Goal: Task Accomplishment & Management: Complete application form

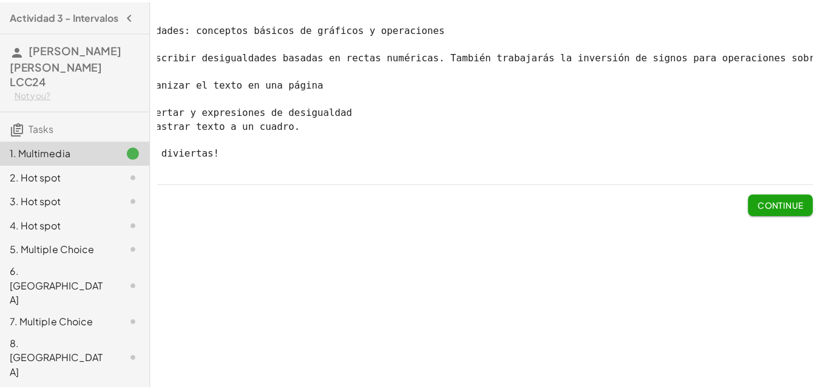
scroll to position [0, 73]
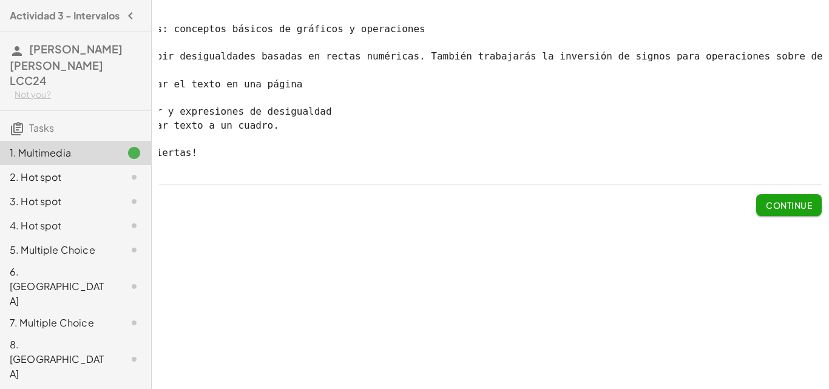
click at [800, 211] on span "Continue" at bounding box center [789, 205] width 46 height 11
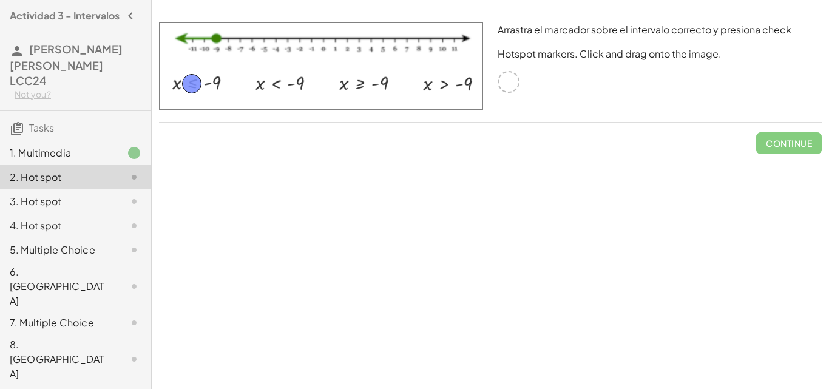
drag, startPoint x: 505, startPoint y: 81, endPoint x: 188, endPoint y: 83, distance: 316.8
click at [810, 144] on span "Check" at bounding box center [797, 143] width 32 height 11
click at [809, 144] on span "Continue" at bounding box center [789, 143] width 46 height 11
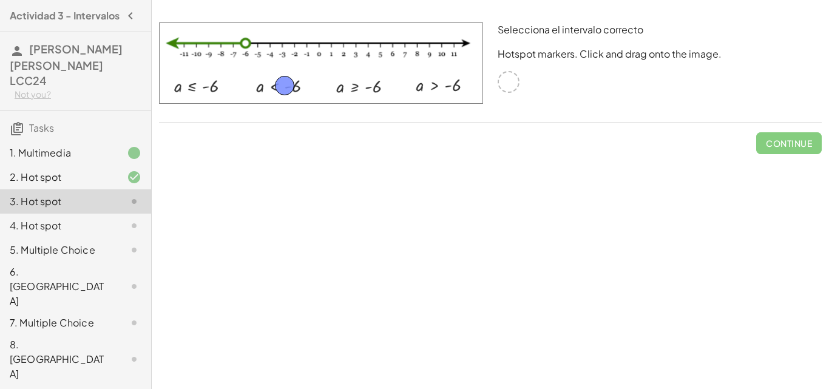
drag, startPoint x: 302, startPoint y: 84, endPoint x: 286, endPoint y: 86, distance: 16.6
drag, startPoint x: 286, startPoint y: 86, endPoint x: 729, endPoint y: 138, distance: 446.1
click at [729, 138] on div "Check" at bounding box center [490, 139] width 663 height 32
click at [804, 146] on span "Check" at bounding box center [797, 143] width 32 height 11
click at [781, 149] on button "Continue" at bounding box center [789, 143] width 66 height 22
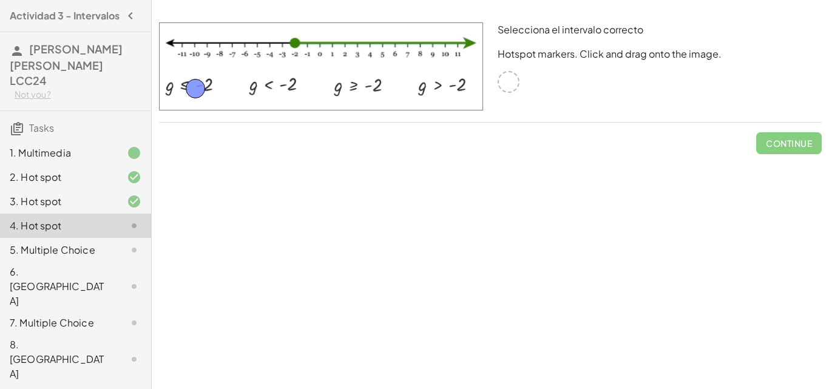
drag, startPoint x: 505, startPoint y: 81, endPoint x: 192, endPoint y: 87, distance: 313.3
drag, startPoint x: 185, startPoint y: 91, endPoint x: 237, endPoint y: 92, distance: 52.8
click at [188, 91] on div at bounding box center [321, 66] width 324 height 88
drag, startPoint x: 237, startPoint y: 92, endPoint x: 360, endPoint y: 90, distance: 122.6
click at [784, 147] on span "Check" at bounding box center [797, 143] width 32 height 11
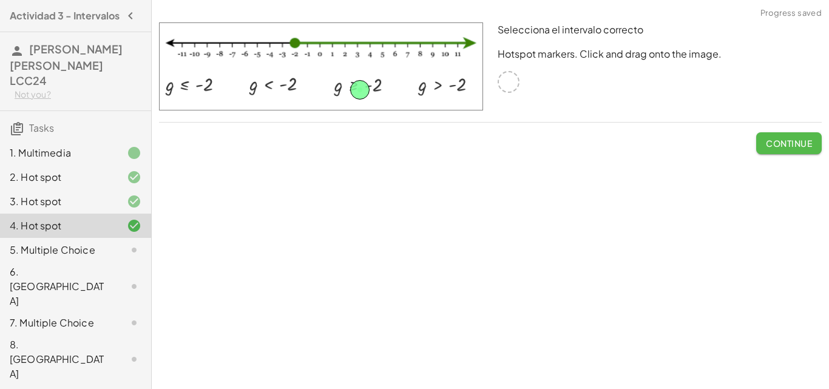
click at [777, 138] on span "Continue" at bounding box center [789, 143] width 46 height 11
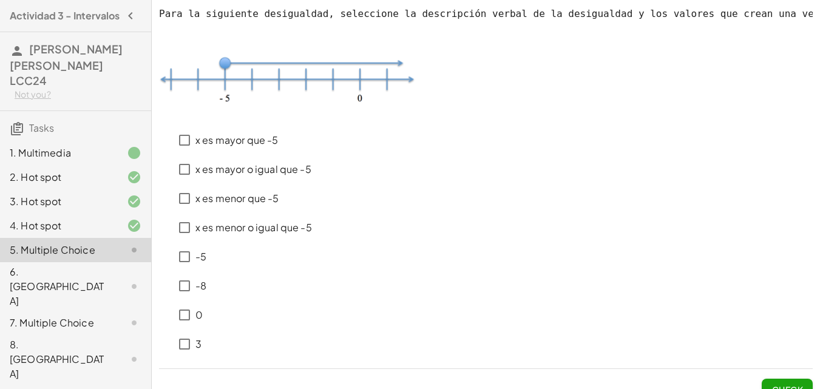
click at [804, 120] on p at bounding box center [486, 85] width 654 height 72
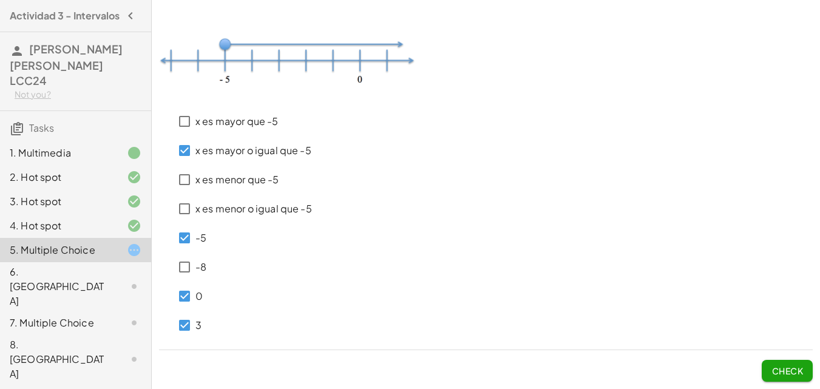
click at [785, 369] on span "Check" at bounding box center [787, 370] width 32 height 11
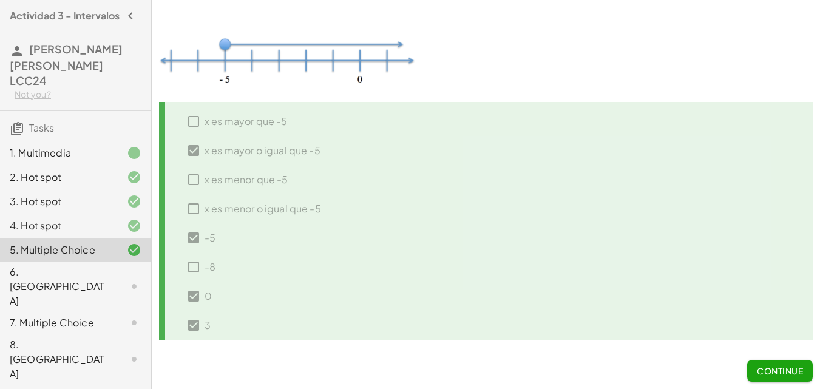
click at [778, 374] on span "Continue" at bounding box center [780, 370] width 46 height 11
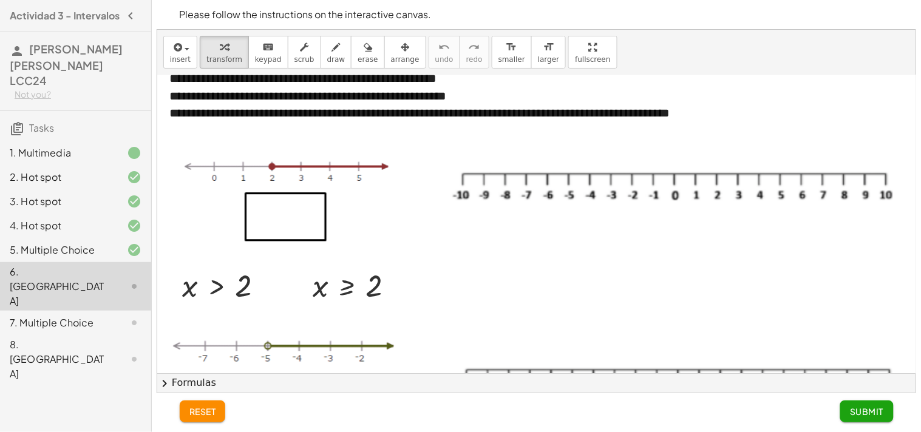
scroll to position [17, 0]
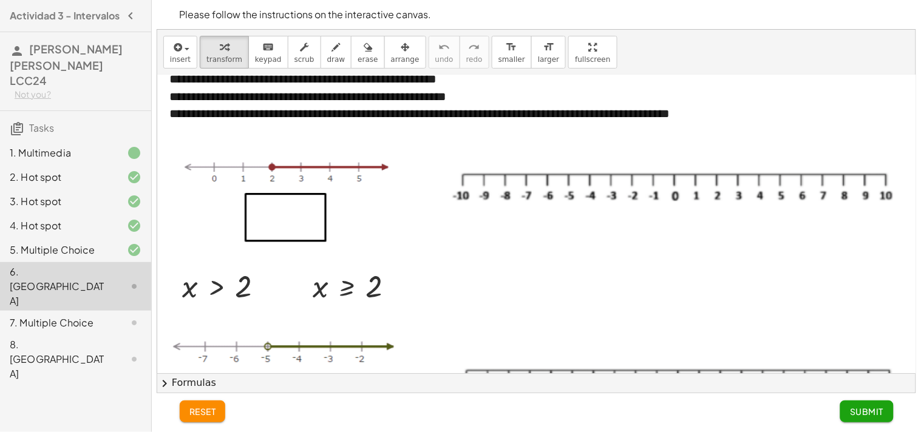
drag, startPoint x: 804, startPoint y: 0, endPoint x: 561, endPoint y: 20, distance: 243.6
click at [561, 20] on p "Please follow the instructions on the interactive canvas." at bounding box center [537, 14] width 714 height 15
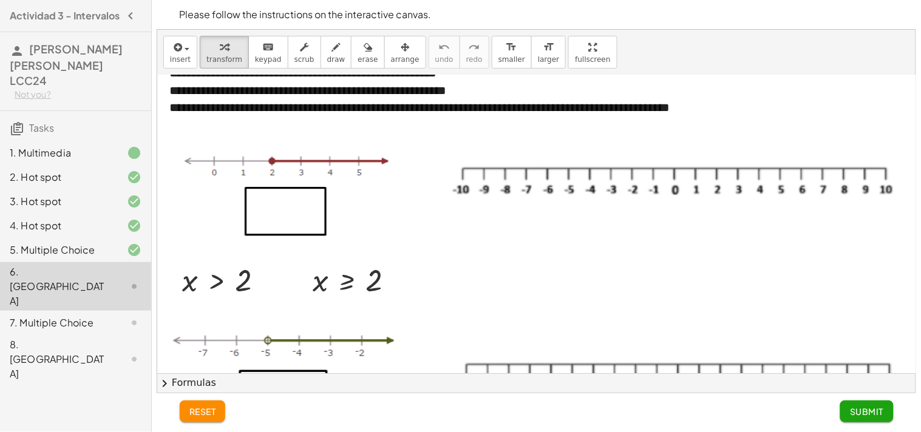
scroll to position [0, 0]
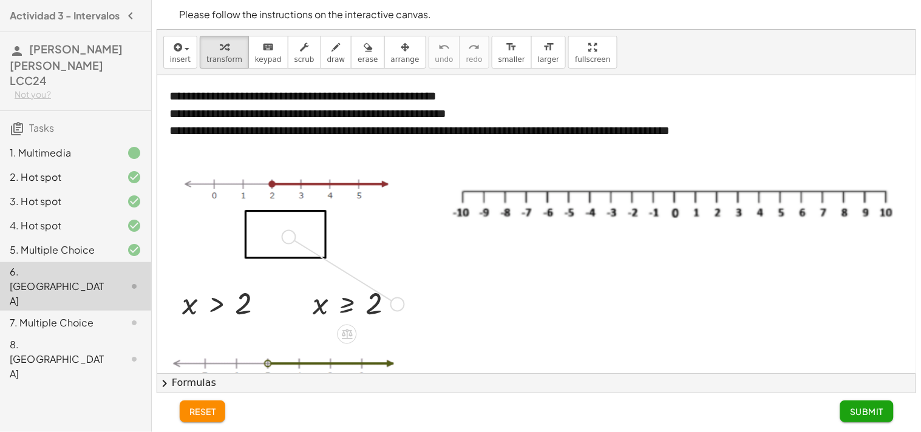
drag, startPoint x: 401, startPoint y: 307, endPoint x: 287, endPoint y: 238, distance: 133.1
click at [287, 238] on div "**********" at bounding box center [543, 415] width 773 height 680
drag, startPoint x: 257, startPoint y: 229, endPoint x: 297, endPoint y: 234, distance: 41.0
drag, startPoint x: 280, startPoint y: 234, endPoint x: 310, endPoint y: 235, distance: 30.4
click at [310, 235] on div "**********" at bounding box center [543, 415] width 773 height 680
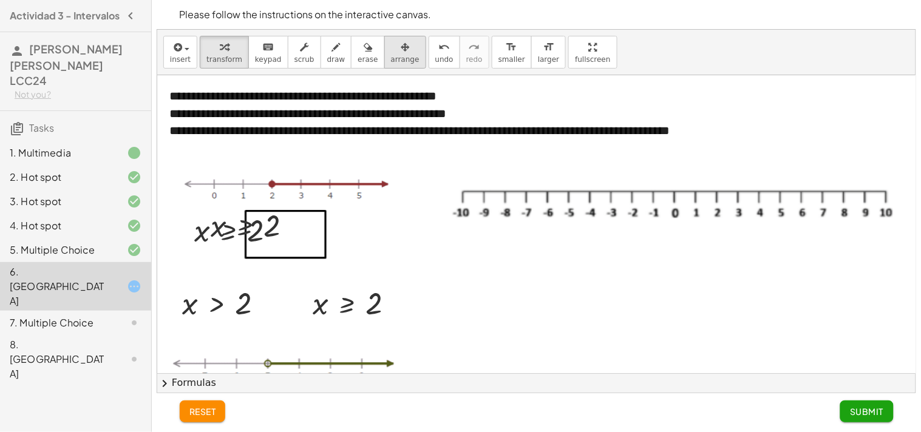
click at [391, 59] on span "arrange" at bounding box center [405, 59] width 29 height 8
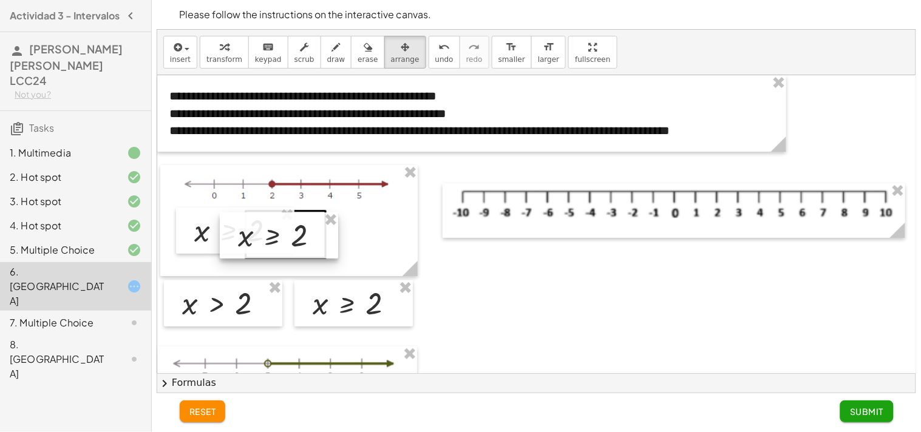
drag, startPoint x: 275, startPoint y: 232, endPoint x: 302, endPoint y: 242, distance: 29.0
click at [302, 242] on div at bounding box center [279, 235] width 118 height 46
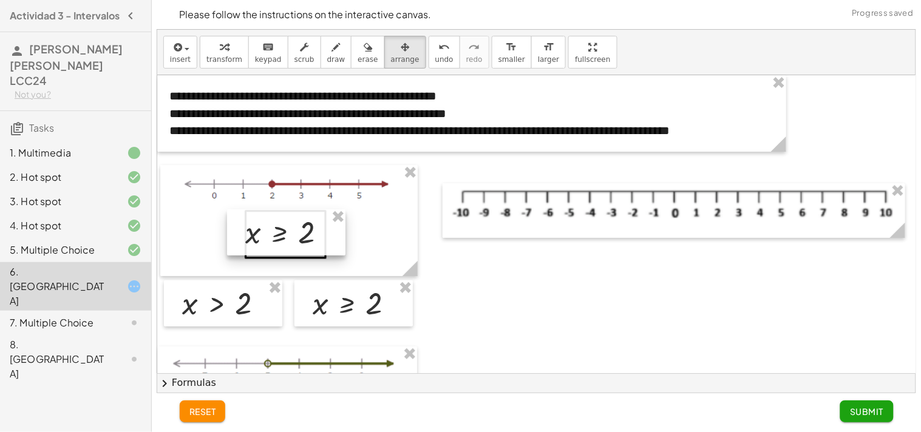
drag, startPoint x: 268, startPoint y: 225, endPoint x: 313, endPoint y: 227, distance: 45.0
click at [319, 228] on div at bounding box center [286, 232] width 118 height 46
click at [186, 58] on span "insert" at bounding box center [180, 59] width 21 height 8
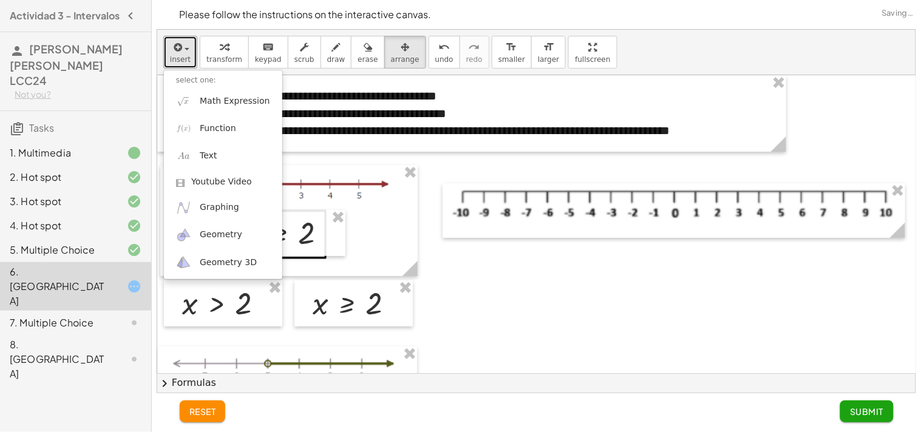
click at [495, 258] on div at bounding box center [543, 415] width 773 height 680
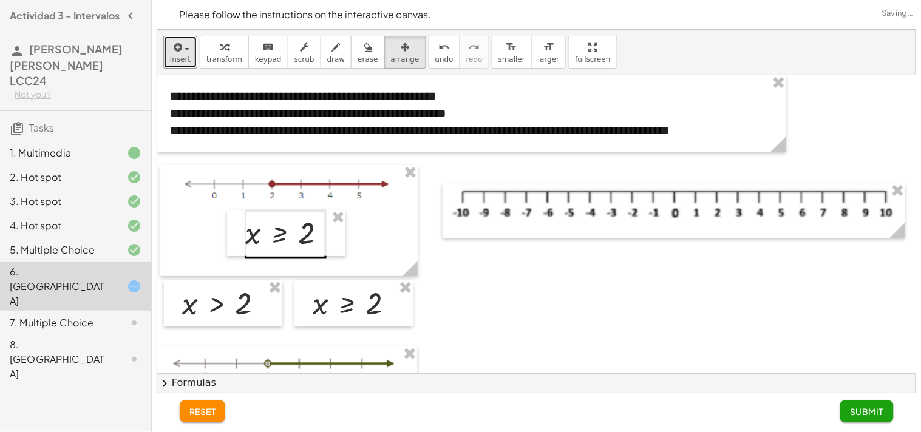
click at [496, 270] on div at bounding box center [543, 415] width 773 height 680
click at [388, 66] on button "arrange" at bounding box center [405, 52] width 42 height 33
click at [391, 55] on span "arrange" at bounding box center [405, 59] width 29 height 8
click at [182, 56] on span "insert" at bounding box center [180, 59] width 21 height 8
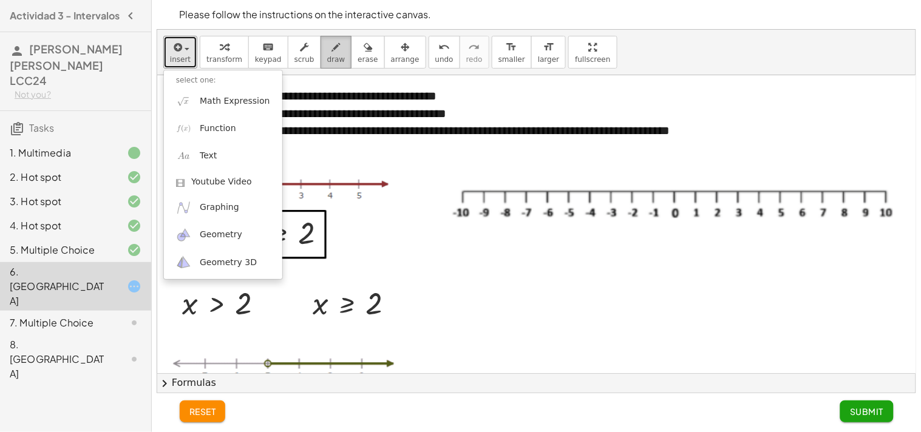
click at [327, 56] on span "draw" at bounding box center [336, 59] width 18 height 8
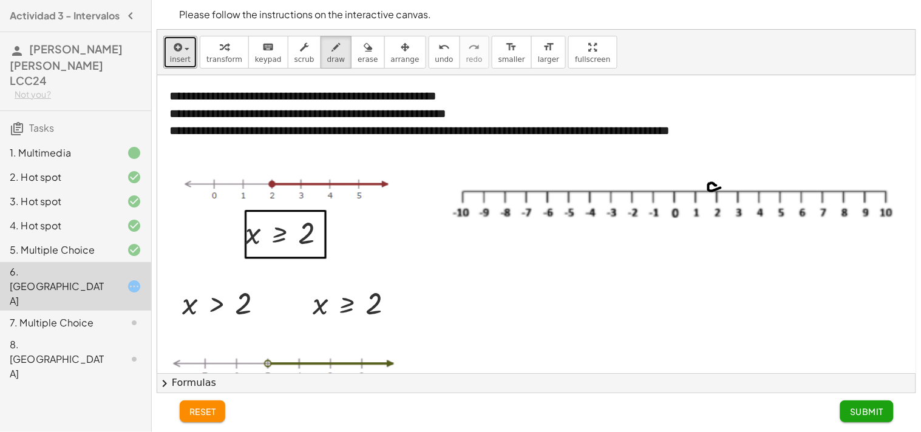
click at [720, 186] on div at bounding box center [543, 415] width 773 height 680
click at [717, 185] on div at bounding box center [543, 415] width 773 height 680
click at [358, 61] on span "erase" at bounding box center [368, 59] width 20 height 8
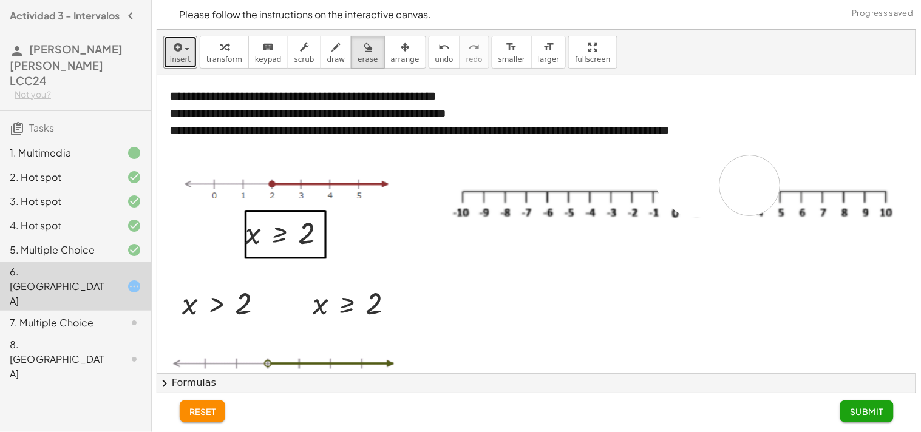
drag, startPoint x: 685, startPoint y: 177, endPoint x: 750, endPoint y: 186, distance: 65.5
click at [750, 186] on div at bounding box center [543, 415] width 773 height 680
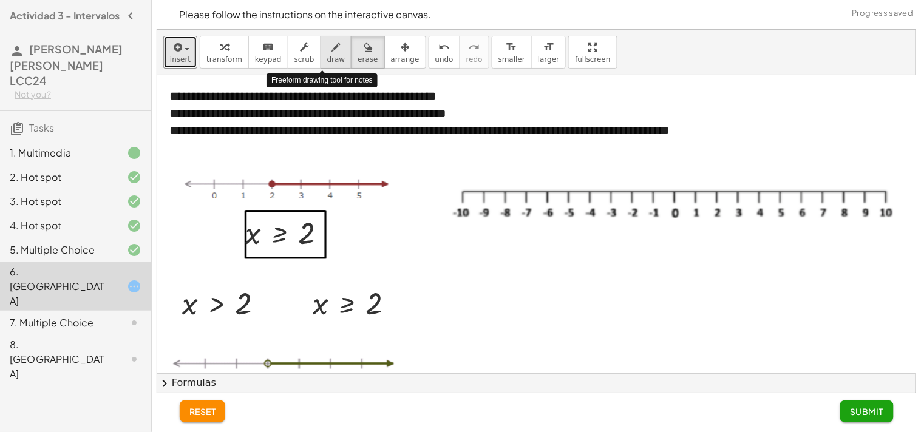
click at [327, 61] on span "draw" at bounding box center [336, 59] width 18 height 8
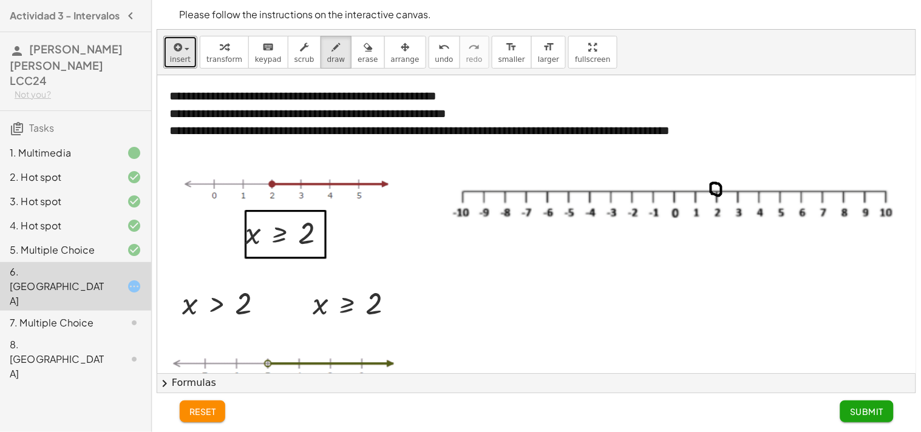
click at [715, 183] on div at bounding box center [543, 415] width 773 height 680
drag, startPoint x: 721, startPoint y: 191, endPoint x: 859, endPoint y: 189, distance: 138.4
click at [829, 189] on div at bounding box center [543, 415] width 773 height 680
drag, startPoint x: 856, startPoint y: 187, endPoint x: 850, endPoint y: 185, distance: 6.3
click at [829, 185] on div at bounding box center [543, 415] width 773 height 680
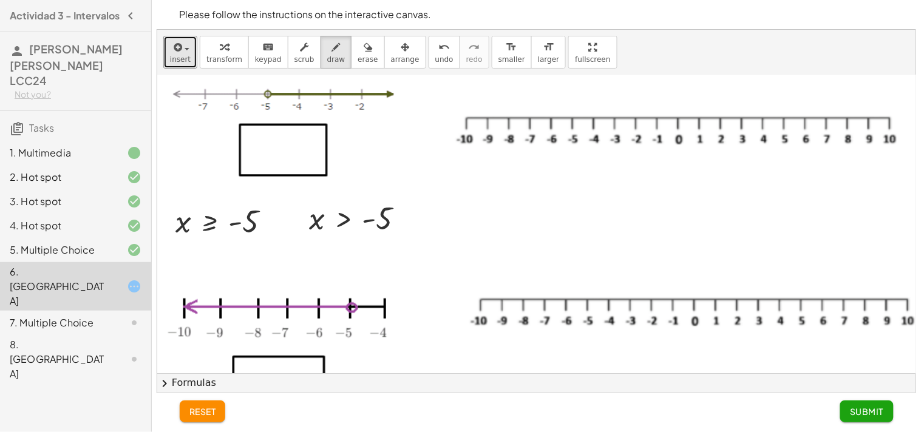
scroll to position [202, 0]
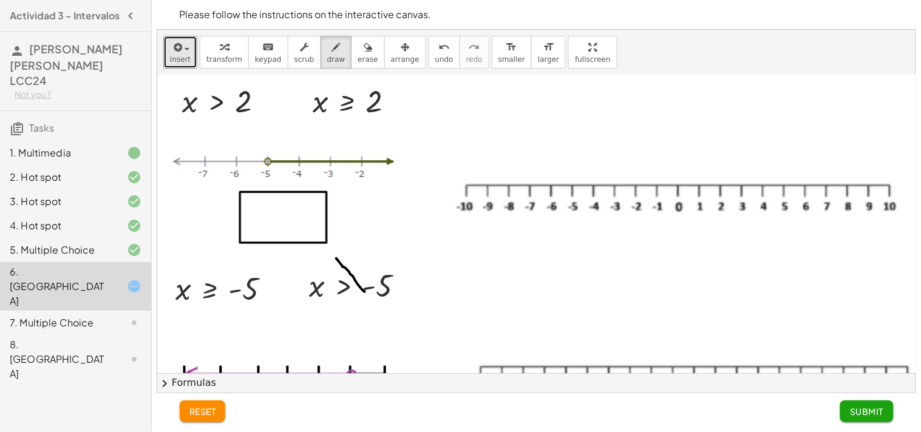
drag, startPoint x: 365, startPoint y: 292, endPoint x: 338, endPoint y: 261, distance: 40.9
click at [338, 261] on div at bounding box center [543, 213] width 773 height 680
click at [364, 49] on icon "button" at bounding box center [368, 47] width 8 height 15
drag, startPoint x: 319, startPoint y: 262, endPoint x: 359, endPoint y: 288, distance: 47.8
click at [359, 288] on div at bounding box center [543, 213] width 773 height 680
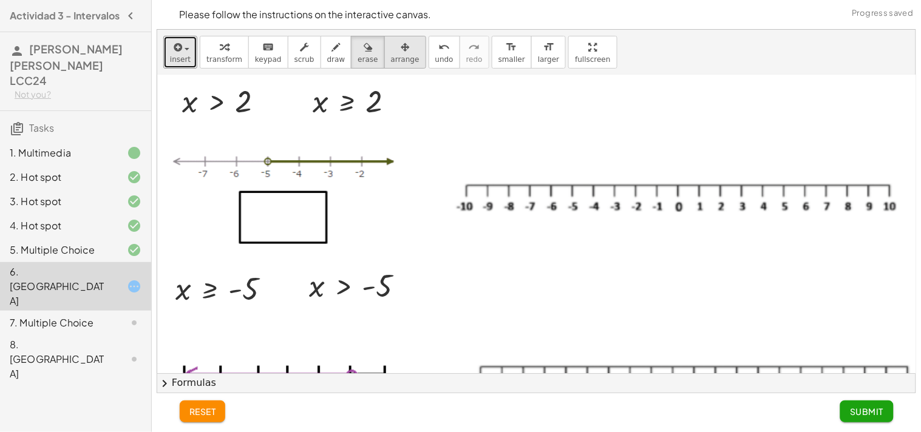
click at [391, 58] on span "arrange" at bounding box center [405, 59] width 29 height 8
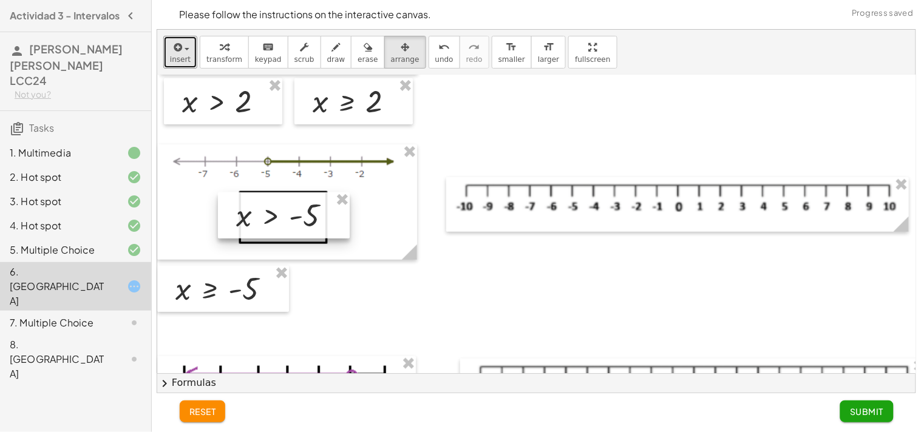
drag, startPoint x: 373, startPoint y: 283, endPoint x: 300, endPoint y: 212, distance: 101.3
click at [300, 212] on div at bounding box center [284, 215] width 132 height 46
click at [327, 58] on span "draw" at bounding box center [336, 59] width 18 height 8
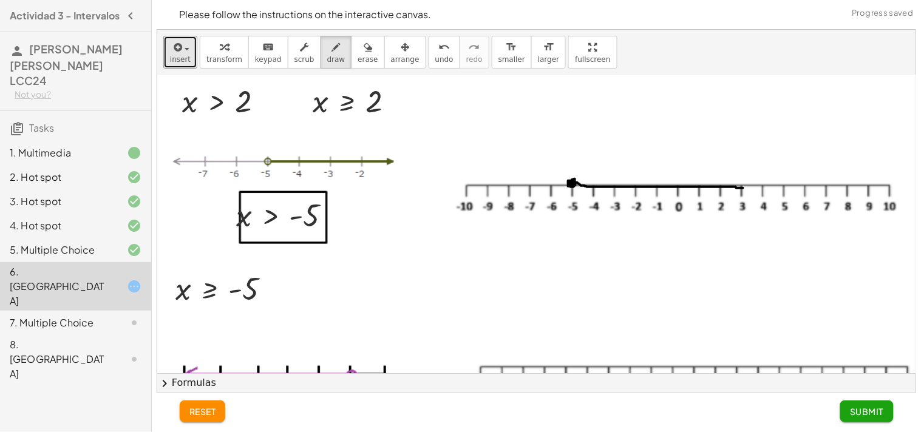
drag, startPoint x: 572, startPoint y: 184, endPoint x: 743, endPoint y: 188, distance: 170.6
click at [743, 188] on div at bounding box center [543, 213] width 773 height 680
click at [739, 183] on div at bounding box center [543, 213] width 773 height 680
drag, startPoint x: 575, startPoint y: 180, endPoint x: 574, endPoint y: 187, distance: 6.7
click at [574, 187] on div at bounding box center [543, 213] width 773 height 680
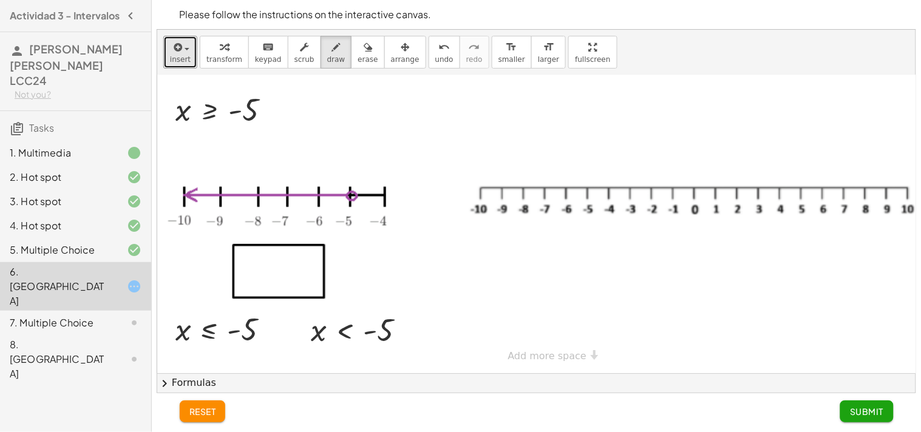
scroll to position [391, 0]
click at [391, 62] on span "arrange" at bounding box center [405, 59] width 29 height 8
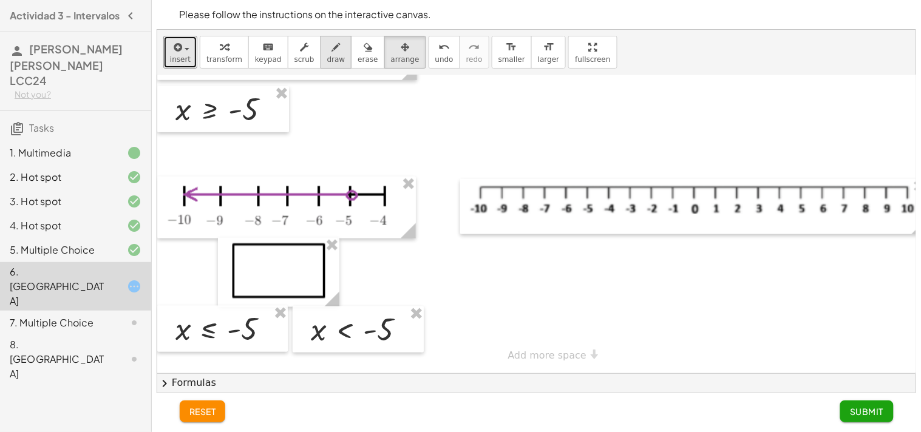
click at [330, 51] on button "draw" at bounding box center [336, 52] width 32 height 33
click at [398, 58] on button "arrange" at bounding box center [405, 52] width 42 height 33
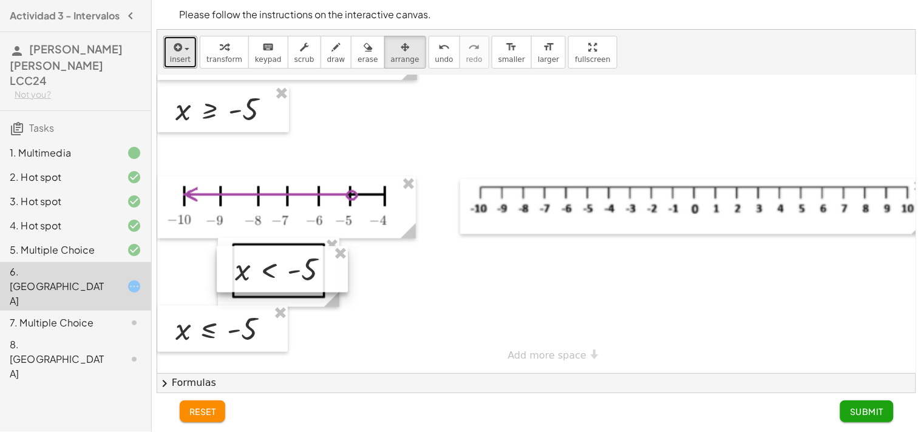
drag, startPoint x: 360, startPoint y: 319, endPoint x: 284, endPoint y: 259, distance: 96.8
click at [284, 259] on div at bounding box center [282, 269] width 131 height 46
click at [332, 53] on icon "button" at bounding box center [336, 47] width 8 height 15
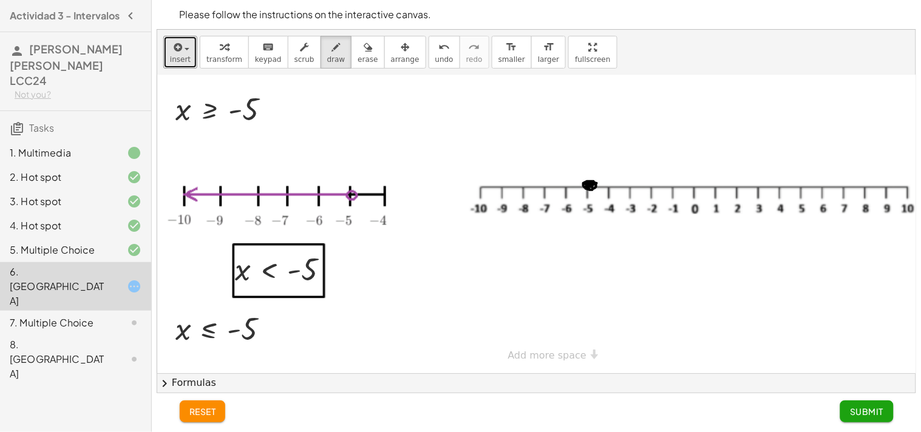
click at [585, 174] on div at bounding box center [543, 33] width 773 height 680
drag, startPoint x: 589, startPoint y: 178, endPoint x: 481, endPoint y: 183, distance: 107.5
click at [481, 183] on div at bounding box center [543, 33] width 773 height 680
click at [829, 388] on span "Submit" at bounding box center [866, 411] width 33 height 11
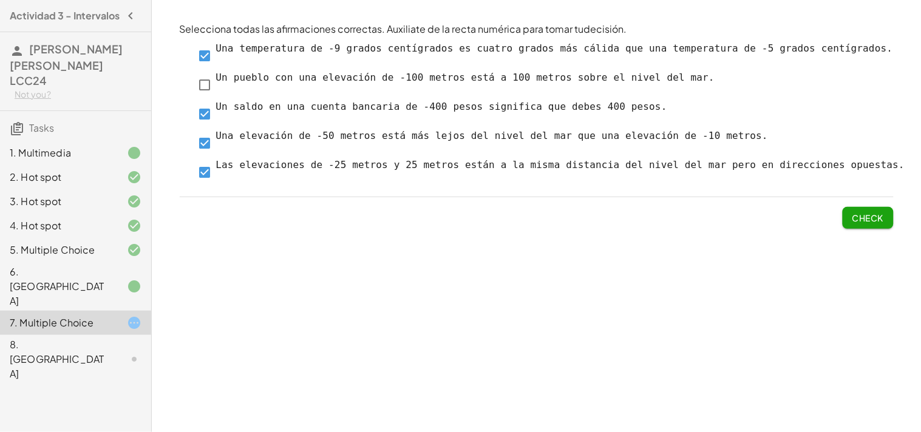
click at [829, 217] on span "Check" at bounding box center [868, 217] width 32 height 11
click at [829, 222] on span "Check" at bounding box center [868, 217] width 32 height 11
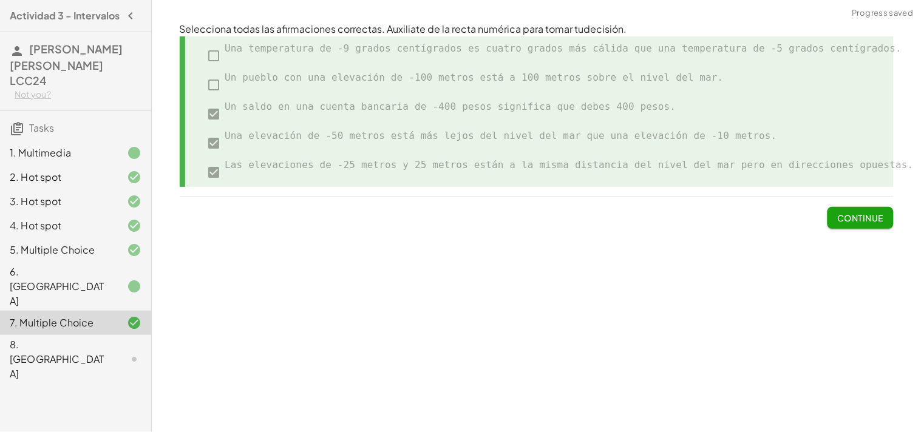
click at [829, 217] on span "Continue" at bounding box center [860, 217] width 46 height 11
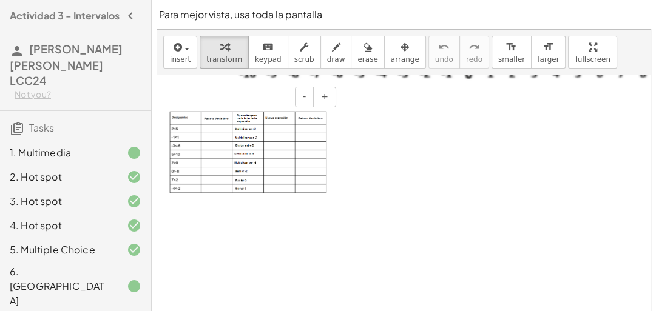
scroll to position [97, 0]
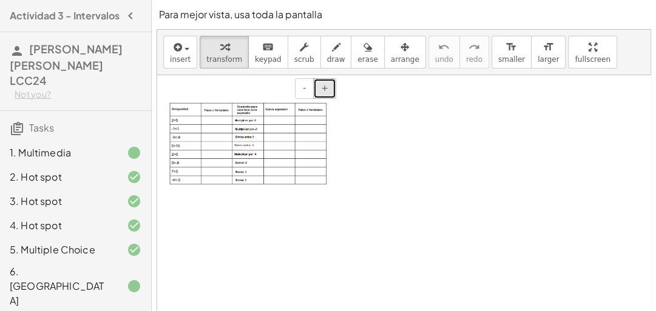
click at [317, 92] on button "+" at bounding box center [324, 88] width 23 height 21
click at [322, 93] on button "+" at bounding box center [324, 88] width 23 height 21
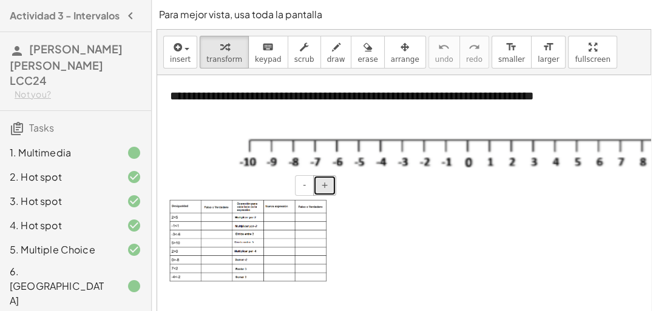
click at [329, 182] on button "+" at bounding box center [324, 185] width 23 height 21
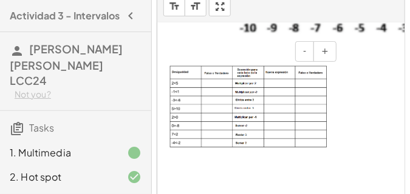
scroll to position [91, 0]
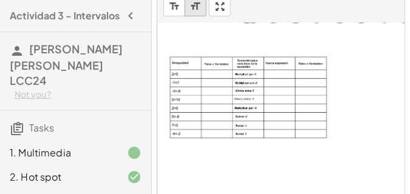
click at [197, 13] on icon "format_size" at bounding box center [196, 6] width 12 height 15
click at [217, 73] on img at bounding box center [248, 97] width 158 height 83
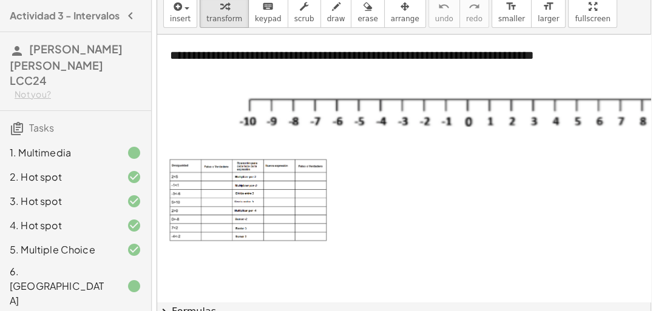
scroll to position [0, 0]
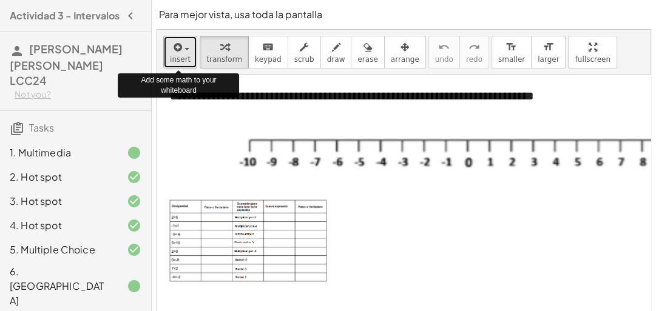
click at [185, 55] on span "insert" at bounding box center [180, 59] width 21 height 8
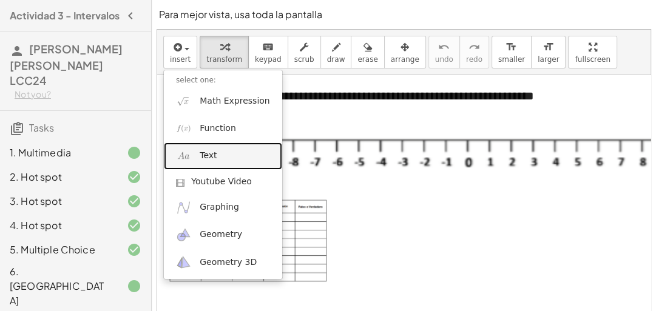
click at [229, 152] on link "Text" at bounding box center [223, 156] width 118 height 27
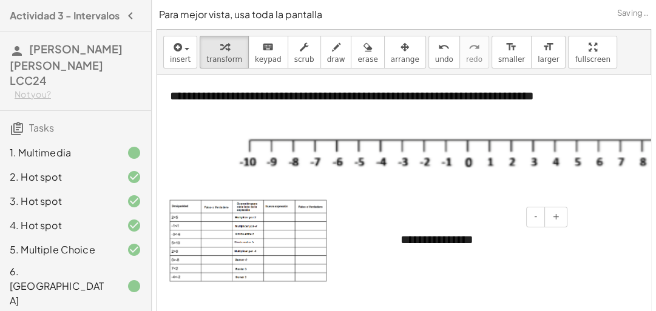
click at [493, 243] on div "**********" at bounding box center [479, 240] width 182 height 42
click at [398, 239] on div at bounding box center [394, 240] width 12 height 42
drag, startPoint x: 391, startPoint y: 226, endPoint x: 469, endPoint y: 240, distance: 78.9
click at [414, 239] on div "**********" at bounding box center [479, 240] width 182 height 42
click at [422, 242] on div "**********" at bounding box center [479, 240] width 182 height 42
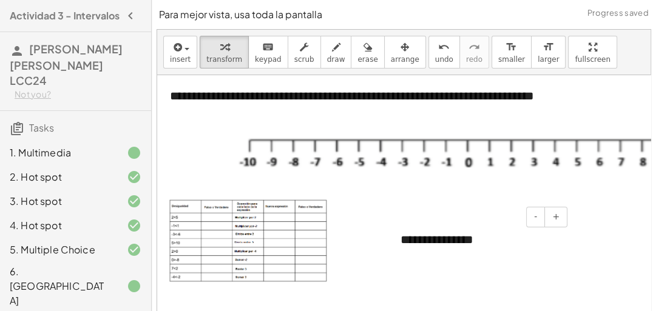
click at [469, 240] on div "**********" at bounding box center [479, 240] width 182 height 42
click at [534, 219] on button "-" at bounding box center [535, 217] width 19 height 21
click at [533, 219] on button "-" at bounding box center [535, 217] width 19 height 21
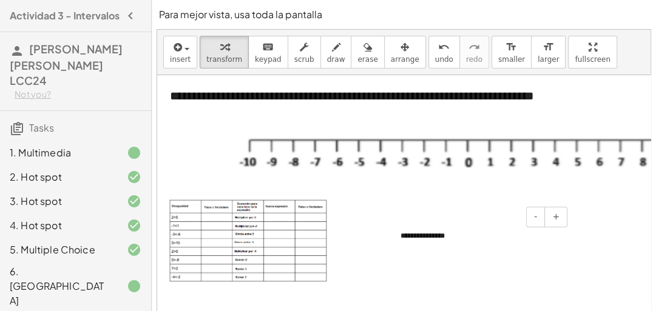
click at [449, 234] on div "**********" at bounding box center [479, 236] width 182 height 35
click at [534, 217] on button "-" at bounding box center [535, 217] width 19 height 21
click at [534, 218] on button "-" at bounding box center [535, 217] width 19 height 21
click at [534, 219] on button "-" at bounding box center [535, 217] width 19 height 21
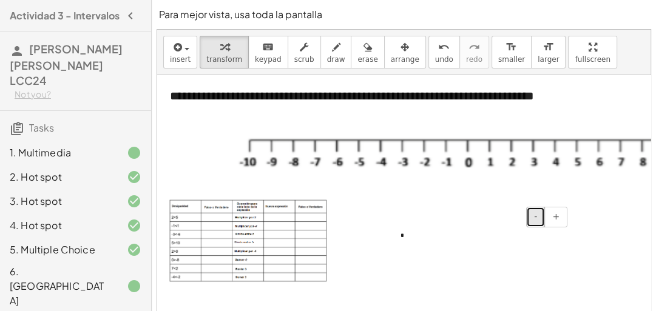
click at [532, 218] on button "-" at bounding box center [535, 217] width 19 height 21
click at [402, 237] on div "*" at bounding box center [479, 235] width 182 height 33
drag, startPoint x: 456, startPoint y: 199, endPoint x: 438, endPoint y: 214, distance: 24.2
click at [403, 240] on div "*" at bounding box center [479, 235] width 182 height 33
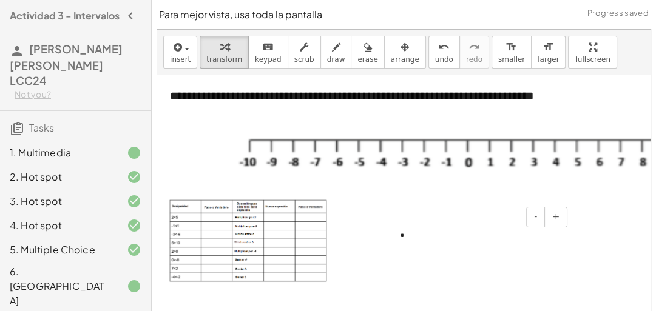
click at [408, 226] on div "- +" at bounding box center [476, 217] width 182 height 21
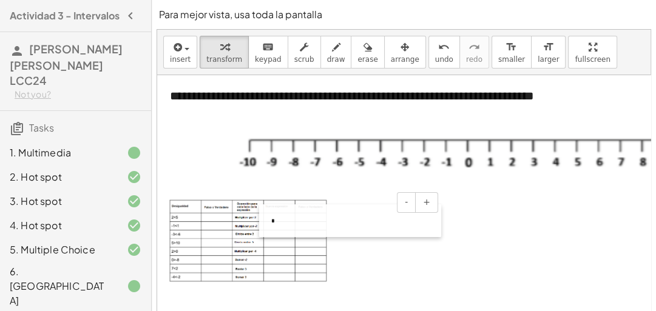
drag, startPoint x: 399, startPoint y: 233, endPoint x: 271, endPoint y: 219, distance: 128.3
click at [271, 219] on div at bounding box center [265, 221] width 12 height 33
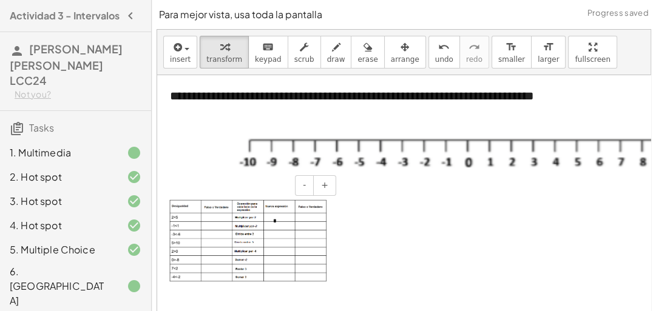
drag, startPoint x: 286, startPoint y: 223, endPoint x: 215, endPoint y: 219, distance: 71.2
drag, startPoint x: 442, startPoint y: 236, endPoint x: 409, endPoint y: 223, distance: 35.4
click at [410, 231] on div "*" at bounding box center [352, 221] width 182 height 33
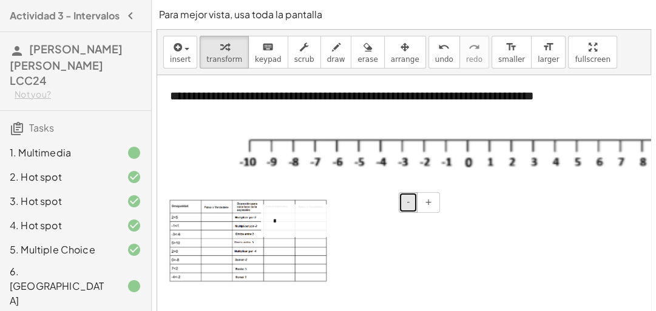
click at [414, 208] on button "-" at bounding box center [408, 202] width 19 height 21
click at [276, 223] on div "*" at bounding box center [352, 221] width 182 height 33
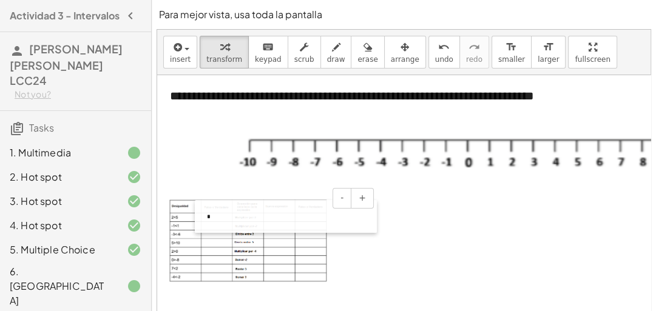
drag, startPoint x: 271, startPoint y: 219, endPoint x: 205, endPoint y: 214, distance: 66.3
click at [205, 214] on div at bounding box center [201, 216] width 12 height 33
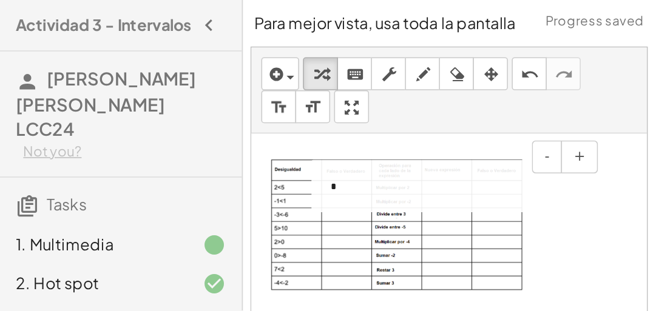
scroll to position [109, 0]
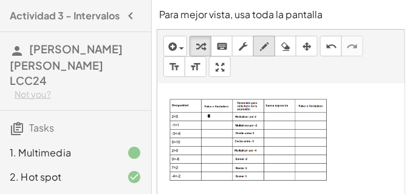
click at [260, 43] on icon "button" at bounding box center [264, 46] width 8 height 15
drag, startPoint x: 212, startPoint y: 116, endPoint x: 219, endPoint y: 115, distance: 6.7
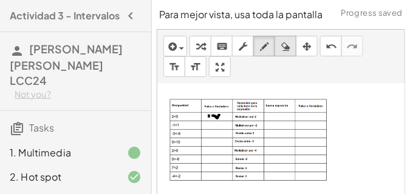
click at [282, 47] on icon "button" at bounding box center [285, 46] width 8 height 15
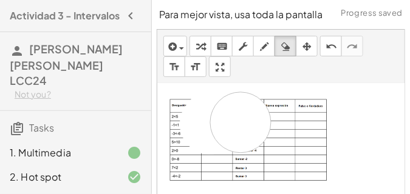
drag, startPoint x: 210, startPoint y: 124, endPoint x: 244, endPoint y: 124, distance: 34.0
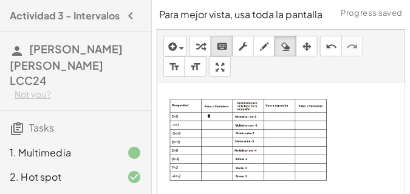
click at [223, 47] on icon "keyboard" at bounding box center [222, 46] width 12 height 15
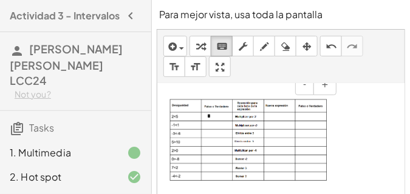
click at [242, 147] on img at bounding box center [248, 140] width 158 height 83
click at [248, 153] on img at bounding box center [248, 140] width 158 height 83
click at [270, 153] on img at bounding box center [248, 140] width 158 height 83
click at [271, 149] on img at bounding box center [248, 140] width 158 height 83
click at [243, 137] on img at bounding box center [248, 140] width 158 height 83
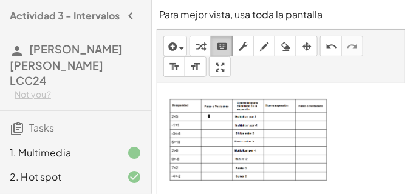
click at [229, 48] on div "keyboard" at bounding box center [222, 46] width 16 height 15
click at [257, 51] on div "button" at bounding box center [264, 46] width 16 height 15
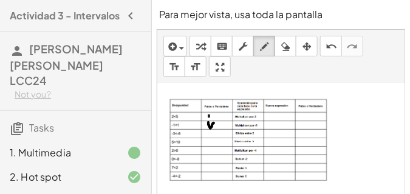
drag, startPoint x: 211, startPoint y: 130, endPoint x: 210, endPoint y: 137, distance: 6.1
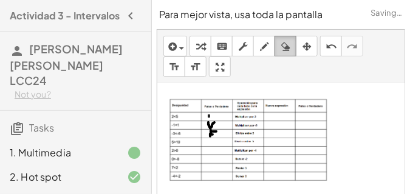
click at [286, 50] on icon "button" at bounding box center [285, 46] width 8 height 15
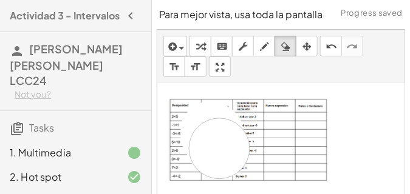
drag, startPoint x: 213, startPoint y: 135, endPoint x: 219, endPoint y: 149, distance: 15.2
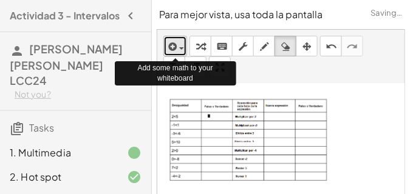
click at [181, 53] on button "insert" at bounding box center [175, 46] width 24 height 21
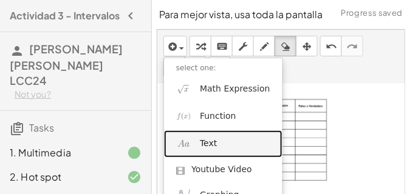
click at [213, 143] on span "Text" at bounding box center [208, 144] width 17 height 12
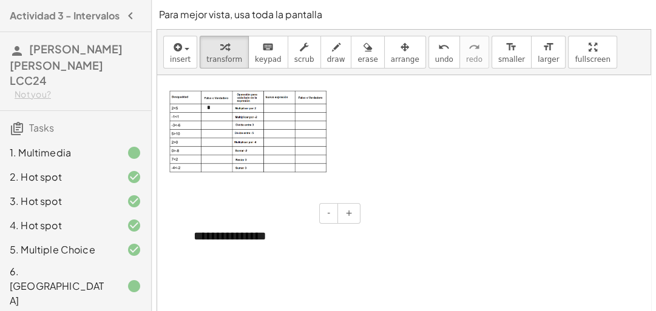
click at [268, 241] on div "**********" at bounding box center [272, 236] width 182 height 42
drag, startPoint x: 265, startPoint y: 240, endPoint x: 185, endPoint y: 244, distance: 79.6
click at [185, 244] on div "**********" at bounding box center [272, 236] width 182 height 42
click at [329, 218] on span "-" at bounding box center [328, 213] width 3 height 10
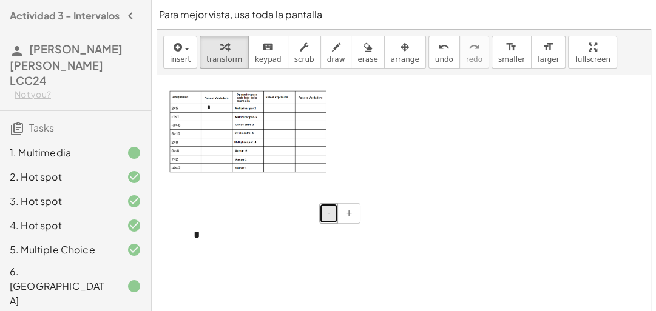
click at [329, 218] on span "-" at bounding box center [328, 213] width 3 height 10
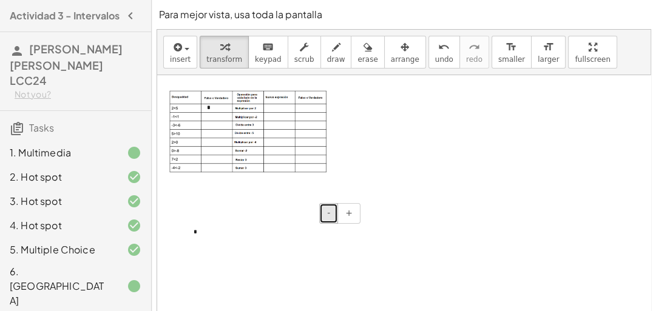
click at [328, 215] on span "-" at bounding box center [328, 213] width 3 height 10
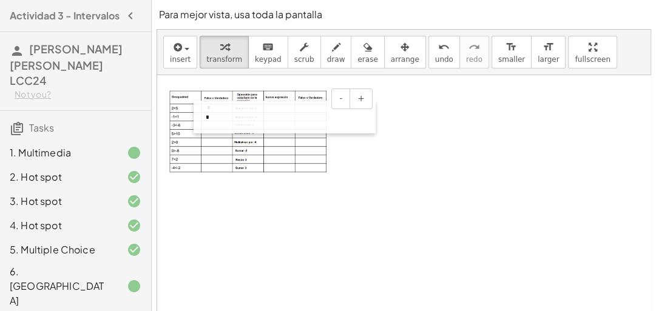
drag, startPoint x: 187, startPoint y: 229, endPoint x: 199, endPoint y: 114, distance: 115.4
click at [199, 114] on div at bounding box center [200, 117] width 12 height 33
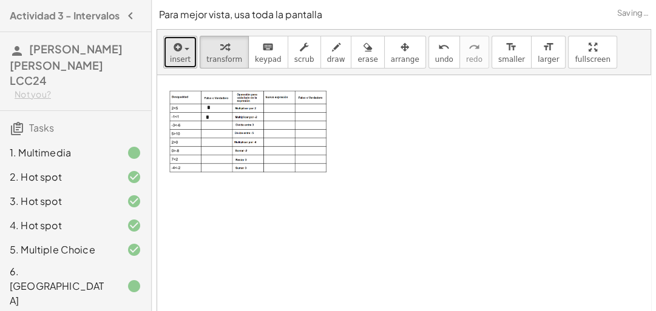
click at [186, 59] on span "insert" at bounding box center [180, 59] width 21 height 8
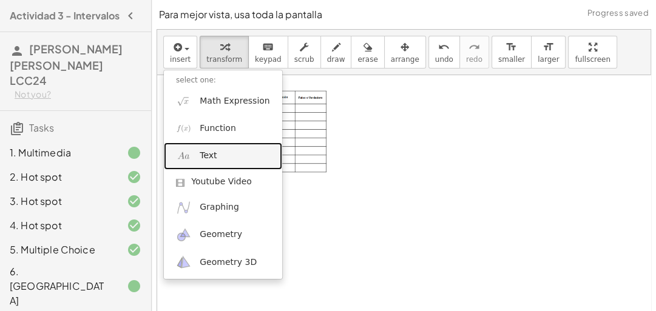
click at [215, 160] on link "Text" at bounding box center [223, 156] width 118 height 27
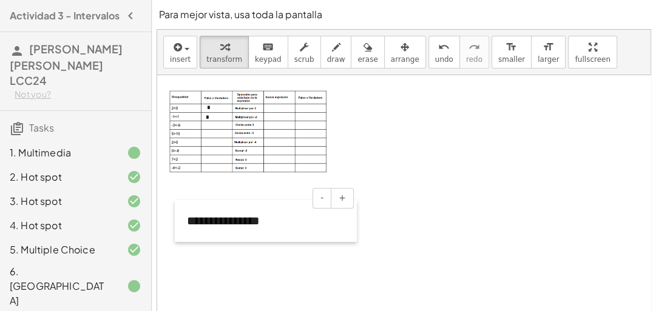
drag, startPoint x: 395, startPoint y: 197, endPoint x: 181, endPoint y: 230, distance: 216.2
click at [181, 230] on div at bounding box center [181, 221] width 12 height 42
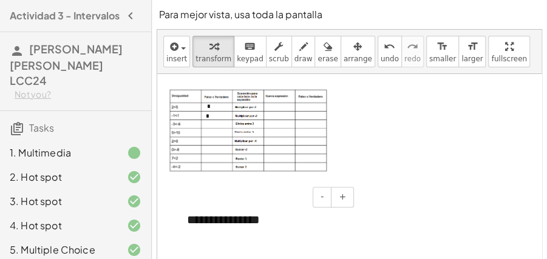
click at [277, 209] on div "**********" at bounding box center [266, 220] width 182 height 42
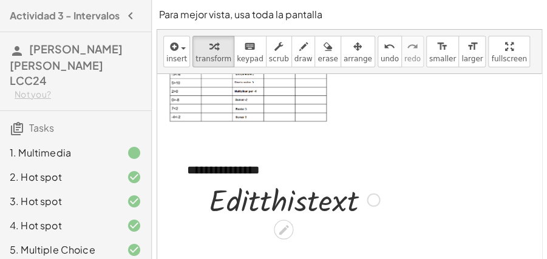
scroll to position [164, 0]
click at [340, 197] on div at bounding box center [294, 198] width 183 height 41
click at [345, 197] on div at bounding box center [294, 198] width 183 height 41
click at [234, 178] on div at bounding box center [294, 198] width 183 height 41
click at [239, 164] on div "**********" at bounding box center [266, 170] width 182 height 42
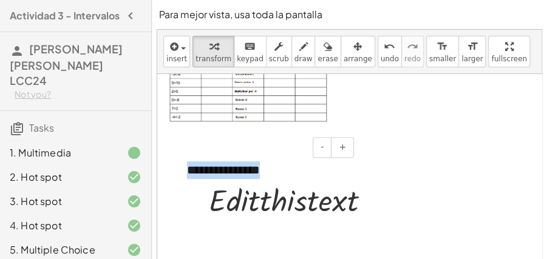
drag, startPoint x: 263, startPoint y: 168, endPoint x: 181, endPoint y: 171, distance: 82.6
click at [181, 171] on div "**********" at bounding box center [266, 170] width 182 height 42
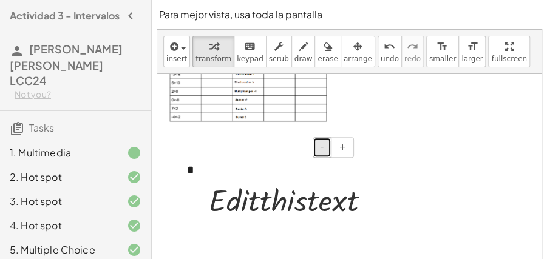
click at [320, 143] on button "-" at bounding box center [322, 147] width 19 height 21
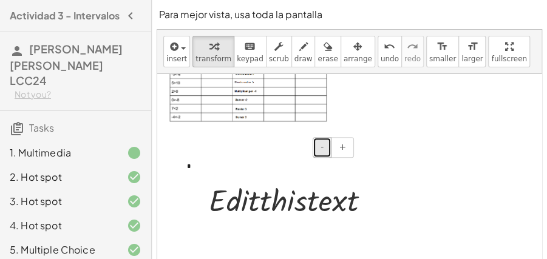
click at [320, 143] on button "-" at bounding box center [322, 147] width 19 height 21
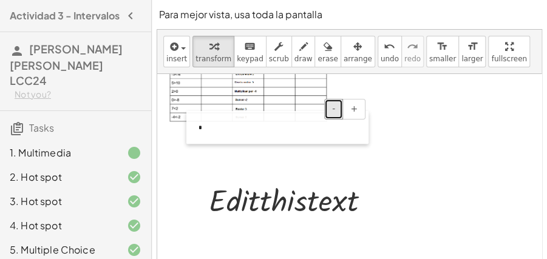
drag, startPoint x: 186, startPoint y: 160, endPoint x: 197, endPoint y: 120, distance: 41.7
click at [197, 120] on div at bounding box center [192, 127] width 12 height 33
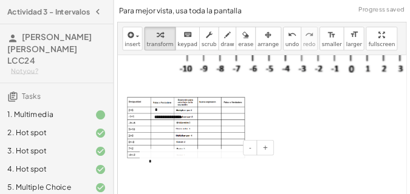
scroll to position [83, 0]
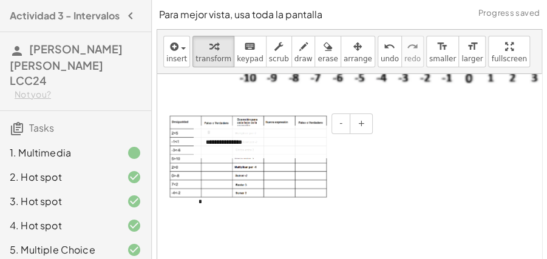
click at [225, 140] on div "**********" at bounding box center [285, 142] width 182 height 33
drag, startPoint x: 244, startPoint y: 143, endPoint x: 202, endPoint y: 142, distance: 41.9
click at [202, 142] on div "**********" at bounding box center [285, 142] width 182 height 33
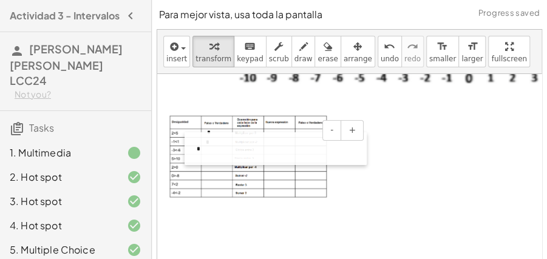
drag, startPoint x: 194, startPoint y: 203, endPoint x: 192, endPoint y: 150, distance: 52.8
click at [192, 150] on div at bounding box center [191, 148] width 12 height 33
drag, startPoint x: 194, startPoint y: 149, endPoint x: 205, endPoint y: 151, distance: 11.0
click at [205, 151] on div at bounding box center [201, 150] width 12 height 33
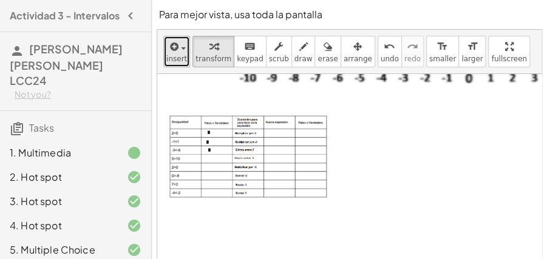
click at [182, 55] on span "insert" at bounding box center [176, 59] width 21 height 8
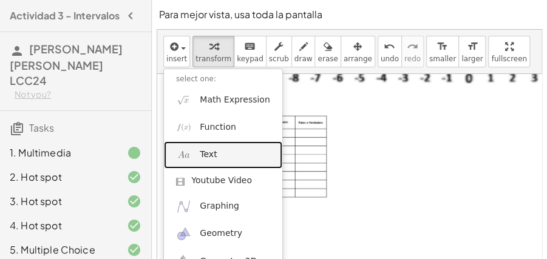
click at [214, 161] on link "Text" at bounding box center [223, 154] width 118 height 27
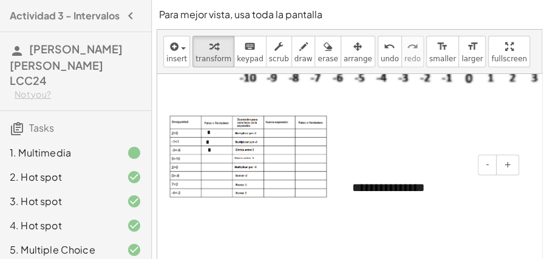
click at [391, 202] on div "**********" at bounding box center [431, 188] width 182 height 42
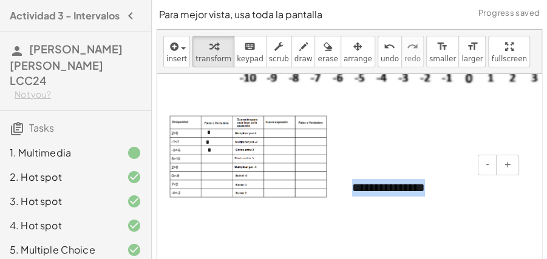
drag, startPoint x: 428, startPoint y: 191, endPoint x: 351, endPoint y: 191, distance: 76.5
click at [351, 191] on div "**********" at bounding box center [431, 188] width 182 height 42
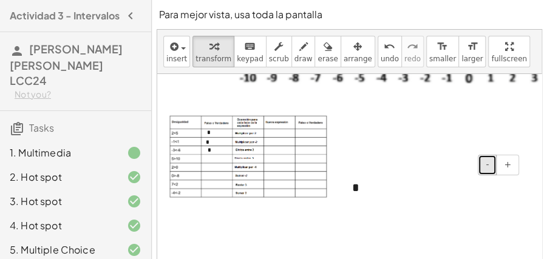
click at [489, 160] on span "-" at bounding box center [487, 165] width 3 height 10
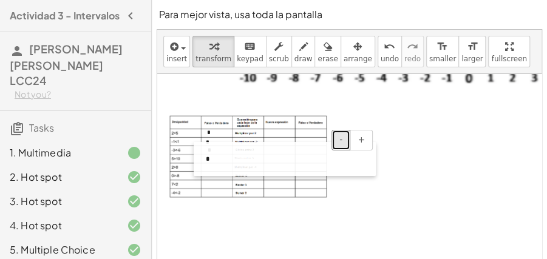
drag, startPoint x: 348, startPoint y: 183, endPoint x: 202, endPoint y: 158, distance: 148.4
click at [202, 158] on div at bounding box center [200, 159] width 12 height 34
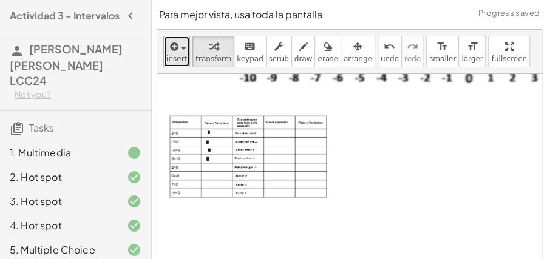
click at [180, 57] on span "insert" at bounding box center [176, 59] width 21 height 8
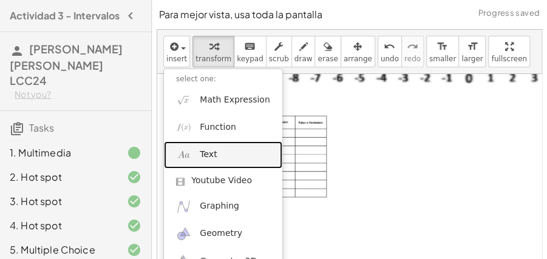
click at [233, 160] on link "Text" at bounding box center [223, 154] width 118 height 27
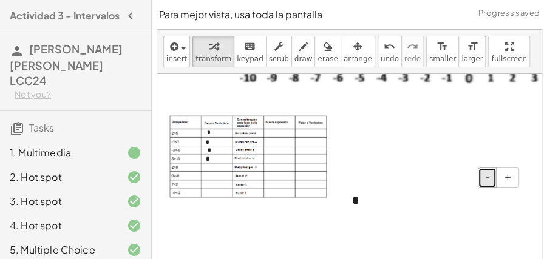
click at [495, 176] on button "-" at bounding box center [487, 178] width 19 height 21
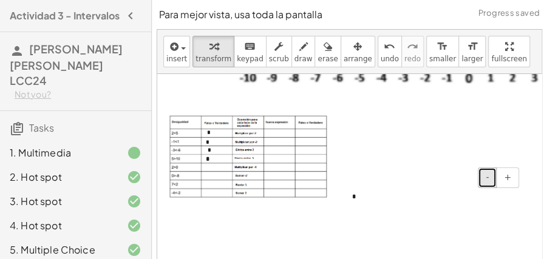
click at [495, 176] on button "-" at bounding box center [487, 178] width 19 height 21
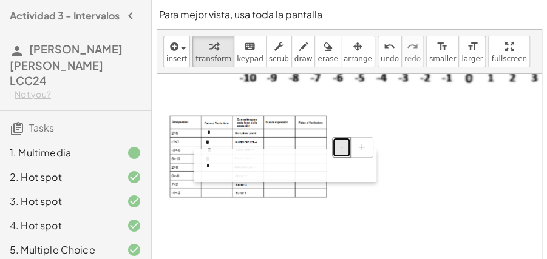
drag, startPoint x: 351, startPoint y: 197, endPoint x: 206, endPoint y: 166, distance: 148.8
click at [206, 166] on div at bounding box center [200, 165] width 12 height 33
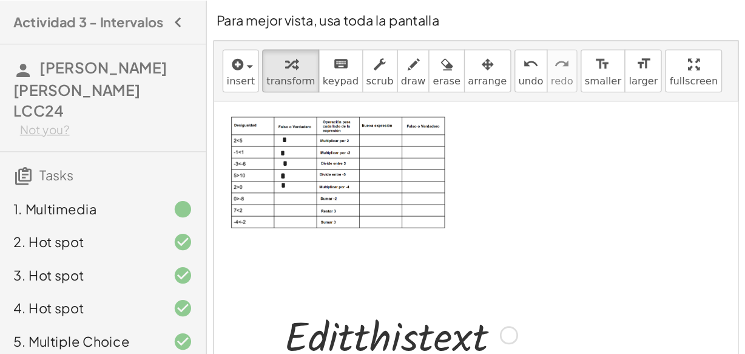
scroll to position [113, 0]
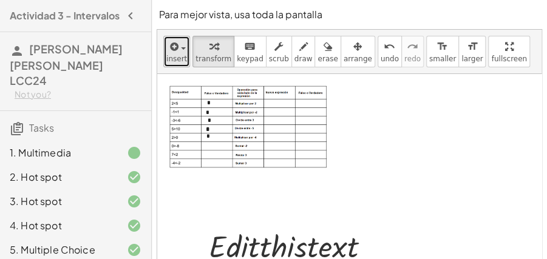
click at [182, 58] on span "insert" at bounding box center [176, 59] width 21 height 8
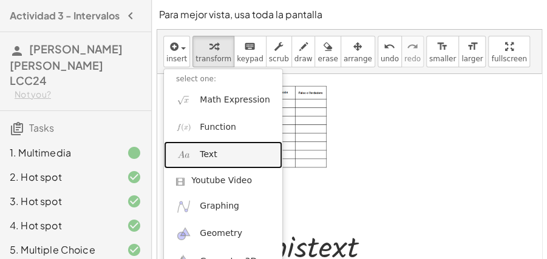
click at [218, 157] on link "Text" at bounding box center [223, 154] width 118 height 27
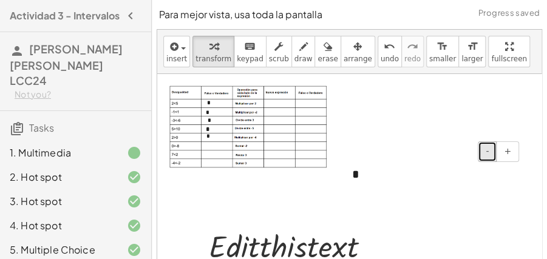
click at [495, 147] on button "-" at bounding box center [487, 151] width 19 height 21
click at [494, 147] on button "-" at bounding box center [487, 151] width 19 height 21
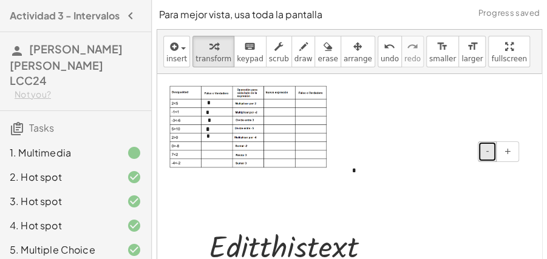
click at [493, 147] on button "-" at bounding box center [487, 151] width 19 height 21
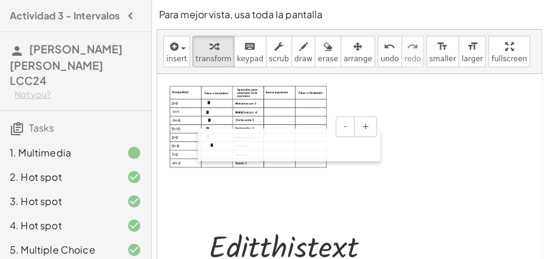
drag, startPoint x: 351, startPoint y: 169, endPoint x: 209, endPoint y: 144, distance: 144.2
click at [209, 144] on div at bounding box center [204, 145] width 12 height 33
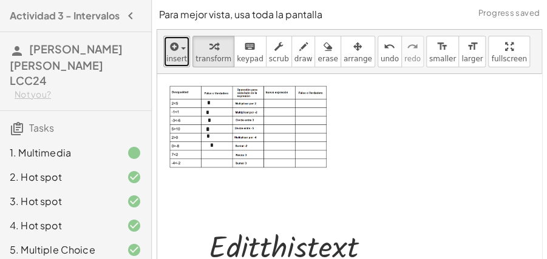
click at [178, 55] on span "insert" at bounding box center [176, 59] width 21 height 8
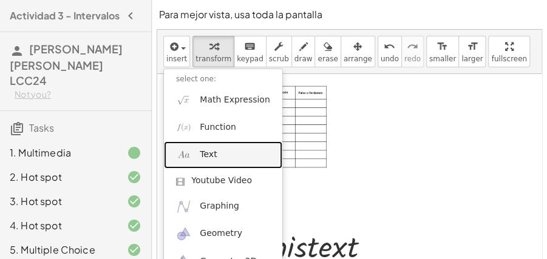
click at [228, 148] on link "Text" at bounding box center [223, 154] width 118 height 27
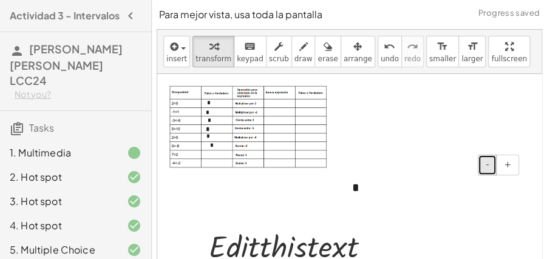
click at [488, 169] on button "-" at bounding box center [487, 165] width 19 height 21
click at [488, 170] on button "-" at bounding box center [487, 165] width 19 height 21
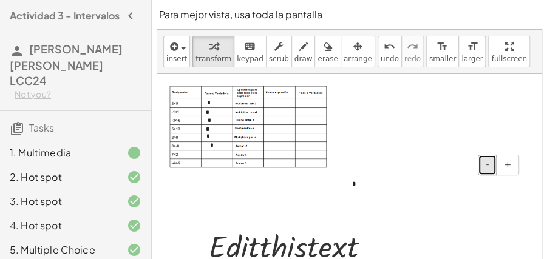
click at [488, 170] on button "-" at bounding box center [487, 165] width 19 height 21
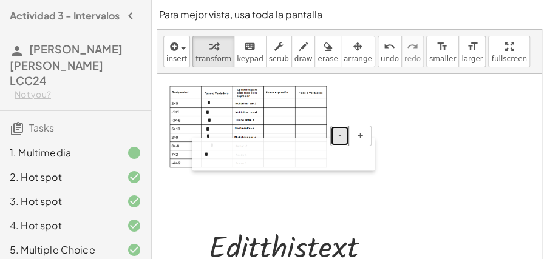
drag, startPoint x: 351, startPoint y: 183, endPoint x: 204, endPoint y: 154, distance: 150.3
click at [204, 154] on div "- + *" at bounding box center [283, 154] width 182 height 33
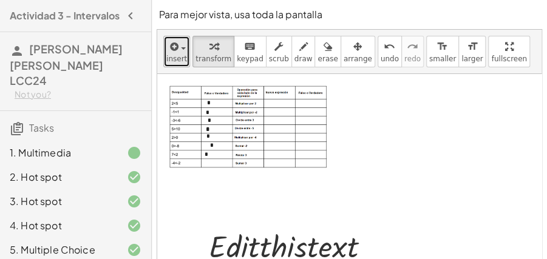
click at [173, 59] on span "insert" at bounding box center [176, 59] width 21 height 8
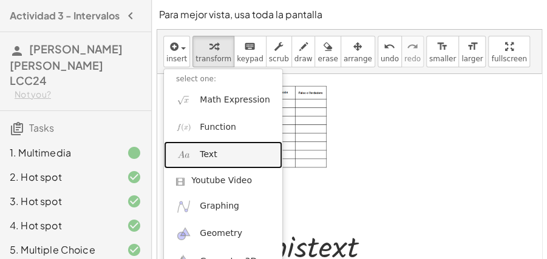
click at [219, 161] on link "Text" at bounding box center [223, 154] width 118 height 27
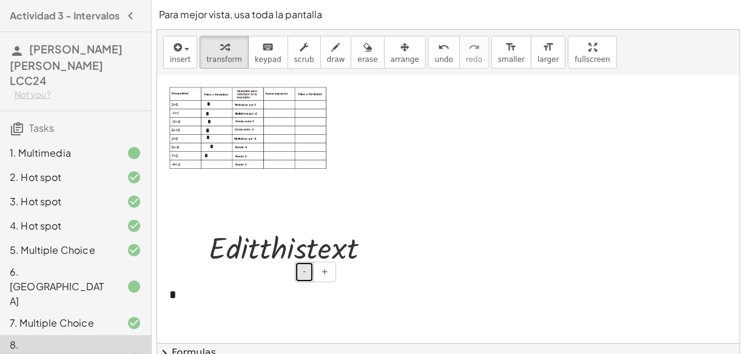
click at [299, 277] on button "-" at bounding box center [304, 272] width 19 height 21
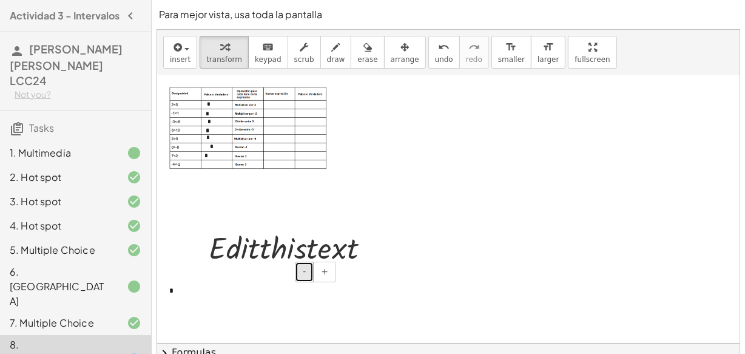
click at [299, 277] on button "-" at bounding box center [304, 272] width 19 height 21
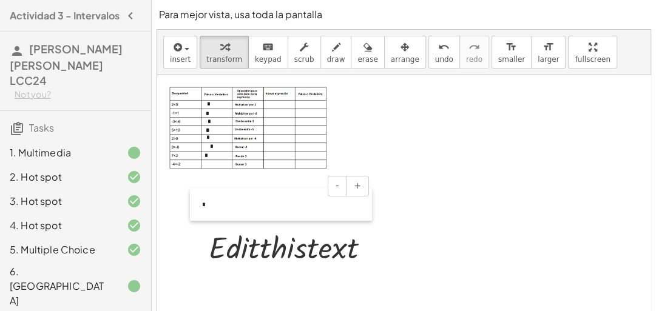
drag, startPoint x: 167, startPoint y: 290, endPoint x: 190, endPoint y: 198, distance: 94.5
click at [191, 199] on div at bounding box center [196, 204] width 12 height 33
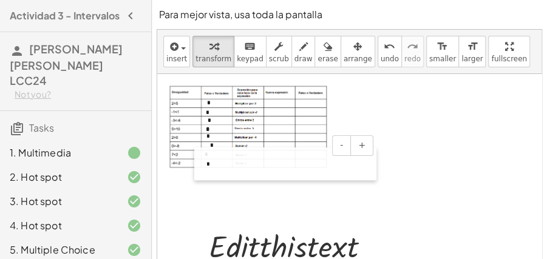
drag, startPoint x: 191, startPoint y: 198, endPoint x: 204, endPoint y: 164, distance: 36.5
click at [204, 164] on div at bounding box center [200, 163] width 12 height 33
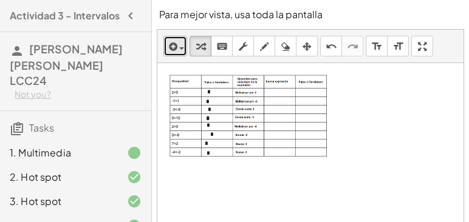
click at [175, 53] on icon "button" at bounding box center [171, 46] width 11 height 15
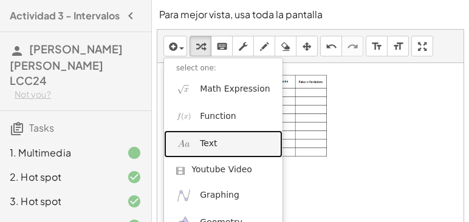
click at [226, 144] on link "Text" at bounding box center [223, 143] width 118 height 27
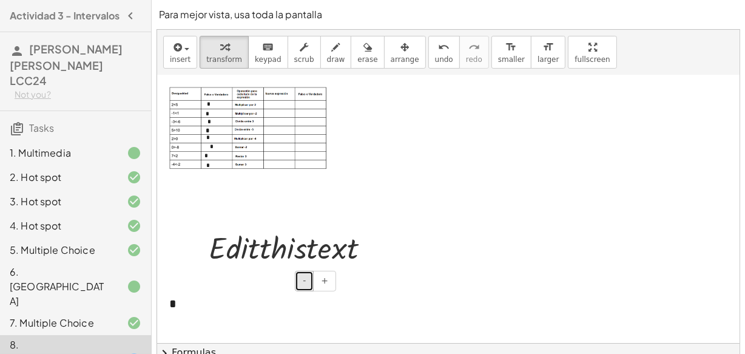
click at [311, 282] on button "-" at bounding box center [304, 281] width 19 height 21
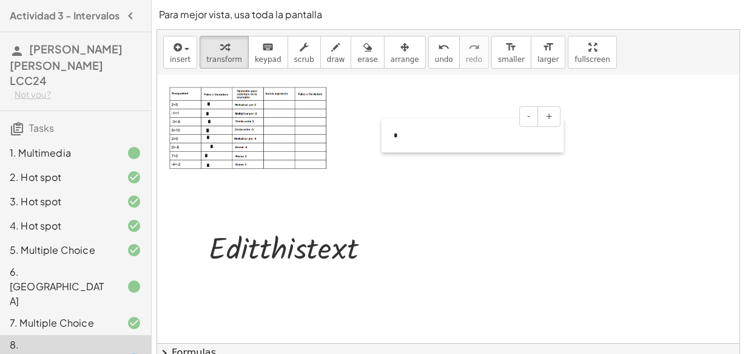
drag, startPoint x: 168, startPoint y: 297, endPoint x: 388, endPoint y: 134, distance: 274.7
click at [390, 133] on div at bounding box center [388, 135] width 12 height 34
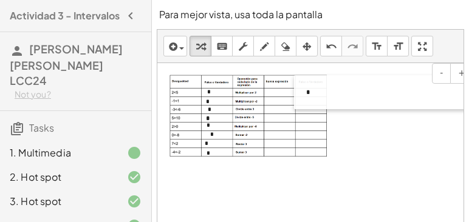
drag, startPoint x: 391, startPoint y: 124, endPoint x: 305, endPoint y: 93, distance: 91.8
click at [305, 93] on div at bounding box center [300, 92] width 12 height 34
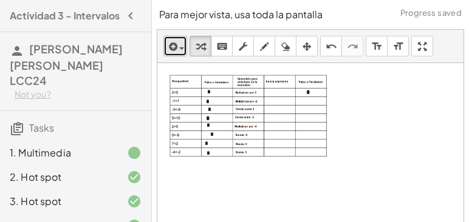
click at [181, 47] on span "button" at bounding box center [181, 48] width 5 height 2
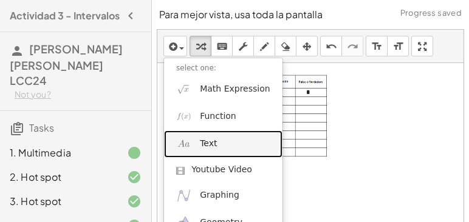
click at [228, 148] on link "Text" at bounding box center [223, 143] width 118 height 27
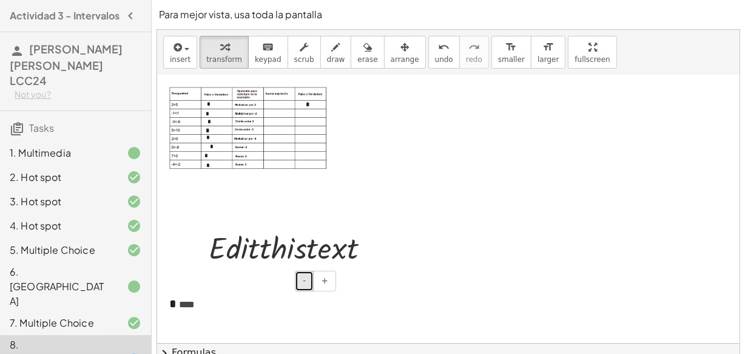
click at [309, 282] on button "-" at bounding box center [304, 281] width 19 height 21
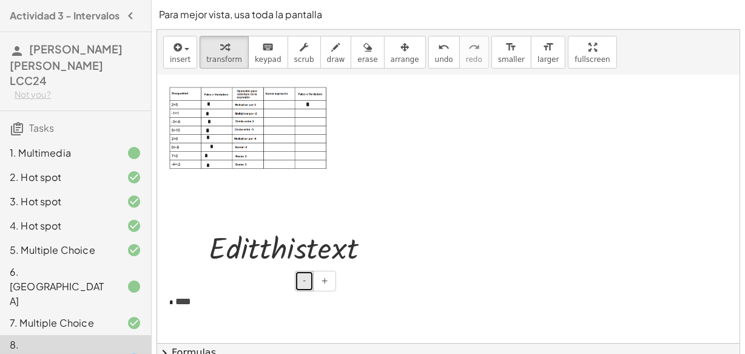
click at [309, 282] on button "-" at bounding box center [304, 281] width 19 height 21
click at [191, 304] on span "* **" at bounding box center [182, 301] width 18 height 9
drag, startPoint x: 200, startPoint y: 303, endPoint x: 169, endPoint y: 303, distance: 31.0
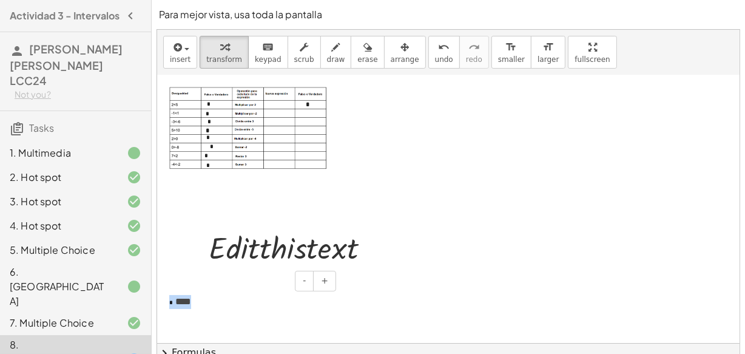
click at [169, 303] on div "- + * * **" at bounding box center [248, 302] width 182 height 38
click at [300, 279] on button "-" at bounding box center [304, 281] width 19 height 21
click at [183, 305] on span "* **" at bounding box center [182, 301] width 18 height 9
click at [175, 302] on span "* **" at bounding box center [182, 301] width 18 height 9
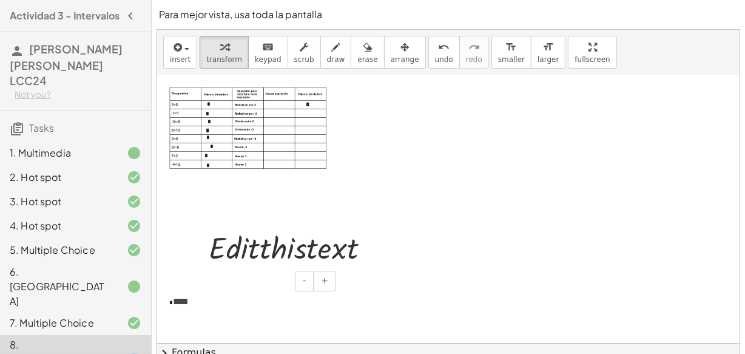
click at [176, 300] on span "* **" at bounding box center [181, 301] width 16 height 9
click at [180, 302] on span "* **" at bounding box center [181, 301] width 16 height 9
drag, startPoint x: 173, startPoint y: 299, endPoint x: 179, endPoint y: 301, distance: 6.5
click at [179, 301] on span "* **" at bounding box center [181, 301] width 16 height 9
click at [194, 300] on div "* * **" at bounding box center [248, 302] width 182 height 38
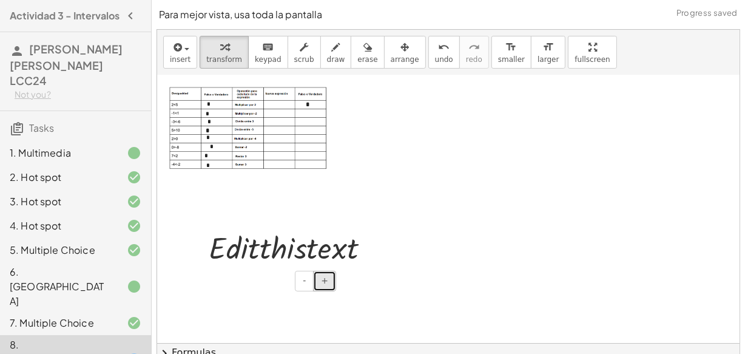
click at [324, 282] on span "+" at bounding box center [324, 281] width 7 height 10
click at [324, 281] on span "+" at bounding box center [324, 281] width 7 height 10
click at [206, 307] on div at bounding box center [248, 302] width 182 height 38
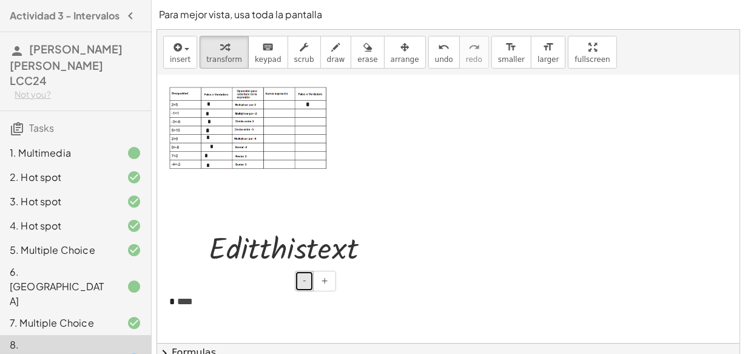
click at [311, 280] on button "-" at bounding box center [304, 281] width 19 height 21
click at [310, 280] on button "-" at bounding box center [304, 281] width 19 height 21
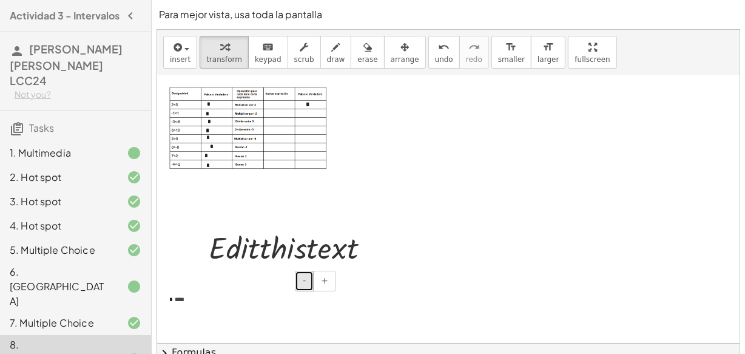
click at [310, 280] on button "-" at bounding box center [304, 281] width 19 height 21
drag, startPoint x: 166, startPoint y: 302, endPoint x: 267, endPoint y: 107, distance: 219.9
click at [267, 107] on div at bounding box center [264, 103] width 12 height 33
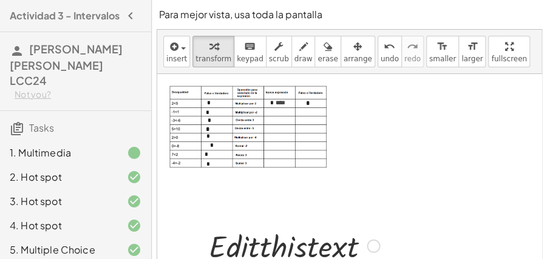
click at [354, 246] on div at bounding box center [294, 245] width 183 height 41
drag, startPoint x: 376, startPoint y: 243, endPoint x: 382, endPoint y: 87, distance: 156.1
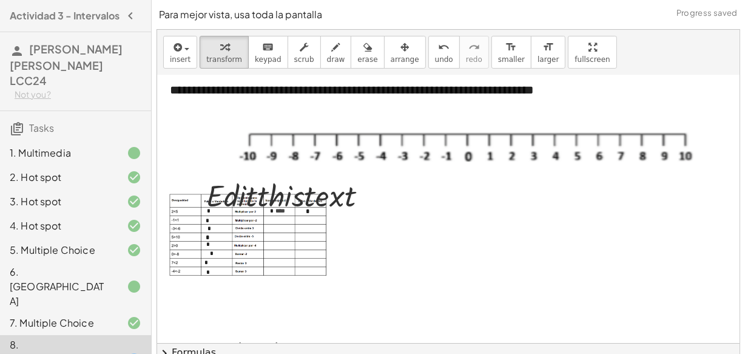
scroll to position [0, 0]
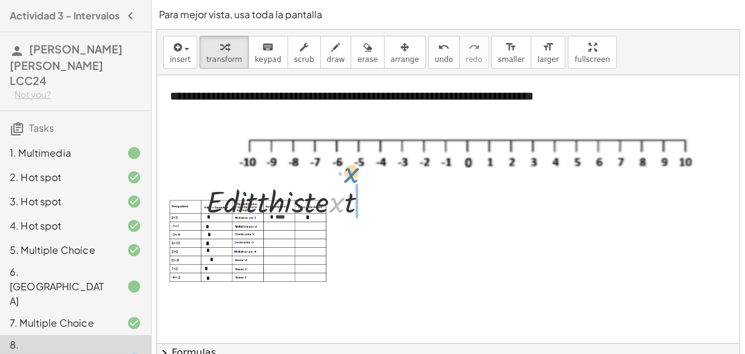
drag, startPoint x: 334, startPoint y: 206, endPoint x: 348, endPoint y: 176, distance: 33.1
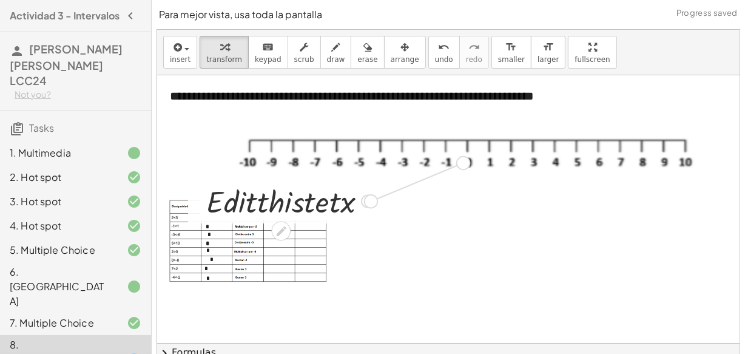
drag, startPoint x: 366, startPoint y: 202, endPoint x: 466, endPoint y: 160, distance: 108.0
click at [466, 160] on div "**********" at bounding box center [676, 289] width 1039 height 428
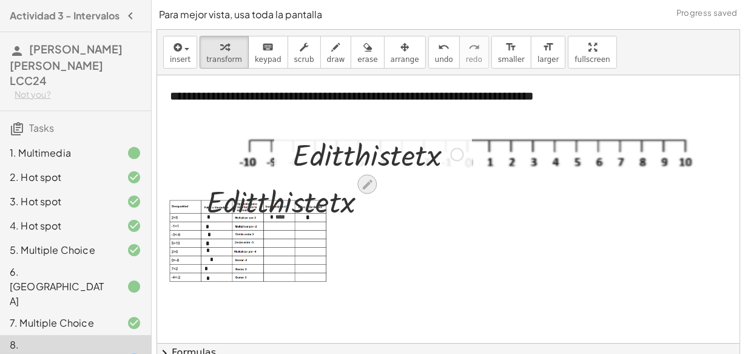
click at [365, 187] on icon at bounding box center [367, 185] width 10 height 10
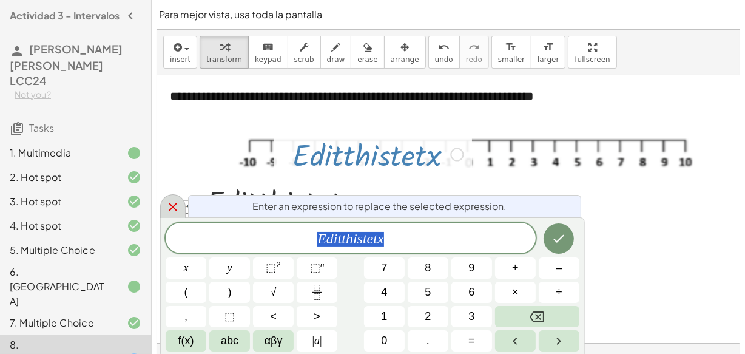
click at [175, 206] on icon at bounding box center [173, 207] width 15 height 15
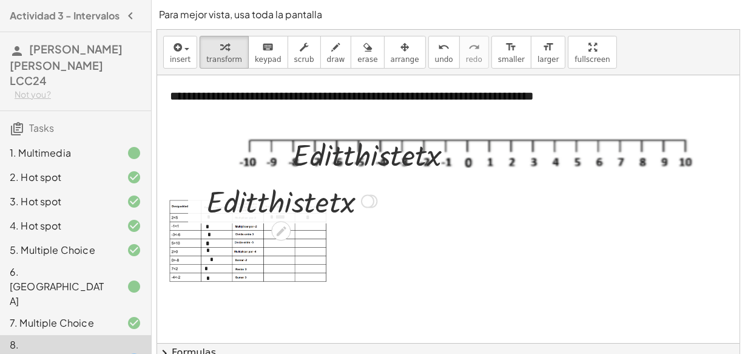
click at [363, 200] on div at bounding box center [367, 201] width 13 height 13
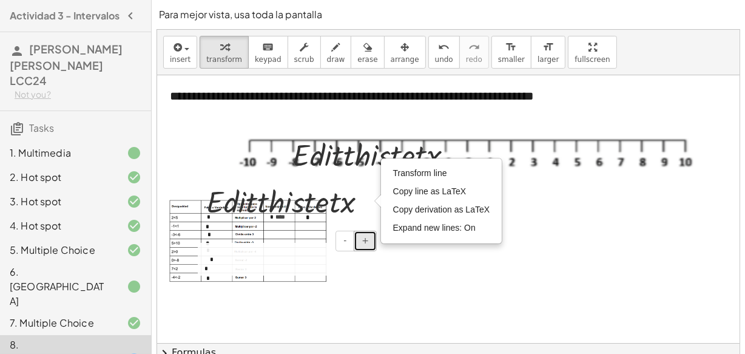
click at [374, 246] on button "+" at bounding box center [365, 241] width 23 height 21
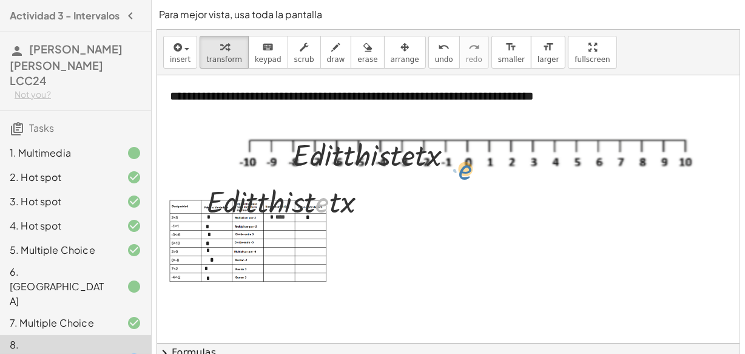
drag, startPoint x: 317, startPoint y: 202, endPoint x: 468, endPoint y: 169, distance: 154.5
drag, startPoint x: 371, startPoint y: 200, endPoint x: 456, endPoint y: 202, distance: 84.4
click at [456, 202] on div "**********" at bounding box center [676, 289] width 1039 height 428
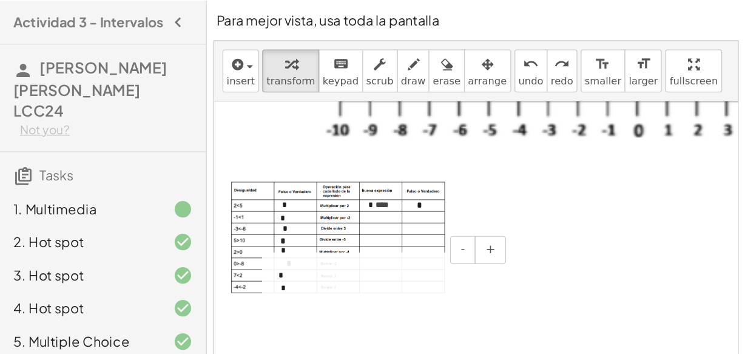
scroll to position [81, 0]
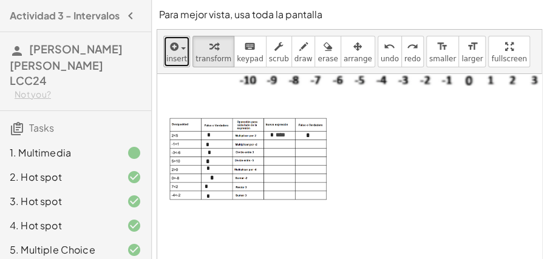
click at [183, 58] on button "insert" at bounding box center [176, 52] width 27 height 32
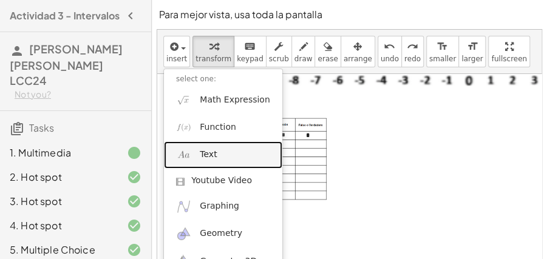
click at [197, 155] on link "Text" at bounding box center [223, 154] width 118 height 27
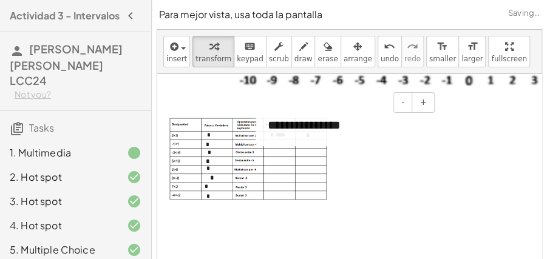
click at [364, 124] on div "**********" at bounding box center [347, 125] width 182 height 42
drag, startPoint x: 362, startPoint y: 126, endPoint x: 265, endPoint y: 118, distance: 96.8
click at [265, 118] on div "**********" at bounding box center [347, 125] width 182 height 42
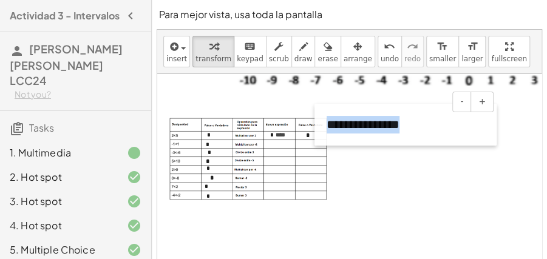
drag, startPoint x: 262, startPoint y: 139, endPoint x: 320, endPoint y: 138, distance: 58.3
click at [320, 138] on div at bounding box center [320, 125] width 12 height 42
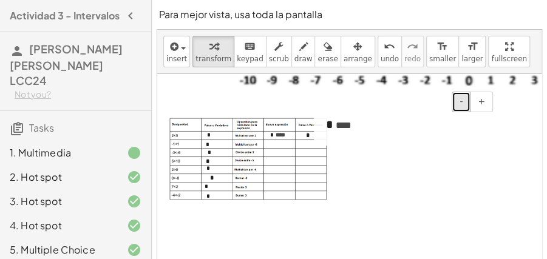
click at [466, 97] on button "-" at bounding box center [461, 102] width 19 height 21
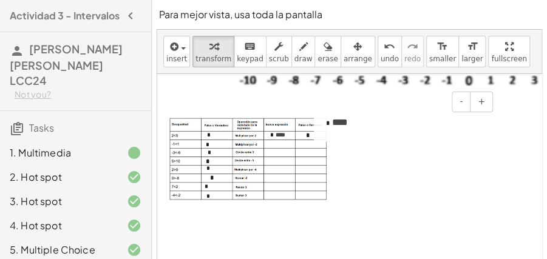
click at [385, 131] on div "* * **" at bounding box center [405, 123] width 182 height 38
drag, startPoint x: 375, startPoint y: 130, endPoint x: 319, endPoint y: 127, distance: 55.9
click at [320, 128] on div "- + * * **" at bounding box center [405, 123] width 182 height 38
click at [460, 106] on button "-" at bounding box center [461, 102] width 19 height 21
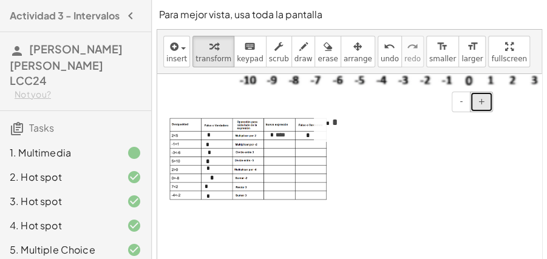
click at [483, 101] on span "+" at bounding box center [481, 102] width 7 height 10
click at [485, 101] on button "+" at bounding box center [481, 102] width 23 height 21
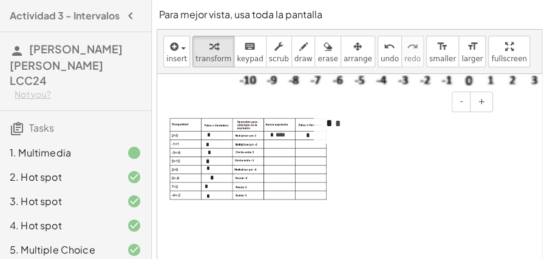
click at [429, 126] on div "* *" at bounding box center [405, 124] width 182 height 40
drag, startPoint x: 390, startPoint y: 130, endPoint x: 319, endPoint y: 130, distance: 71.0
click at [319, 130] on div "- + * *" at bounding box center [405, 124] width 182 height 40
click at [462, 104] on span "-" at bounding box center [460, 102] width 3 height 10
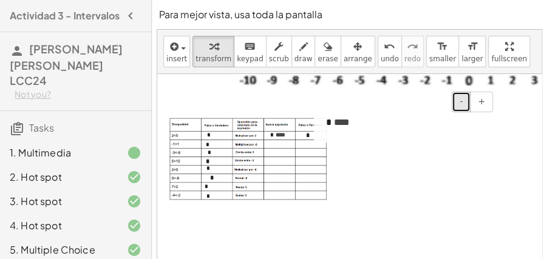
click at [462, 104] on span "-" at bounding box center [460, 102] width 3 height 10
drag, startPoint x: 356, startPoint y: 129, endPoint x: 324, endPoint y: 130, distance: 32.2
click at [324, 130] on div "- + * * **" at bounding box center [405, 123] width 182 height 38
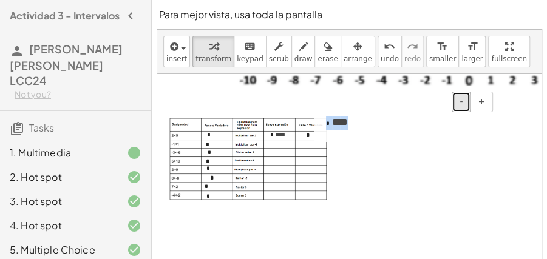
click at [463, 103] on span "-" at bounding box center [460, 102] width 3 height 10
drag, startPoint x: 463, startPoint y: 103, endPoint x: 433, endPoint y: 114, distance: 31.1
click at [461, 104] on span "-" at bounding box center [460, 102] width 3 height 10
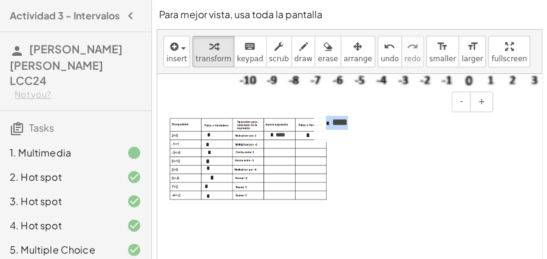
click at [332, 123] on span "* **" at bounding box center [339, 122] width 18 height 9
click at [467, 105] on button "-" at bounding box center [461, 102] width 19 height 21
click at [466, 105] on button "-" at bounding box center [461, 102] width 19 height 21
click at [364, 127] on div "* **" at bounding box center [405, 123] width 182 height 38
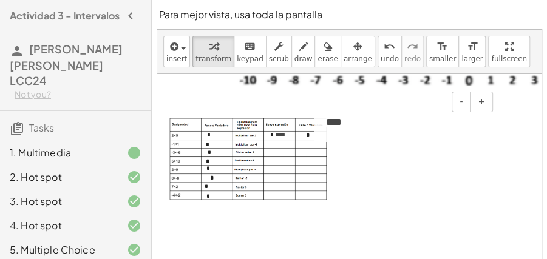
click at [328, 123] on span "* **" at bounding box center [334, 122] width 16 height 9
click at [461, 104] on span "-" at bounding box center [460, 102] width 3 height 10
click at [383, 123] on div "** **" at bounding box center [405, 123] width 182 height 38
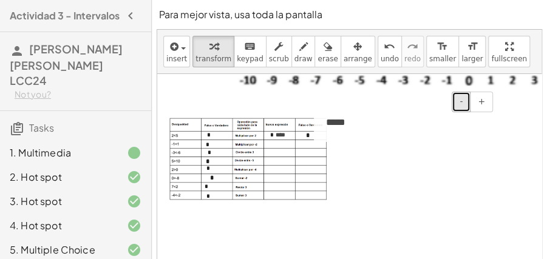
click at [466, 103] on button "-" at bounding box center [461, 102] width 19 height 21
drag, startPoint x: 466, startPoint y: 103, endPoint x: 391, endPoint y: 132, distance: 80.4
click at [465, 103] on button "-" at bounding box center [461, 102] width 19 height 21
click at [395, 135] on div "** **" at bounding box center [405, 123] width 182 height 38
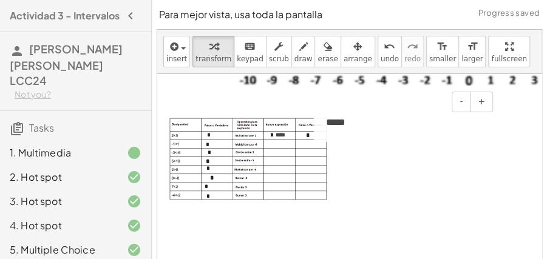
drag, startPoint x: 377, startPoint y: 132, endPoint x: 381, endPoint y: 144, distance: 12.9
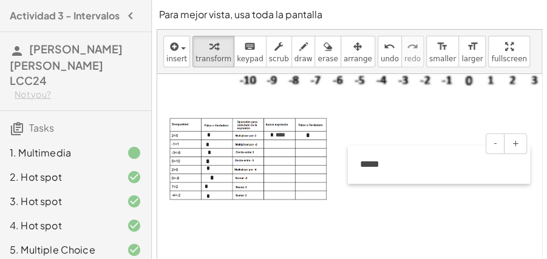
drag, startPoint x: 324, startPoint y: 121, endPoint x: 358, endPoint y: 164, distance: 54.4
click at [358, 164] on div at bounding box center [354, 165] width 12 height 38
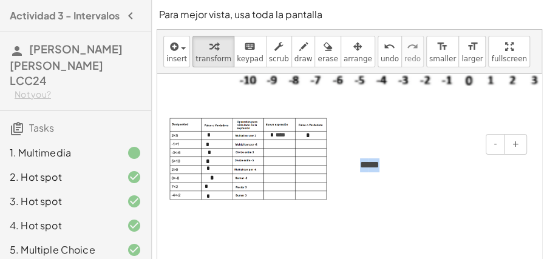
drag, startPoint x: 374, startPoint y: 168, endPoint x: 352, endPoint y: 169, distance: 21.9
click at [352, 169] on div "- + ** **" at bounding box center [439, 165] width 182 height 38
click at [499, 147] on button "-" at bounding box center [495, 144] width 19 height 21
drag, startPoint x: 499, startPoint y: 147, endPoint x: 477, endPoint y: 157, distance: 23.9
click at [498, 147] on button "-" at bounding box center [495, 144] width 19 height 21
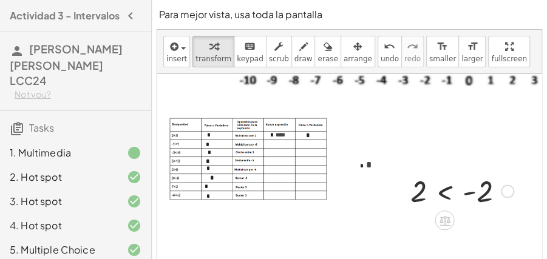
click at [467, 188] on div at bounding box center [461, 190] width 115 height 39
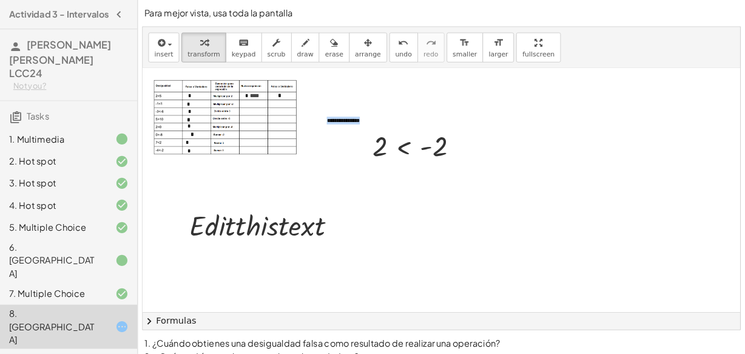
scroll to position [121, 0]
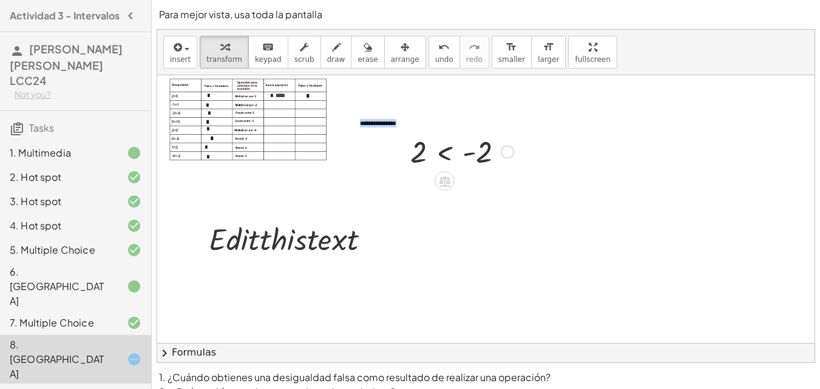
click at [480, 148] on div at bounding box center [461, 150] width 115 height 39
click at [442, 180] on icon at bounding box center [444, 181] width 13 height 13
click at [496, 181] on icon at bounding box center [492, 180] width 11 height 11
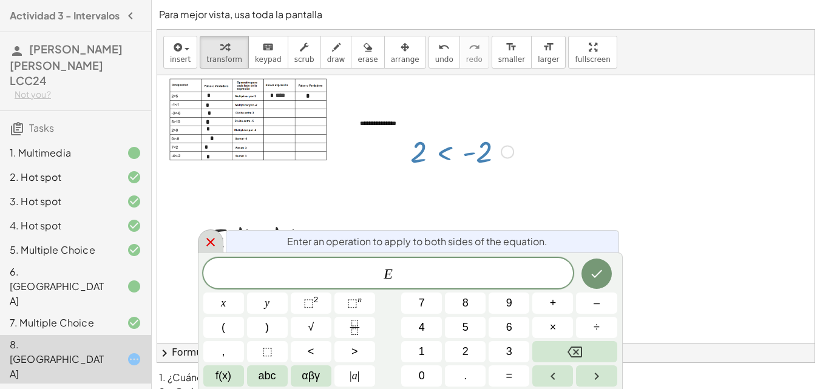
click at [218, 242] on div at bounding box center [210, 241] width 25 height 24
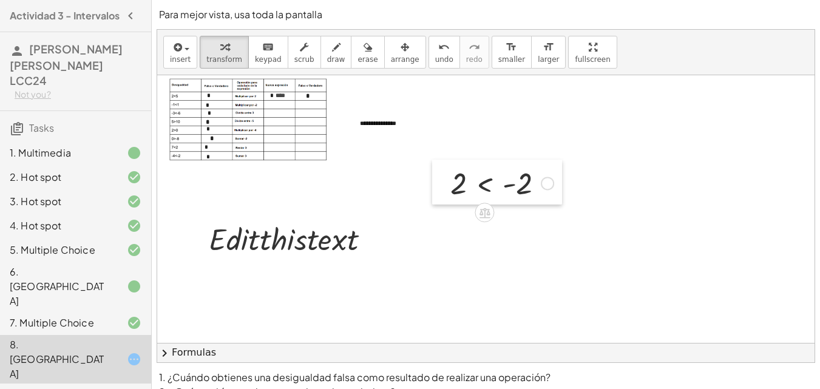
drag, startPoint x: 393, startPoint y: 149, endPoint x: 434, endPoint y: 181, distance: 52.3
click at [434, 181] on div at bounding box center [441, 182] width 18 height 45
click at [497, 181] on div at bounding box center [503, 182] width 115 height 39
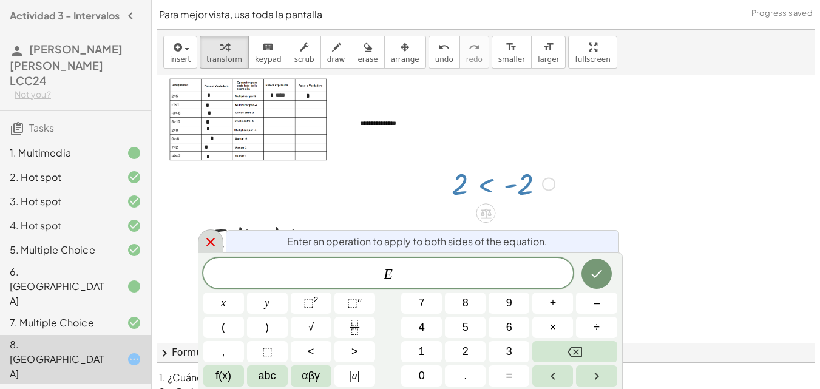
click at [201, 239] on div at bounding box center [210, 241] width 25 height 24
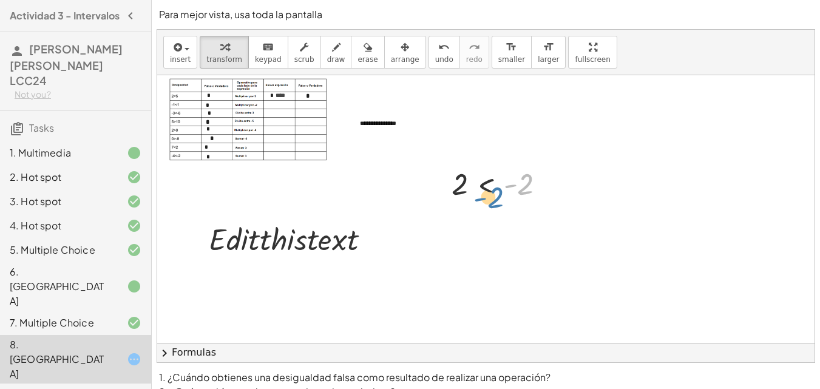
drag, startPoint x: 523, startPoint y: 184, endPoint x: 492, endPoint y: 198, distance: 34.0
click at [492, 198] on div at bounding box center [503, 182] width 115 height 39
click at [212, 46] on div "button" at bounding box center [224, 46] width 36 height 15
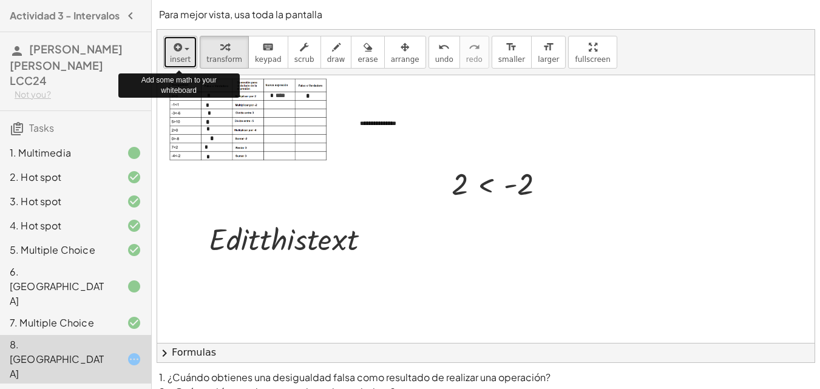
click at [174, 61] on span "insert" at bounding box center [180, 59] width 21 height 8
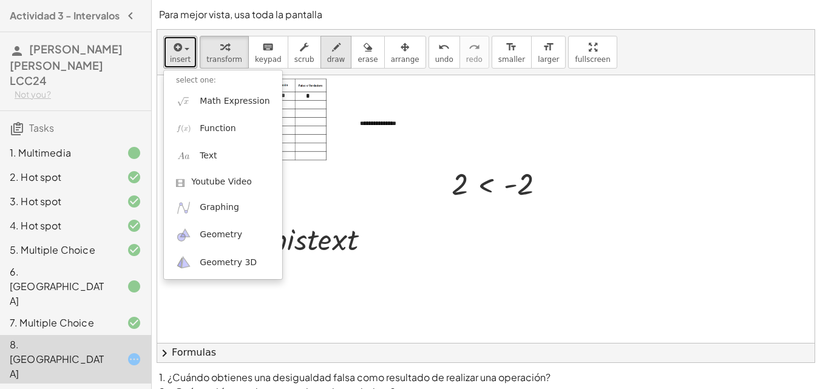
click at [320, 65] on button "draw" at bounding box center [336, 52] width 32 height 33
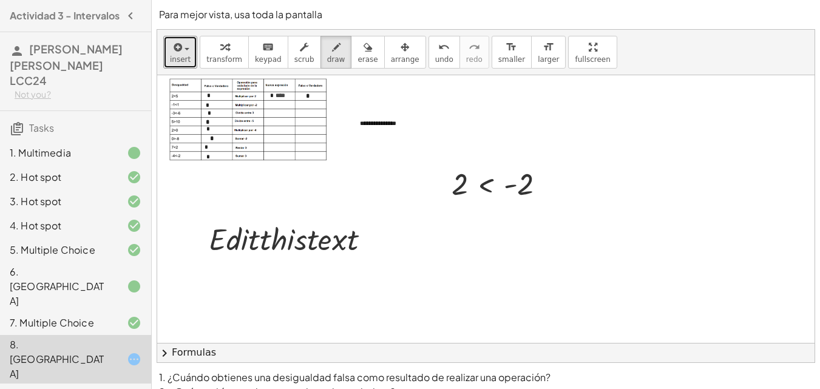
click at [499, 178] on div at bounding box center [676, 168] width 1039 height 428
click at [358, 60] on span "erase" at bounding box center [368, 59] width 20 height 8
drag, startPoint x: 473, startPoint y: 184, endPoint x: 516, endPoint y: 176, distance: 43.2
click at [517, 176] on div at bounding box center [676, 168] width 1039 height 428
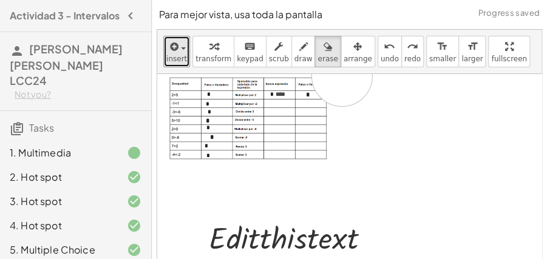
click at [178, 57] on span "insert" at bounding box center [176, 59] width 21 height 8
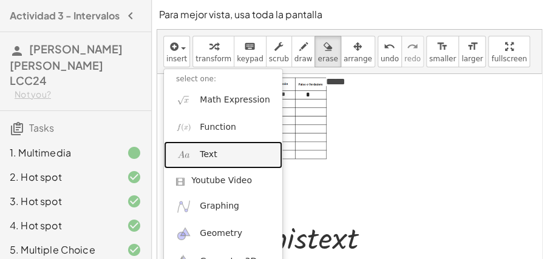
click at [227, 161] on link "Text" at bounding box center [223, 154] width 118 height 27
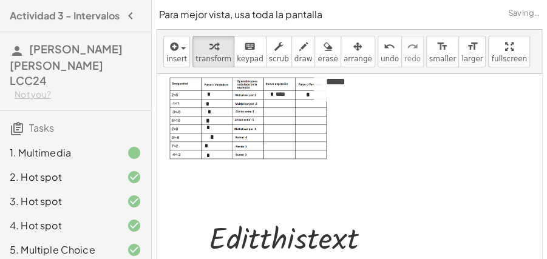
click at [338, 85] on span "*****" at bounding box center [335, 81] width 19 height 9
click at [353, 83] on div "*****" at bounding box center [405, 82] width 182 height 38
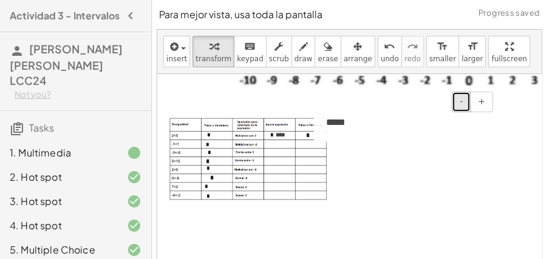
click at [464, 105] on button "-" at bounding box center [461, 102] width 19 height 21
click at [380, 114] on div "*****" at bounding box center [405, 123] width 182 height 38
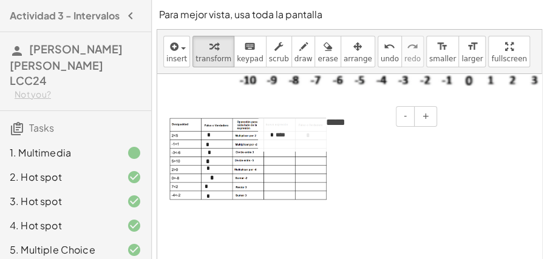
drag, startPoint x: 449, startPoint y: 130, endPoint x: 412, endPoint y: 152, distance: 43.8
click at [327, 124] on span "*****" at bounding box center [335, 122] width 19 height 9
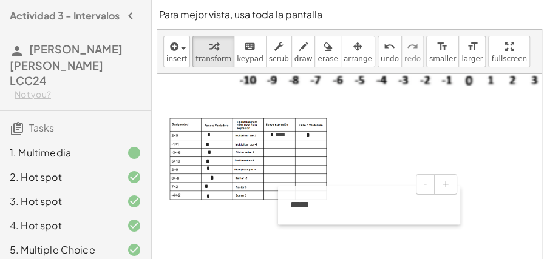
drag, startPoint x: 320, startPoint y: 120, endPoint x: 283, endPoint y: 203, distance: 91.0
click at [284, 203] on div at bounding box center [284, 205] width 12 height 38
drag, startPoint x: 378, startPoint y: 201, endPoint x: 361, endPoint y: 204, distance: 17.9
click at [377, 201] on div "*****" at bounding box center [368, 205] width 182 height 38
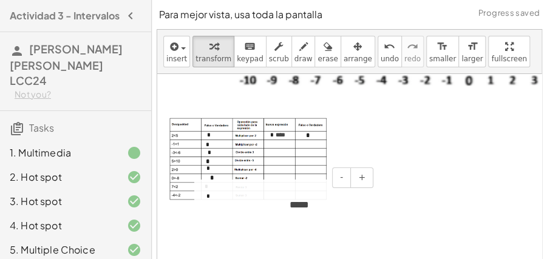
drag, startPoint x: 358, startPoint y: 205, endPoint x: 271, endPoint y: 202, distance: 86.2
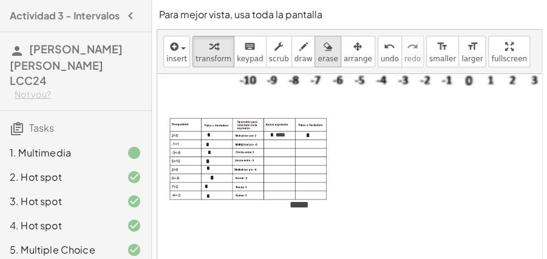
click at [317, 60] on span "erase" at bounding box center [327, 59] width 20 height 8
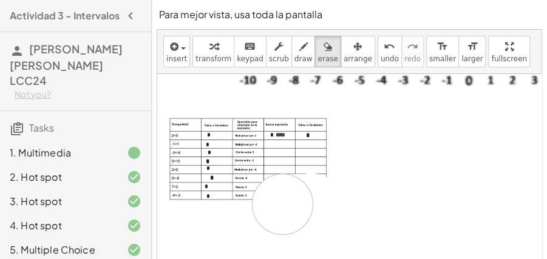
drag, startPoint x: 311, startPoint y: 203, endPoint x: 309, endPoint y: 212, distance: 10.0
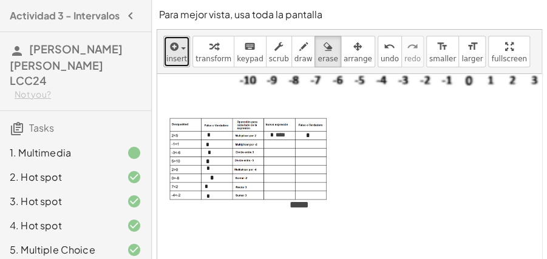
click at [168, 46] on icon "button" at bounding box center [173, 46] width 11 height 15
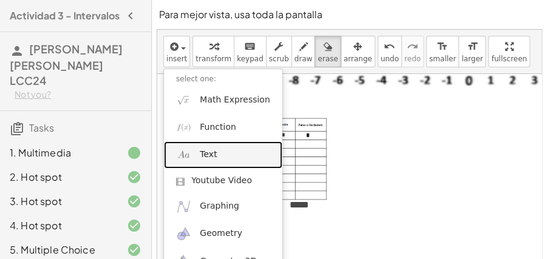
click at [234, 154] on link "Text" at bounding box center [223, 154] width 118 height 27
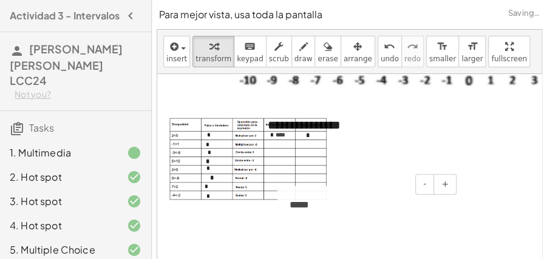
click at [303, 209] on span "*****" at bounding box center [299, 204] width 19 height 9
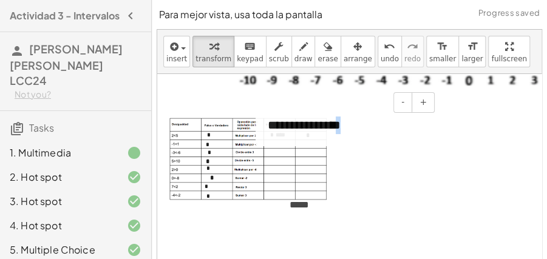
drag, startPoint x: 334, startPoint y: 130, endPoint x: 358, endPoint y: 131, distance: 23.7
click at [358, 131] on div "**********" at bounding box center [347, 125] width 182 height 42
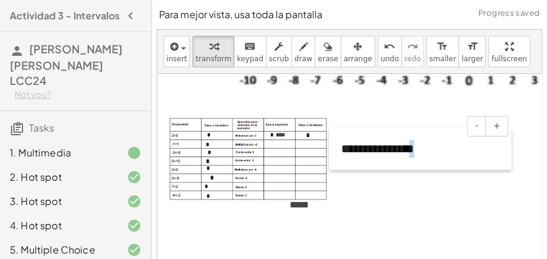
drag, startPoint x: 260, startPoint y: 143, endPoint x: 337, endPoint y: 168, distance: 81.8
click at [337, 168] on div at bounding box center [335, 149] width 12 height 42
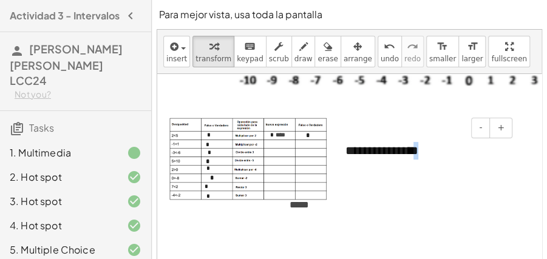
click at [429, 160] on div "**********" at bounding box center [424, 151] width 182 height 42
click at [305, 207] on span "*****" at bounding box center [299, 204] width 19 height 9
click at [317, 203] on div "*****" at bounding box center [368, 205] width 182 height 38
click at [431, 186] on button "-" at bounding box center [424, 184] width 19 height 21
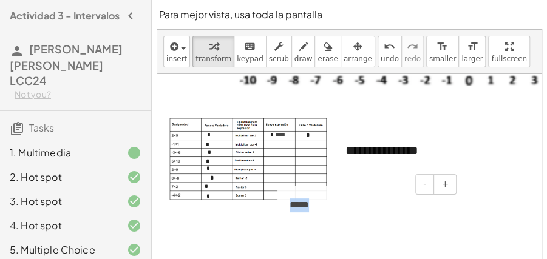
drag, startPoint x: 311, startPoint y: 205, endPoint x: 289, endPoint y: 208, distance: 22.6
click at [289, 208] on div "- + *****" at bounding box center [368, 205] width 182 height 38
click at [444, 185] on span "+" at bounding box center [444, 184] width 7 height 10
click at [428, 184] on button "-" at bounding box center [424, 184] width 19 height 21
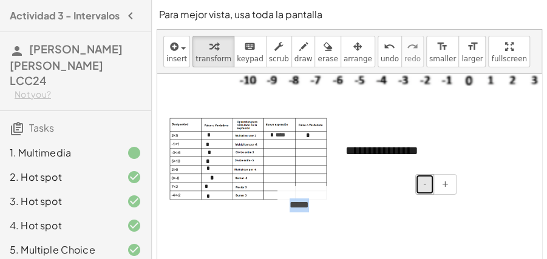
click at [428, 184] on button "-" at bounding box center [424, 184] width 19 height 21
click at [317, 209] on div "*****" at bounding box center [368, 205] width 182 height 38
click at [429, 187] on button "-" at bounding box center [424, 184] width 19 height 21
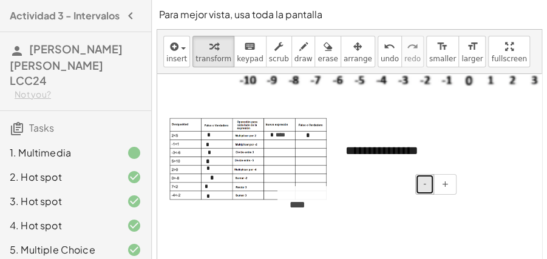
click at [429, 187] on button "-" at bounding box center [424, 184] width 19 height 21
click at [328, 208] on div "****" at bounding box center [368, 205] width 182 height 38
click at [303, 203] on span "****" at bounding box center [298, 204] width 16 height 9
click at [432, 186] on button "-" at bounding box center [424, 184] width 19 height 21
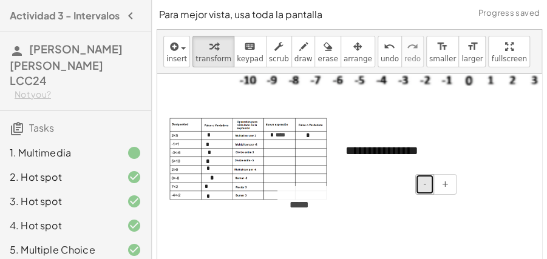
click at [432, 186] on button "-" at bounding box center [424, 184] width 19 height 21
click at [376, 206] on div "*****" at bounding box center [368, 205] width 182 height 38
click at [407, 147] on div "**********" at bounding box center [424, 151] width 182 height 42
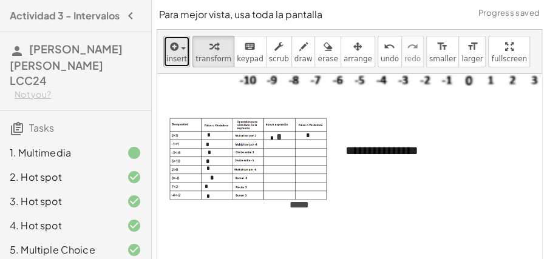
click at [174, 58] on span "insert" at bounding box center [176, 59] width 21 height 8
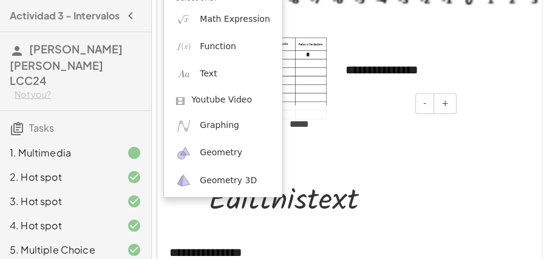
click at [395, 141] on div "*****" at bounding box center [368, 125] width 182 height 38
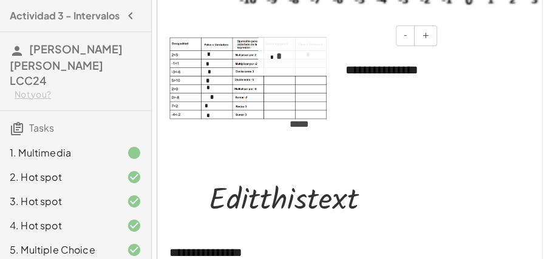
click at [291, 55] on div "* *" at bounding box center [349, 57] width 182 height 38
click at [276, 53] on span "*" at bounding box center [279, 56] width 10 height 9
click at [429, 41] on button "+" at bounding box center [425, 35] width 23 height 21
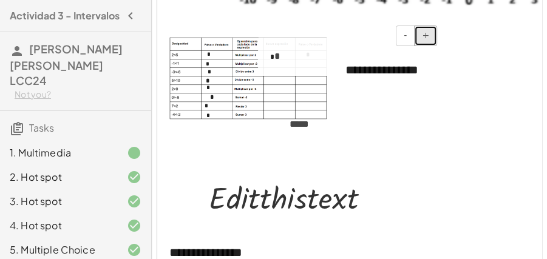
click at [429, 41] on button "+" at bounding box center [425, 35] width 23 height 21
click at [429, 40] on button "+" at bounding box center [425, 35] width 23 height 21
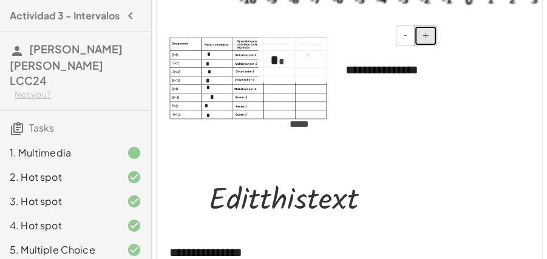
click at [429, 40] on button "+" at bounding box center [425, 35] width 23 height 21
click at [411, 34] on button "-" at bounding box center [405, 35] width 19 height 21
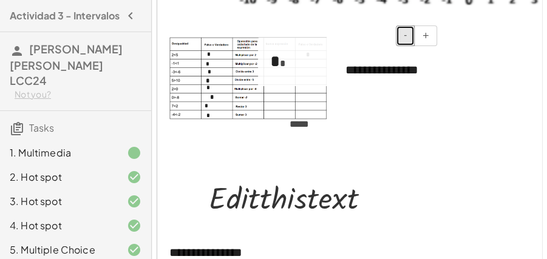
drag, startPoint x: 411, startPoint y: 34, endPoint x: 384, endPoint y: 34, distance: 27.3
click at [409, 35] on button "-" at bounding box center [405, 35] width 19 height 21
click at [291, 61] on div "* *" at bounding box center [349, 60] width 182 height 45
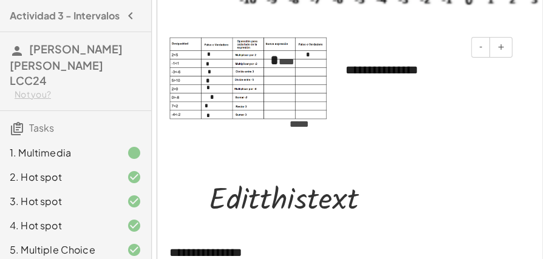
click at [409, 38] on div "- +" at bounding box center [421, 47] width 182 height 21
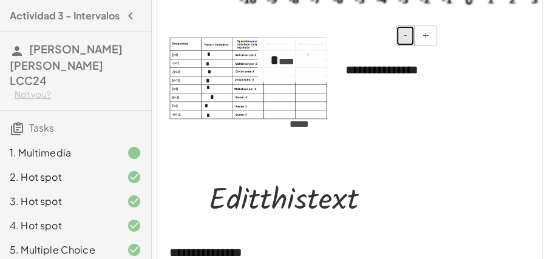
click at [402, 35] on button "-" at bounding box center [405, 35] width 19 height 21
click at [307, 59] on div "* * **" at bounding box center [349, 58] width 182 height 40
drag, startPoint x: 305, startPoint y: 58, endPoint x: 266, endPoint y: 61, distance: 38.9
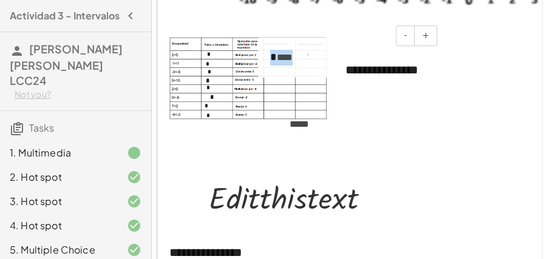
click at [266, 61] on div "- + * * **" at bounding box center [349, 58] width 182 height 40
click at [404, 37] on button "-" at bounding box center [405, 35] width 19 height 21
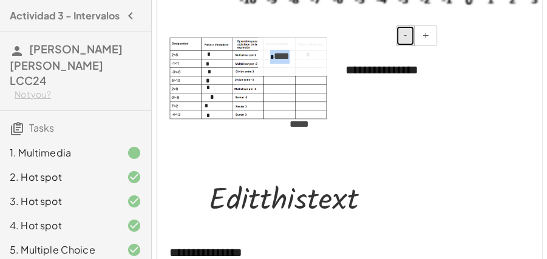
click at [404, 37] on button "-" at bounding box center [405, 35] width 19 height 21
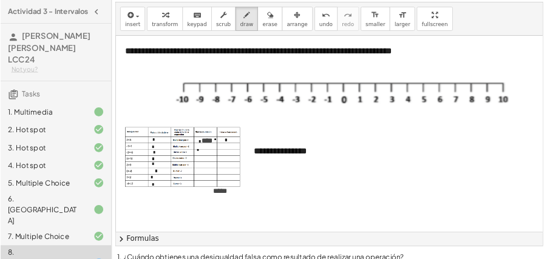
scroll to position [0, 0]
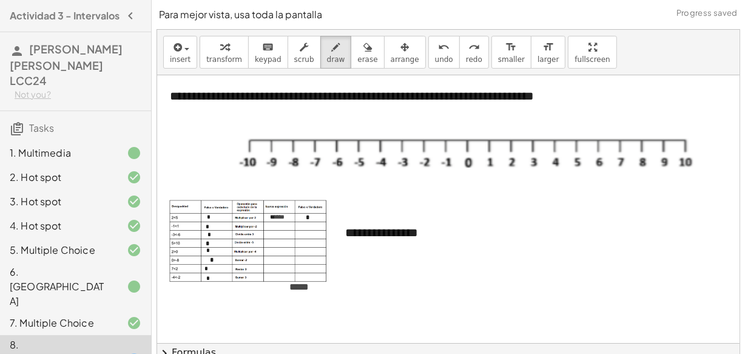
click at [308, 284] on div at bounding box center [676, 289] width 1039 height 428
click at [183, 46] on div "button" at bounding box center [180, 46] width 21 height 15
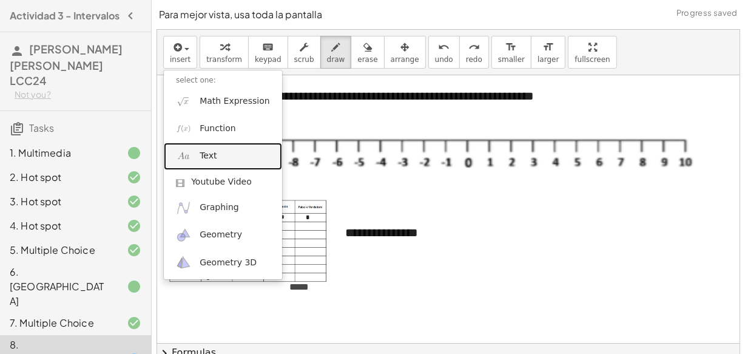
click at [225, 153] on link "Text" at bounding box center [223, 156] width 118 height 27
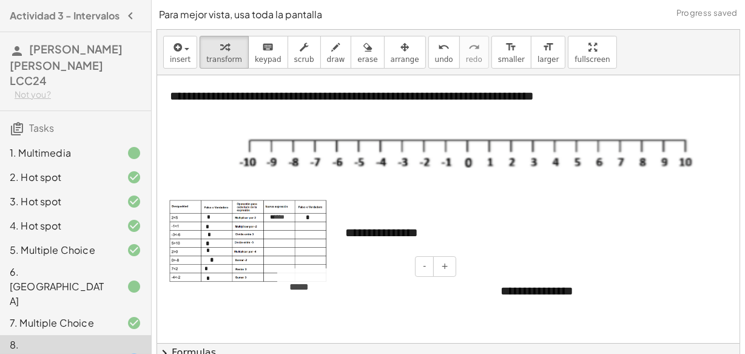
click at [322, 283] on div "*****" at bounding box center [368, 287] width 182 height 38
drag, startPoint x: 279, startPoint y: 302, endPoint x: 286, endPoint y: 303, distance: 6.7
click at [286, 303] on div at bounding box center [290, 288] width 12 height 38
click at [437, 267] on button "-" at bounding box center [431, 267] width 19 height 21
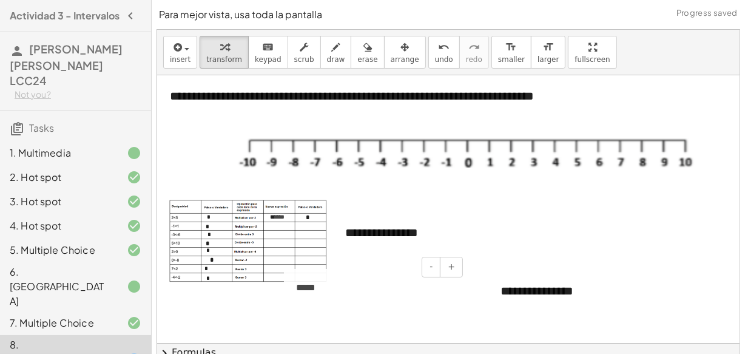
click at [370, 286] on div "*****" at bounding box center [375, 288] width 182 height 38
click at [431, 266] on span "-" at bounding box center [431, 267] width 3 height 10
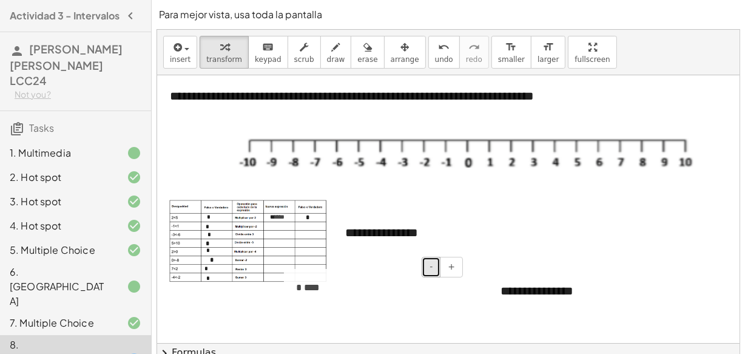
click at [430, 266] on button "-" at bounding box center [431, 267] width 19 height 21
click at [428, 266] on button "-" at bounding box center [431, 267] width 19 height 21
click at [318, 308] on div at bounding box center [676, 289] width 1039 height 428
click at [319, 289] on span "* **" at bounding box center [311, 287] width 18 height 9
click at [424, 269] on button "-" at bounding box center [431, 267] width 19 height 21
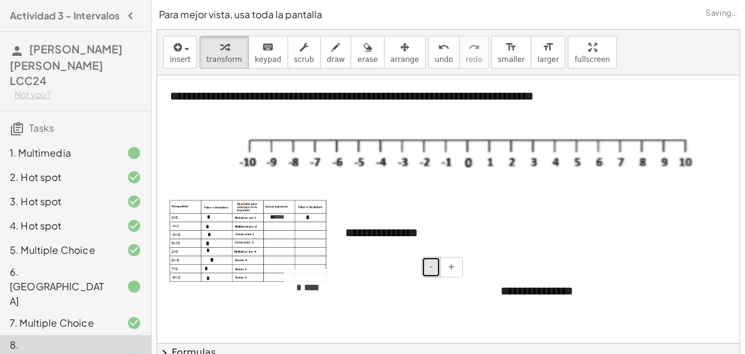
click at [424, 269] on button "-" at bounding box center [431, 267] width 19 height 21
click at [316, 293] on div "* * **" at bounding box center [375, 288] width 182 height 38
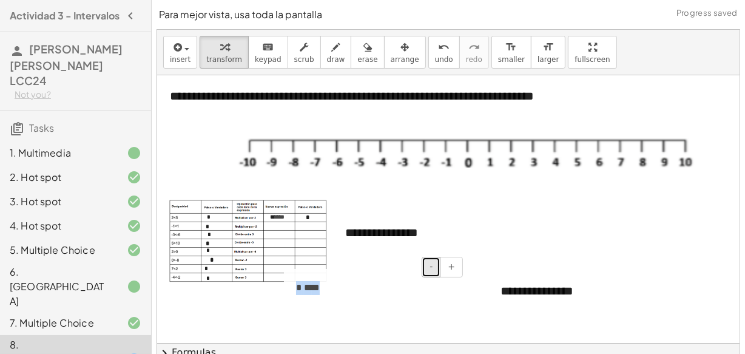
click at [431, 269] on span "-" at bounding box center [431, 267] width 3 height 10
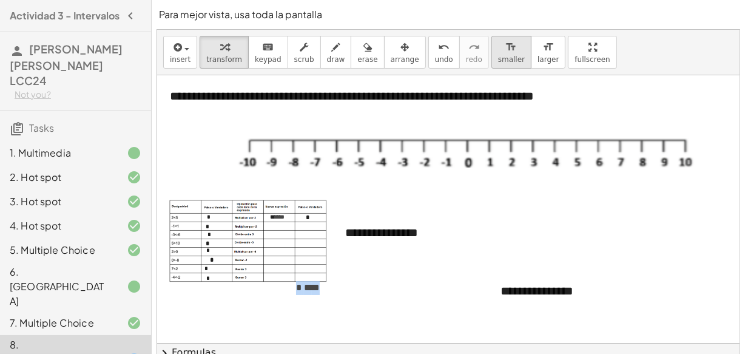
click at [496, 56] on button "format_size smaller" at bounding box center [512, 52] width 40 height 33
click at [429, 267] on button "-" at bounding box center [431, 267] width 19 height 21
click at [450, 268] on span "+" at bounding box center [451, 267] width 7 height 10
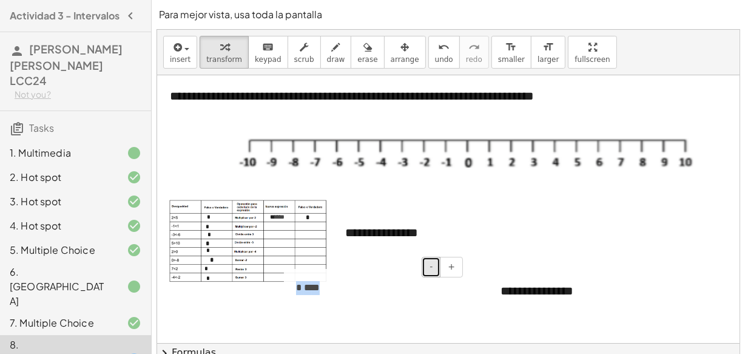
click at [430, 274] on button "-" at bounding box center [431, 267] width 19 height 21
click at [531, 55] on button "format_size larger" at bounding box center [548, 52] width 35 height 33
click at [442, 278] on div "* * **" at bounding box center [375, 288] width 182 height 38
click at [432, 274] on button "-" at bounding box center [431, 267] width 19 height 21
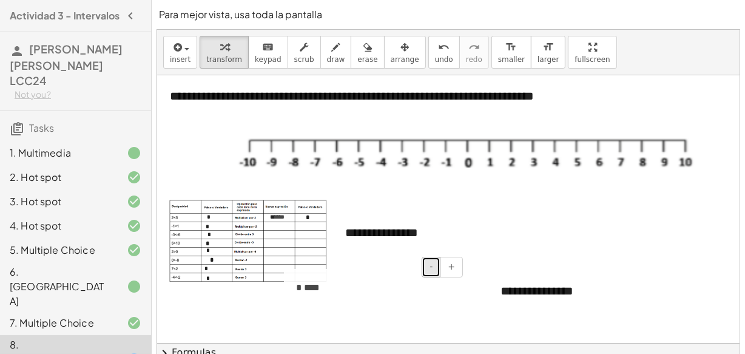
click at [432, 274] on button "-" at bounding box center [431, 267] width 19 height 21
click at [310, 295] on div "* * **" at bounding box center [375, 288] width 182 height 38
click at [206, 53] on div "button" at bounding box center [224, 46] width 36 height 15
click at [342, 286] on div "* * **" at bounding box center [375, 288] width 182 height 38
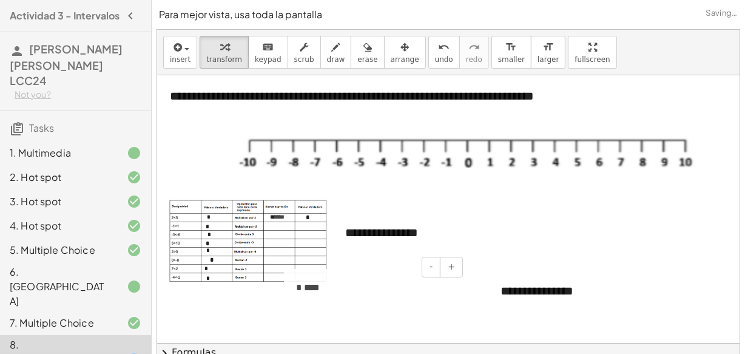
click at [342, 286] on div "* * **" at bounding box center [375, 288] width 182 height 38
click at [355, 289] on div "* * **" at bounding box center [375, 288] width 182 height 38
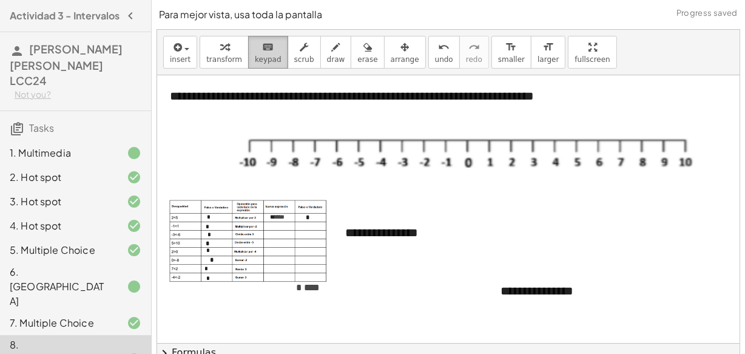
click at [258, 56] on span "keypad" at bounding box center [268, 59] width 27 height 8
click at [350, 285] on div "* * **" at bounding box center [375, 288] width 182 height 38
click at [433, 269] on span "-" at bounding box center [431, 267] width 3 height 10
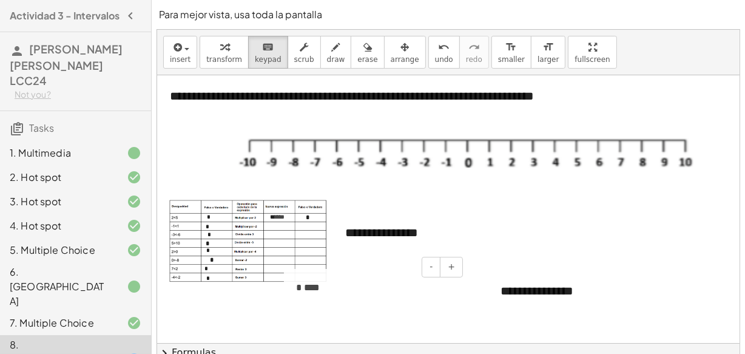
click at [311, 285] on span "* **" at bounding box center [311, 287] width 18 height 9
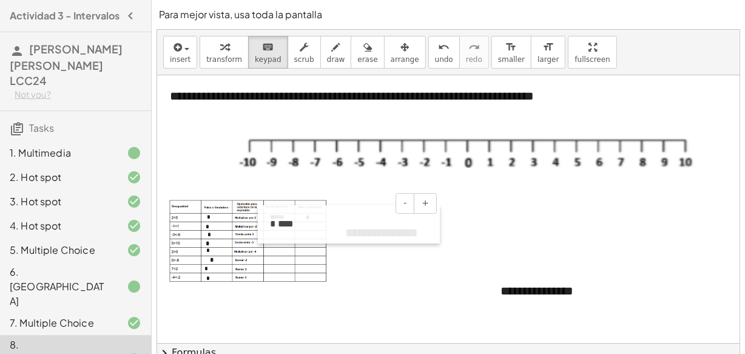
drag, startPoint x: 290, startPoint y: 303, endPoint x: 264, endPoint y: 239, distance: 68.9
click at [264, 239] on div at bounding box center [264, 224] width 12 height 38
click at [401, 316] on div at bounding box center [676, 289] width 1039 height 428
click at [280, 229] on div "* * **" at bounding box center [349, 224] width 182 height 38
click at [262, 241] on div at bounding box center [260, 224] width 12 height 38
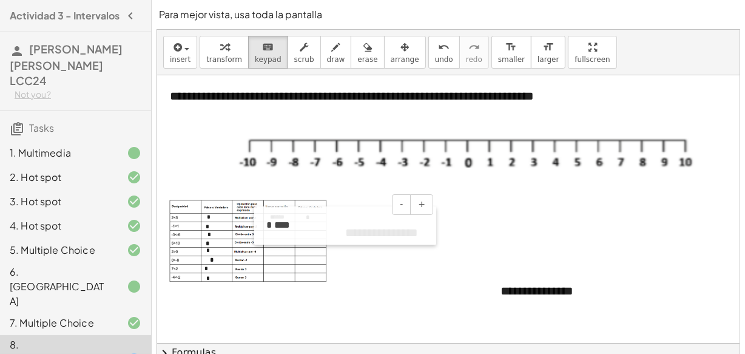
click at [265, 239] on div at bounding box center [260, 225] width 12 height 38
click at [382, 303] on div at bounding box center [676, 289] width 1039 height 428
drag, startPoint x: 486, startPoint y: 209, endPoint x: 523, endPoint y: 219, distance: 38.1
click at [523, 219] on div "**********" at bounding box center [676, 289] width 1039 height 428
drag, startPoint x: 390, startPoint y: 225, endPoint x: 393, endPoint y: 210, distance: 15.4
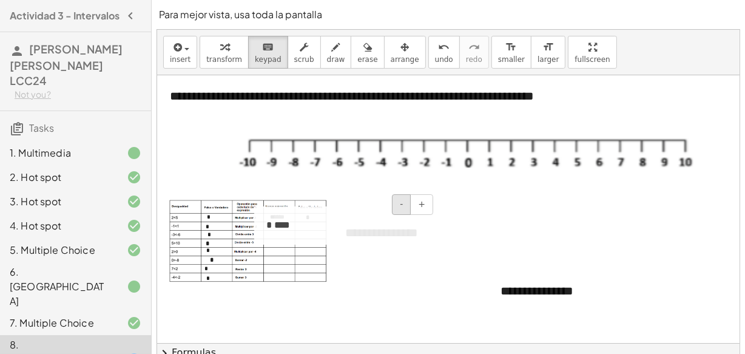
click at [393, 210] on div "- + * * **" at bounding box center [345, 225] width 182 height 38
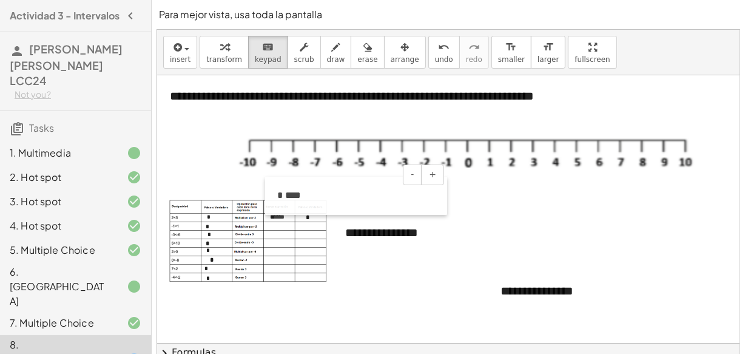
drag, startPoint x: 260, startPoint y: 240, endPoint x: 271, endPoint y: 210, distance: 31.7
click at [271, 210] on div at bounding box center [271, 196] width 12 height 38
drag, startPoint x: 376, startPoint y: 231, endPoint x: 387, endPoint y: 274, distance: 43.9
click at [387, 274] on div "**********" at bounding box center [676, 289] width 1039 height 428
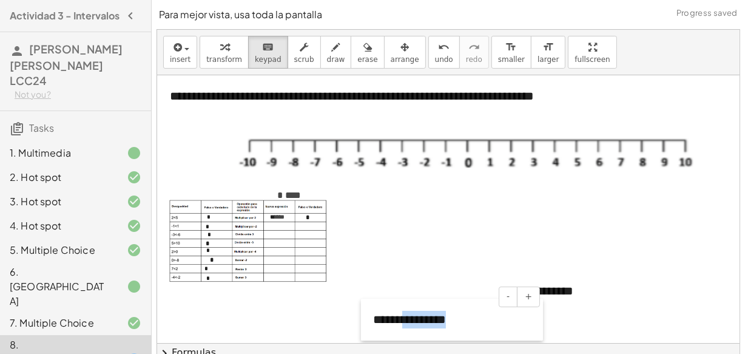
drag, startPoint x: 337, startPoint y: 247, endPoint x: 365, endPoint y: 334, distance: 91.8
click at [365, 334] on div "**********" at bounding box center [448, 209] width 583 height 268
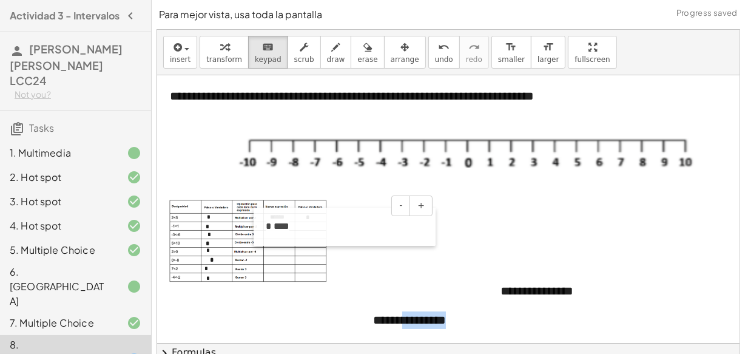
drag, startPoint x: 276, startPoint y: 198, endPoint x: 265, endPoint y: 229, distance: 33.0
click at [265, 229] on div at bounding box center [260, 227] width 12 height 38
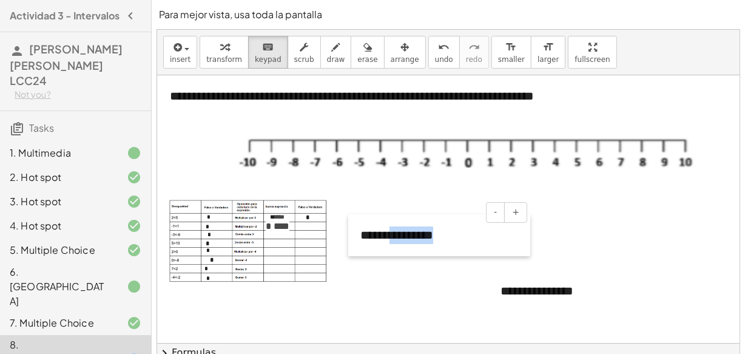
drag, startPoint x: 368, startPoint y: 318, endPoint x: 356, endPoint y: 233, distance: 85.9
click at [356, 233] on div at bounding box center [354, 235] width 12 height 42
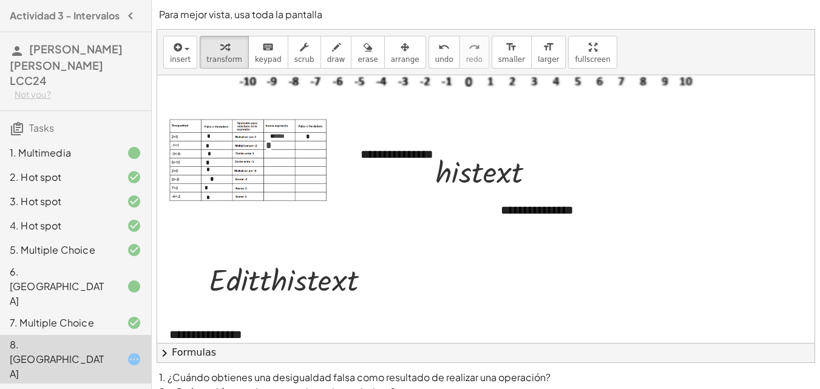
scroll to position [81, 0]
click at [492, 177] on div at bounding box center [490, 169] width 121 height 41
click at [490, 171] on div at bounding box center [490, 169] width 121 height 41
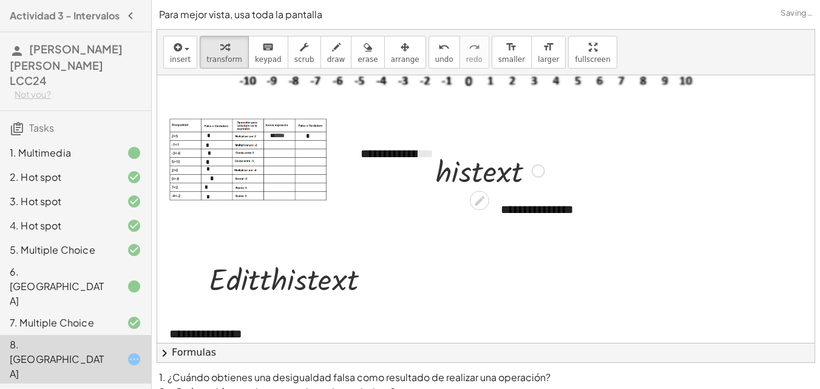
click at [534, 170] on div at bounding box center [538, 170] width 13 height 13
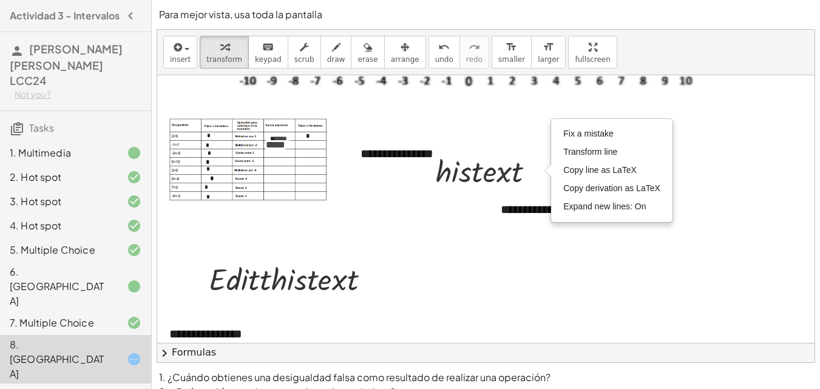
click at [503, 248] on div at bounding box center [676, 208] width 1039 height 428
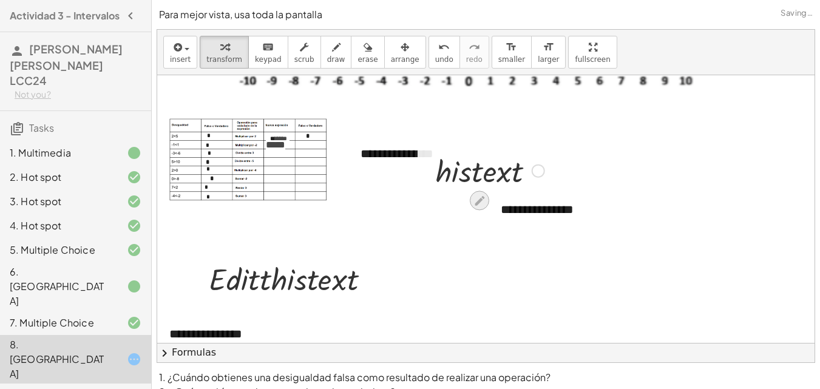
click at [481, 198] on icon at bounding box center [480, 201] width 10 height 10
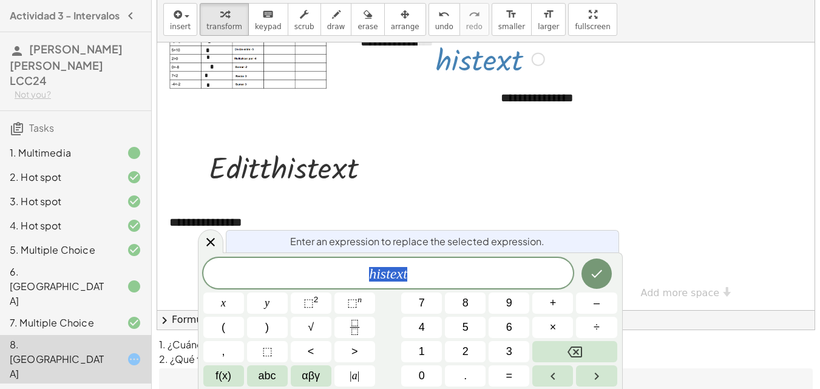
scroll to position [61, 0]
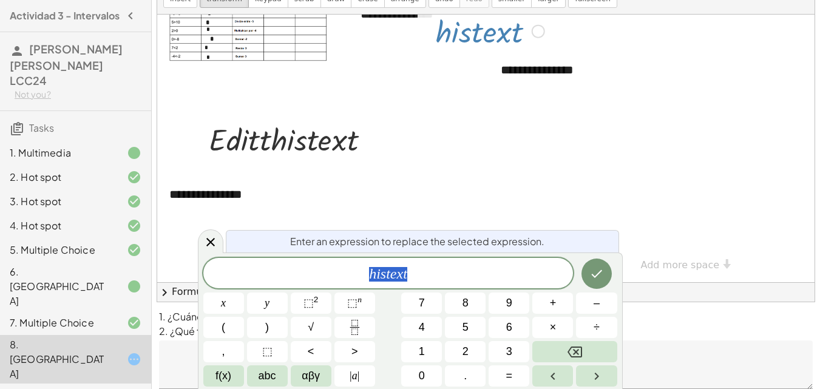
click at [210, 241] on icon at bounding box center [210, 242] width 15 height 15
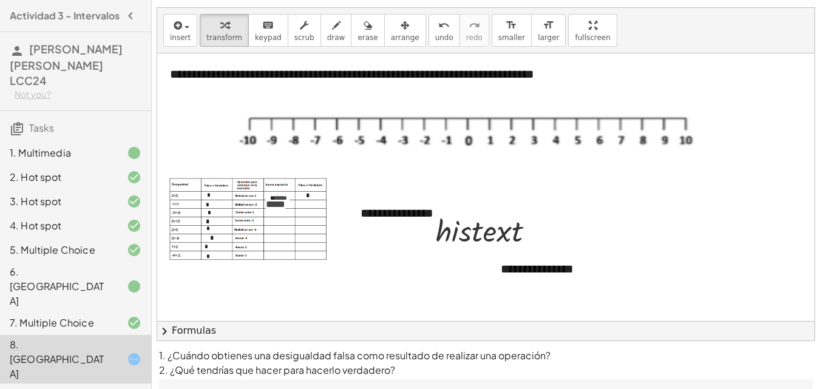
scroll to position [0, 0]
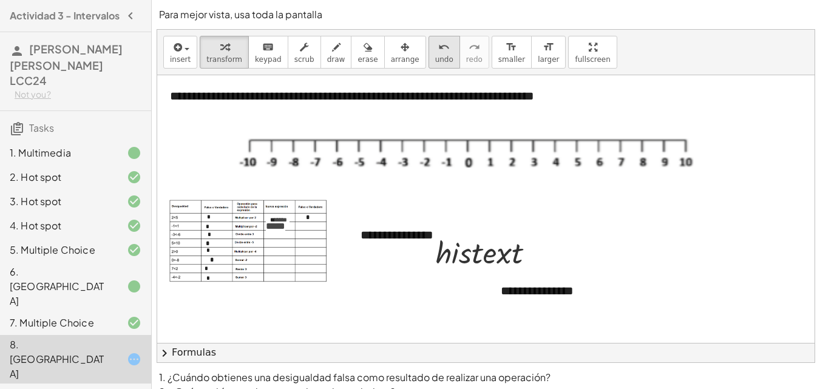
click at [435, 59] on span "undo" at bounding box center [444, 59] width 18 height 8
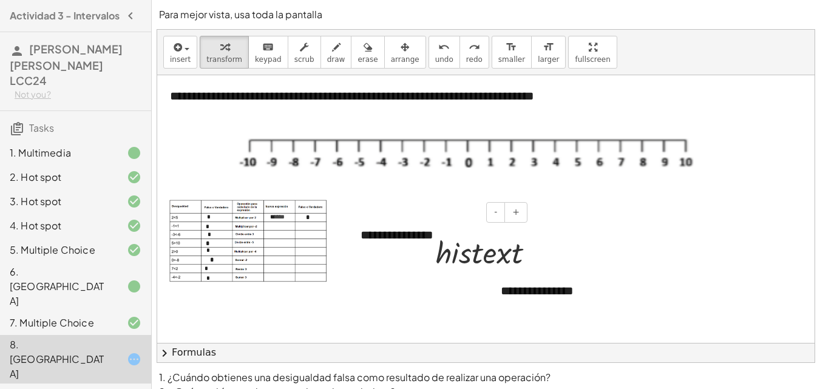
click at [410, 243] on div "**********" at bounding box center [439, 235] width 182 height 42
click at [466, 59] on span "redo" at bounding box center [474, 59] width 16 height 8
drag, startPoint x: 448, startPoint y: 262, endPoint x: 405, endPoint y: 316, distance: 69.2
click at [405, 316] on div "**********" at bounding box center [676, 289] width 1039 height 428
drag, startPoint x: 502, startPoint y: 259, endPoint x: 444, endPoint y: 309, distance: 76.6
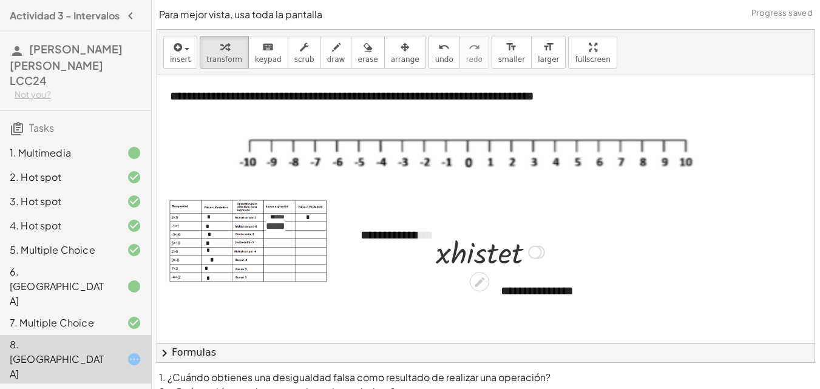
click at [487, 281] on div at bounding box center [479, 282] width 19 height 19
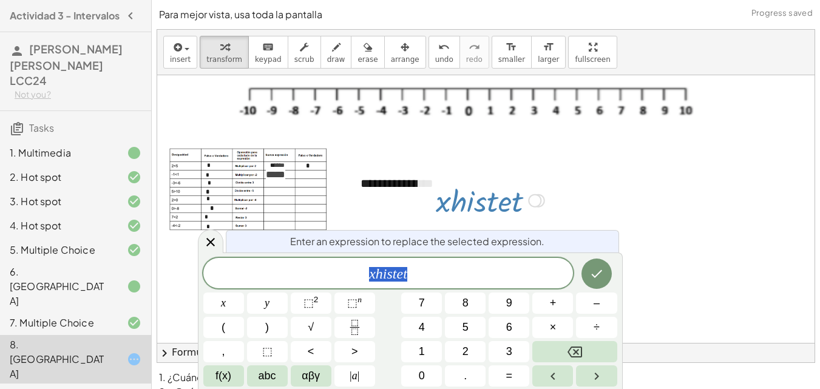
scroll to position [52, 0]
click at [603, 273] on icon "Done" at bounding box center [596, 273] width 15 height 15
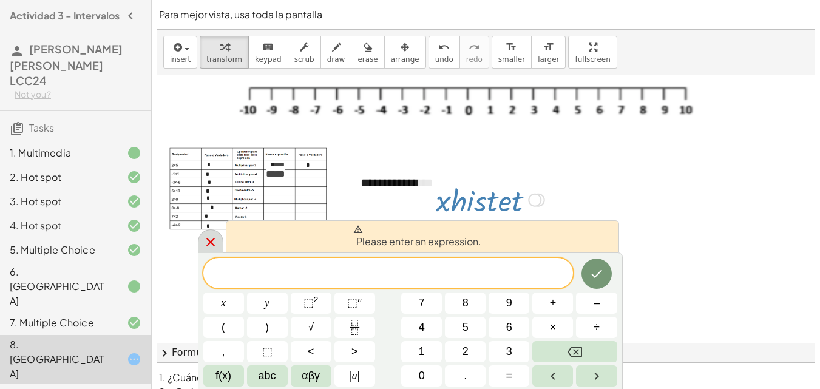
click at [215, 234] on div at bounding box center [210, 241] width 25 height 24
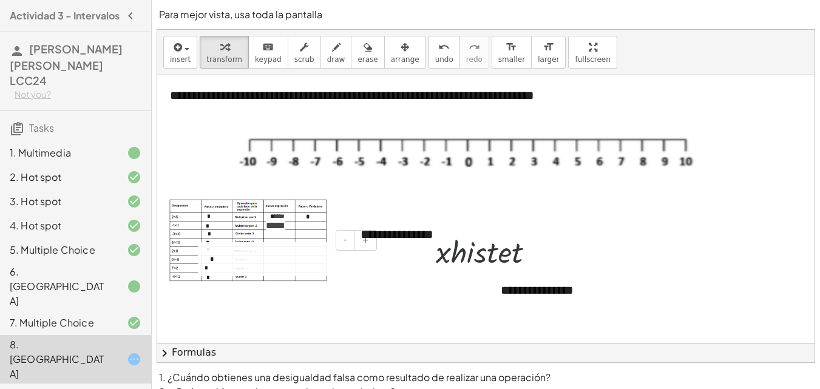
scroll to position [0, 0]
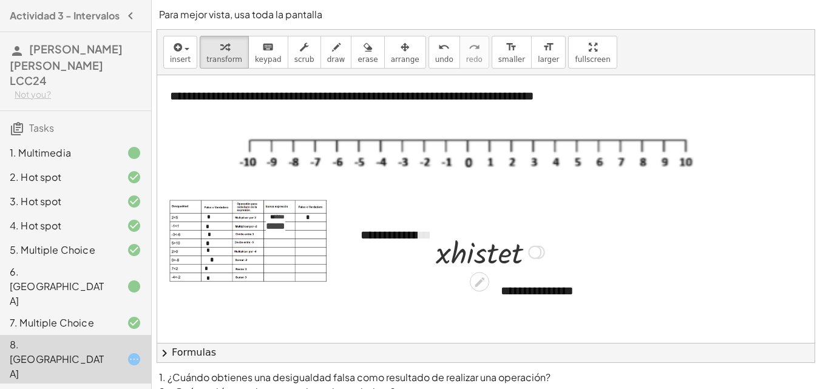
click at [543, 252] on div "Fix a mistake Transform line Copy line as LaTeX Copy derivation as LaTeX Expand…" at bounding box center [538, 252] width 13 height 13
click at [537, 249] on div "Transform line Copy line as LaTeX Copy derivation as LaTeX Expand new lines: On" at bounding box center [534, 252] width 13 height 13
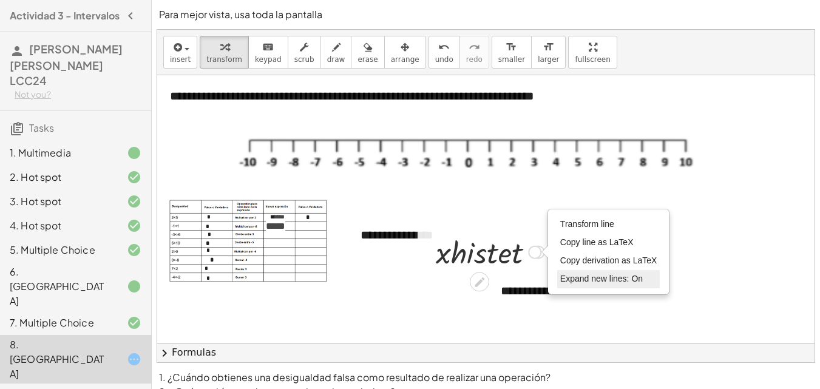
click at [561, 273] on li "Expand new lines: On" at bounding box center [608, 279] width 103 height 18
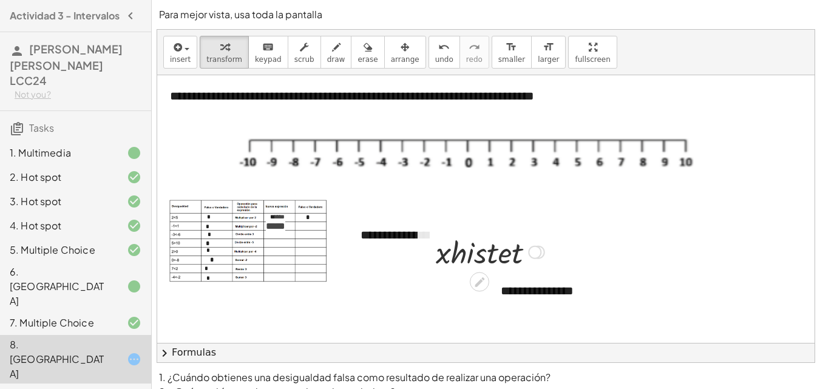
click at [544, 253] on div "Fix a mistake Transform line Copy line as LaTeX Copy derivation as LaTeX Expand…" at bounding box center [538, 252] width 13 height 13
click at [534, 252] on div "Transform line Copy line as LaTeX Copy derivation as LaTeX Expand new lines: Off" at bounding box center [534, 252] width 13 height 13
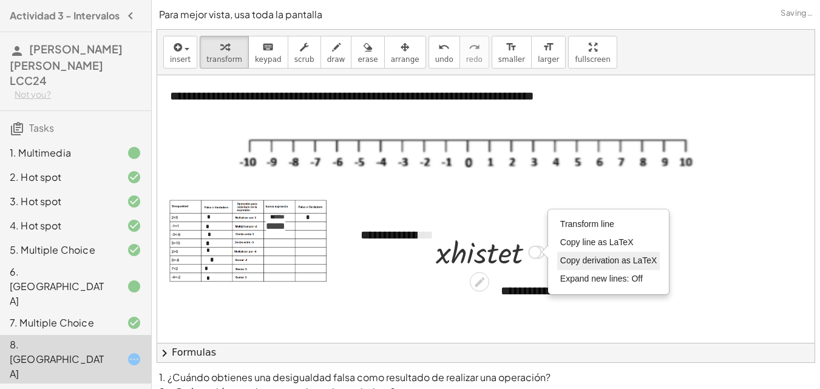
click at [566, 268] on li "Copy derivation as LaTeX" at bounding box center [608, 261] width 103 height 18
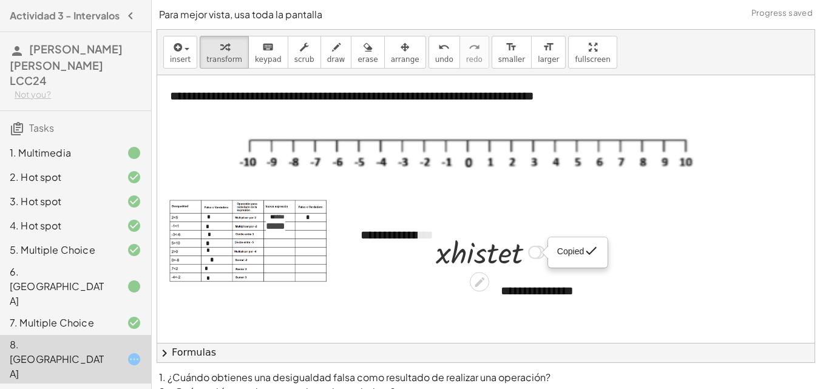
click at [540, 249] on div "· h · i · s · t · e · x · t · h · i · s · t · e · x · t Fix a mistake Transform…" at bounding box center [485, 251] width 135 height 47
click at [539, 252] on div "Copied done" at bounding box center [534, 252] width 13 height 13
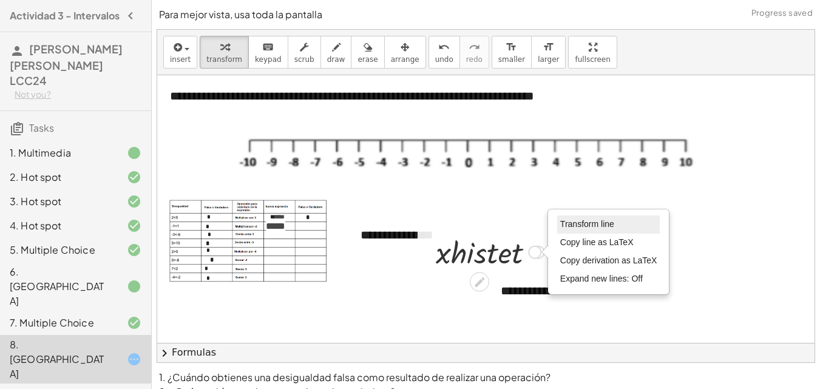
click at [565, 231] on li "Transform line" at bounding box center [608, 224] width 103 height 18
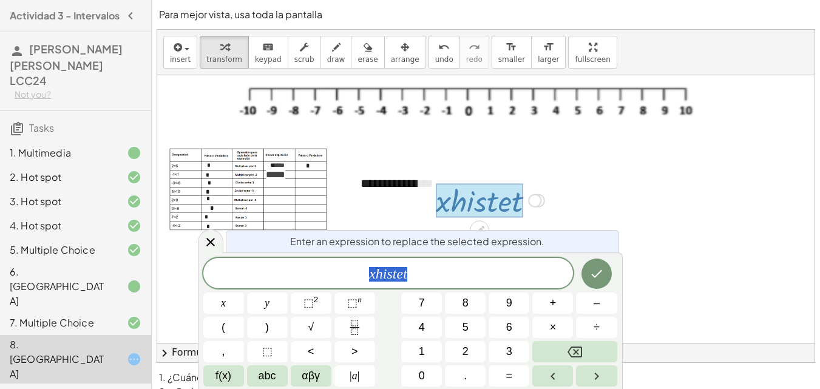
scroll to position [52, 0]
click at [208, 251] on div at bounding box center [210, 241] width 25 height 24
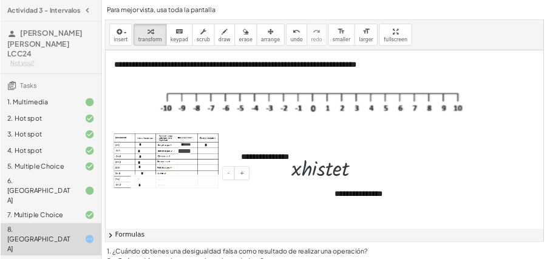
scroll to position [0, 0]
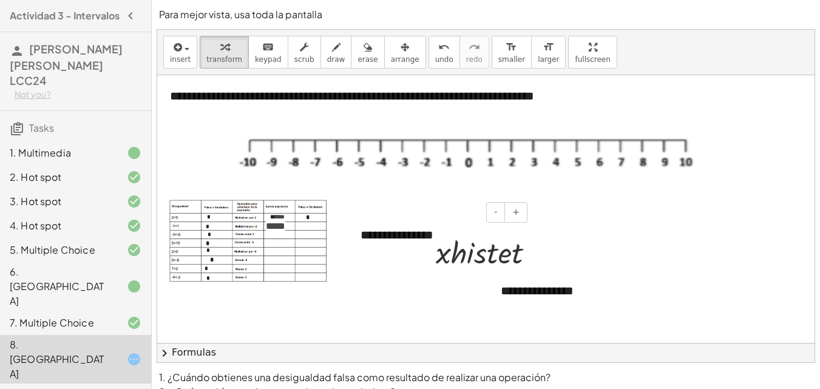
click at [404, 234] on div "**********" at bounding box center [439, 235] width 182 height 42
click at [386, 236] on div "**********" at bounding box center [439, 235] width 182 height 42
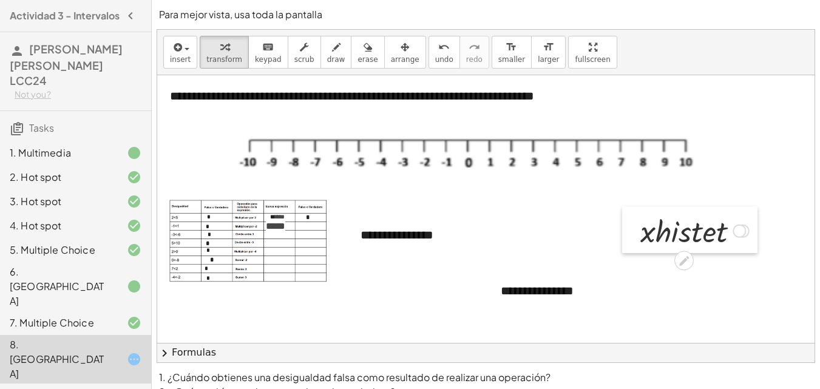
drag, startPoint x: 427, startPoint y: 252, endPoint x: 661, endPoint y: 228, distance: 234.9
click at [640, 228] on div at bounding box center [631, 229] width 18 height 47
click at [438, 237] on div "**********" at bounding box center [439, 235] width 182 height 42
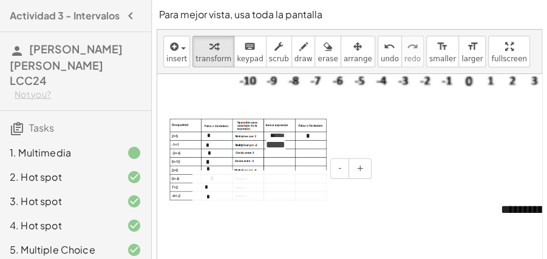
scroll to position [81, 0]
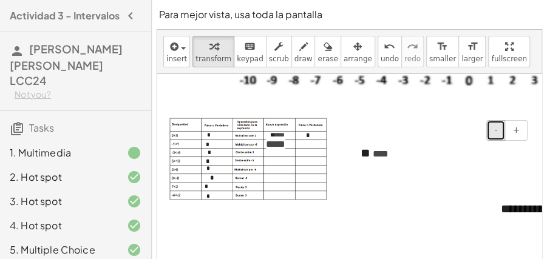
click at [500, 125] on button "-" at bounding box center [495, 130] width 19 height 21
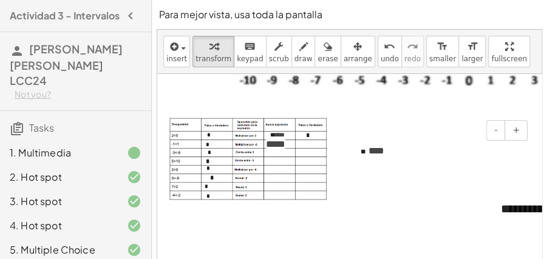
click at [374, 152] on span "* **" at bounding box center [375, 150] width 18 height 9
click at [497, 127] on span "-" at bounding box center [495, 130] width 3 height 10
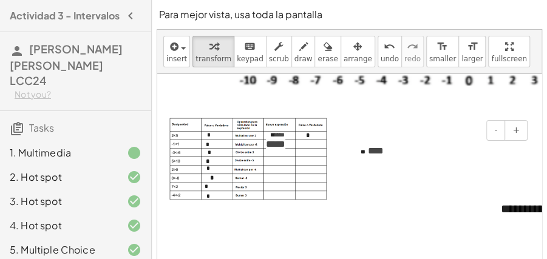
click at [397, 149] on div "** * **" at bounding box center [439, 151] width 182 height 38
click at [492, 132] on button "-" at bounding box center [495, 130] width 19 height 21
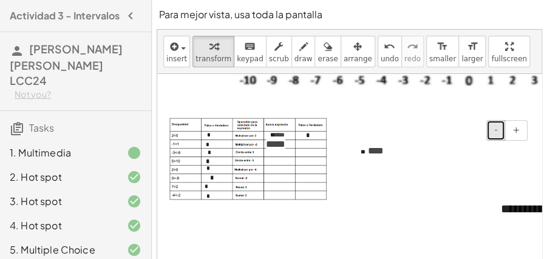
click at [492, 132] on button "-" at bounding box center [495, 130] width 19 height 21
click at [493, 130] on button "-" at bounding box center [495, 130] width 19 height 21
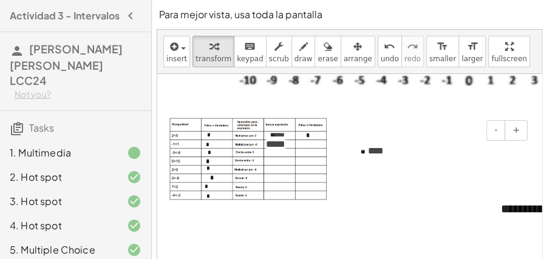
click at [367, 152] on span "* **" at bounding box center [374, 150] width 18 height 9
click at [518, 126] on span "+" at bounding box center [515, 130] width 7 height 10
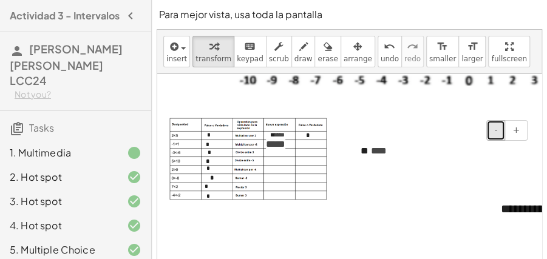
click at [497, 129] on span "-" at bounding box center [495, 130] width 3 height 10
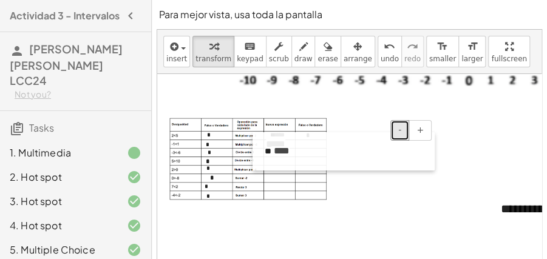
drag, startPoint x: 359, startPoint y: 144, endPoint x: 263, endPoint y: 144, distance: 95.9
click at [263, 144] on div at bounding box center [258, 151] width 12 height 38
click at [261, 151] on div at bounding box center [258, 153] width 12 height 38
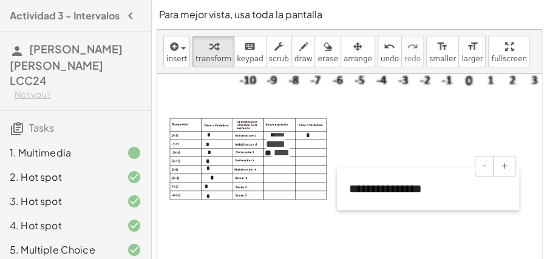
drag, startPoint x: 499, startPoint y: 212, endPoint x: 347, endPoint y: 192, distance: 153.1
click at [347, 192] on div at bounding box center [343, 189] width 12 height 42
click at [371, 193] on div "**********" at bounding box center [428, 189] width 182 height 42
click at [429, 190] on div "**********" at bounding box center [428, 189] width 182 height 42
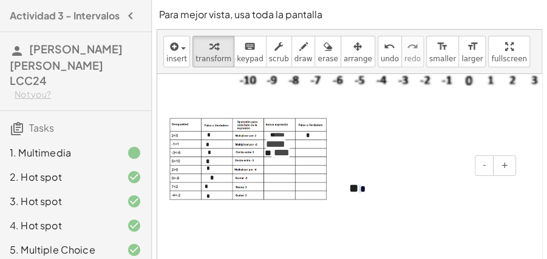
click at [381, 184] on div "** *" at bounding box center [428, 189] width 182 height 42
click at [363, 189] on span "*" at bounding box center [363, 189] width 8 height 9
click at [486, 169] on span "-" at bounding box center [484, 165] width 3 height 10
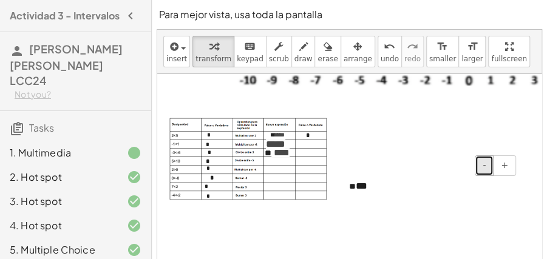
click at [486, 169] on span "-" at bounding box center [484, 165] width 3 height 10
click at [503, 166] on span "+" at bounding box center [504, 165] width 7 height 10
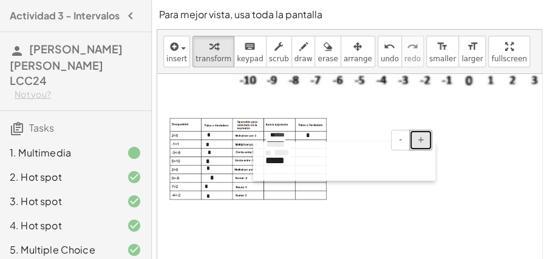
drag, startPoint x: 342, startPoint y: 187, endPoint x: 259, endPoint y: 161, distance: 87.6
click at [259, 161] on div at bounding box center [259, 161] width 12 height 39
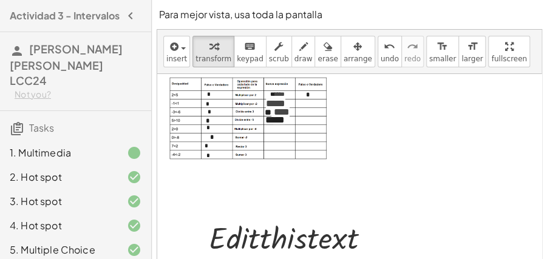
scroll to position [161, 0]
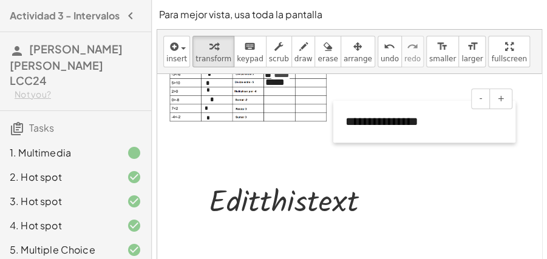
drag, startPoint x: 168, startPoint y: 252, endPoint x: 337, endPoint y: 115, distance: 218.3
click at [341, 114] on div at bounding box center [339, 122] width 12 height 42
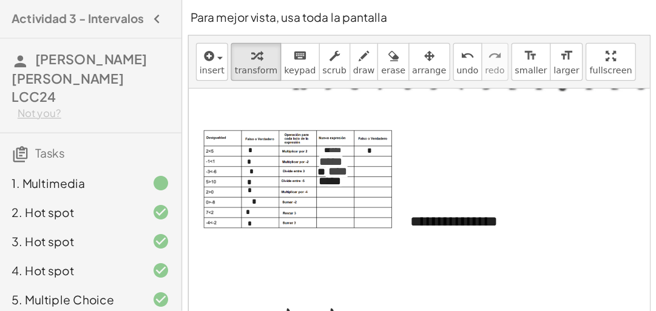
scroll to position [81, 0]
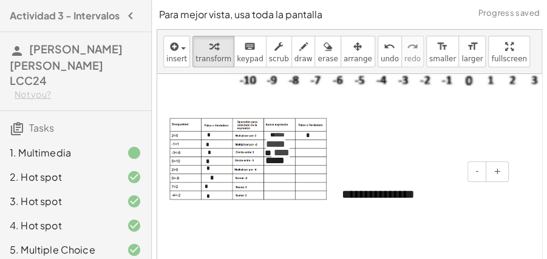
click at [423, 194] on div "**********" at bounding box center [421, 195] width 182 height 42
click at [475, 174] on button "-" at bounding box center [476, 171] width 19 height 21
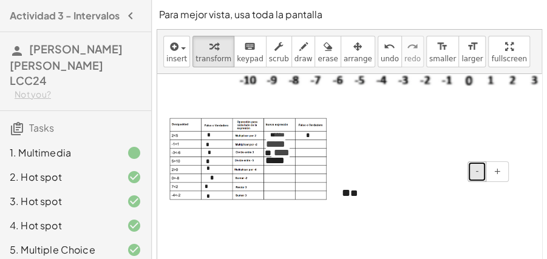
click at [475, 174] on button "-" at bounding box center [476, 171] width 19 height 21
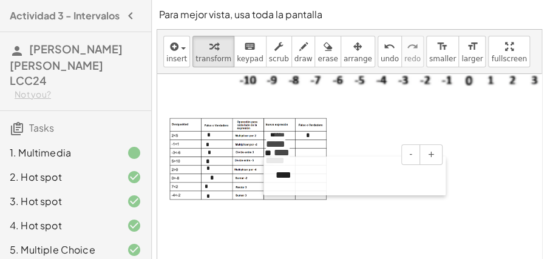
drag, startPoint x: 341, startPoint y: 194, endPoint x: 267, endPoint y: 175, distance: 76.4
click at [271, 176] on div at bounding box center [269, 176] width 12 height 39
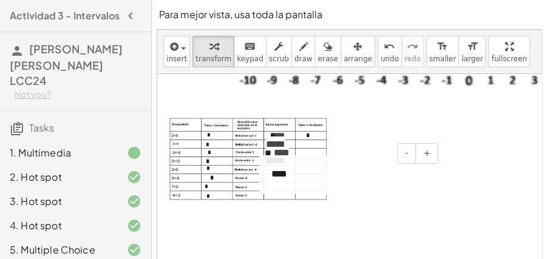
click at [267, 175] on div at bounding box center [265, 174] width 12 height 39
click at [266, 177] on div "- + ** **" at bounding box center [350, 174] width 182 height 39
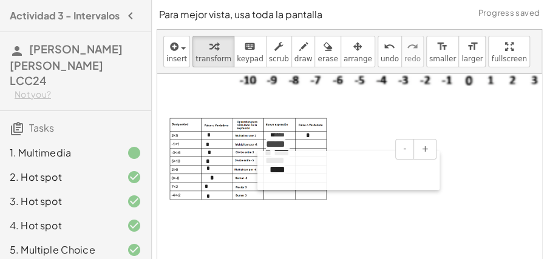
click at [265, 180] on div at bounding box center [263, 170] width 12 height 39
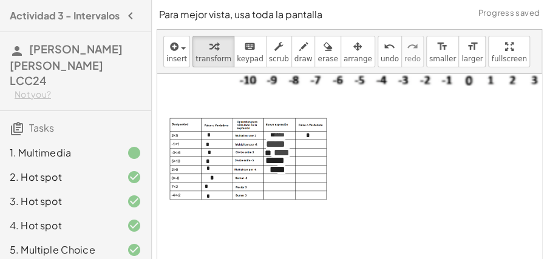
click at [165, 55] on button "insert" at bounding box center [176, 52] width 27 height 32
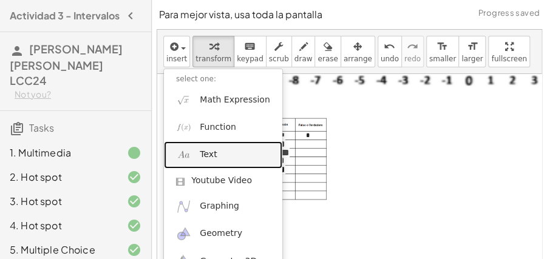
click at [218, 160] on link "Text" at bounding box center [223, 154] width 118 height 27
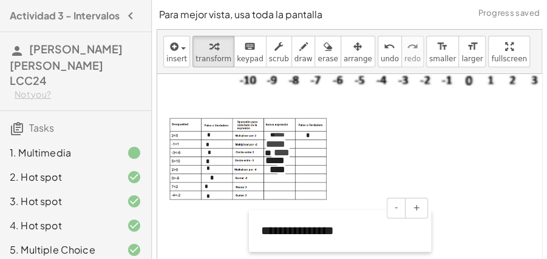
drag, startPoint x: 263, startPoint y: 136, endPoint x: 253, endPoint y: 238, distance: 102.5
click at [256, 242] on div at bounding box center [255, 231] width 12 height 42
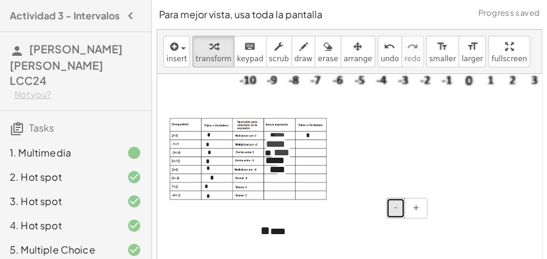
click at [394, 208] on button "-" at bounding box center [395, 208] width 19 height 21
click at [395, 207] on button "-" at bounding box center [395, 208] width 19 height 21
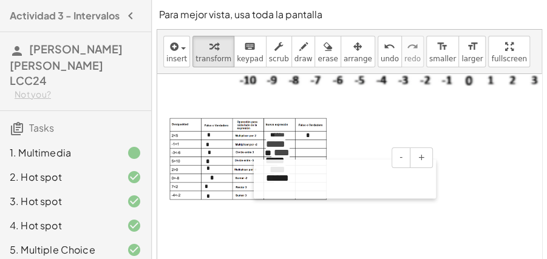
drag, startPoint x: 259, startPoint y: 231, endPoint x: 264, endPoint y: 181, distance: 50.7
click at [264, 181] on div at bounding box center [260, 179] width 12 height 39
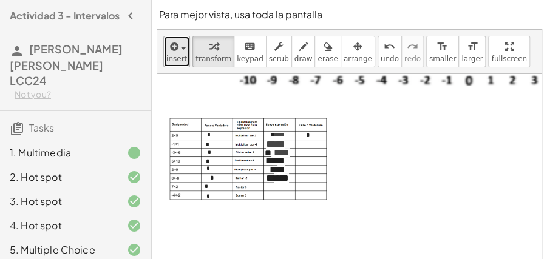
click at [171, 59] on span "insert" at bounding box center [176, 59] width 21 height 8
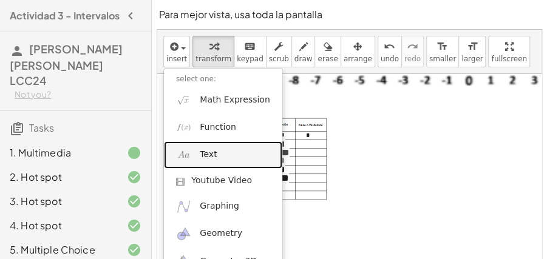
click at [210, 159] on span "Text" at bounding box center [208, 155] width 17 height 12
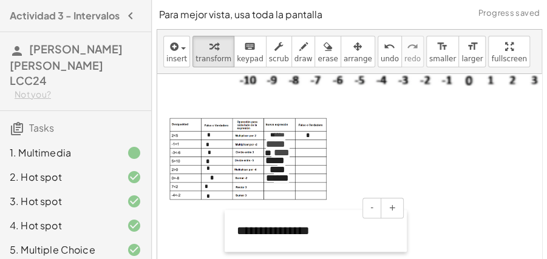
drag, startPoint x: 260, startPoint y: 138, endPoint x: 229, endPoint y: 244, distance: 110.1
click at [229, 244] on div at bounding box center [231, 231] width 12 height 42
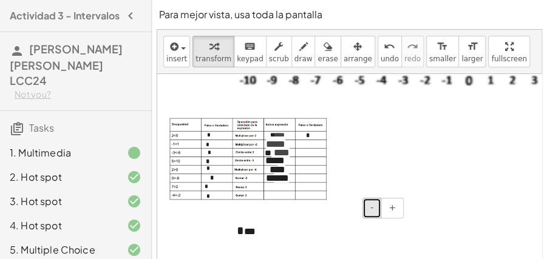
click at [368, 205] on button "-" at bounding box center [371, 208] width 19 height 21
click at [367, 206] on button "-" at bounding box center [371, 208] width 19 height 21
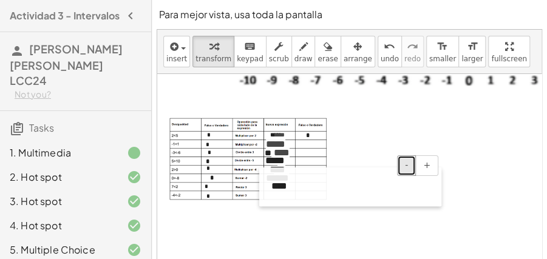
drag, startPoint x: 234, startPoint y: 233, endPoint x: 268, endPoint y: 191, distance: 54.8
click at [268, 191] on div at bounding box center [265, 187] width 12 height 39
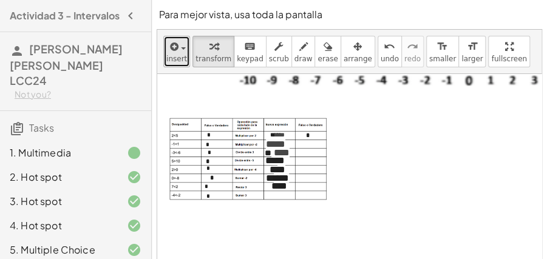
click at [181, 58] on span "insert" at bounding box center [176, 59] width 21 height 8
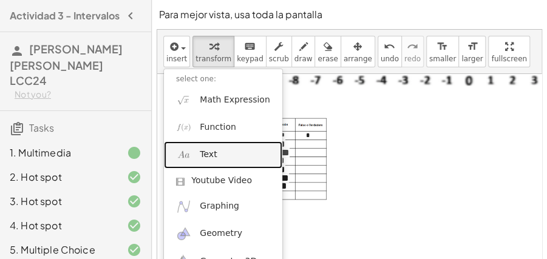
click at [219, 151] on link "Text" at bounding box center [223, 154] width 118 height 27
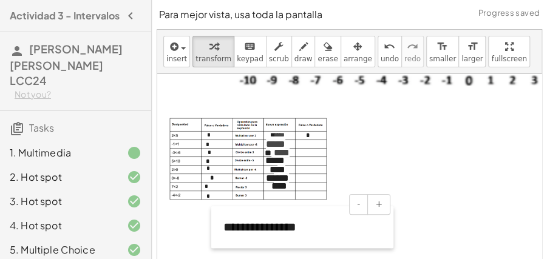
drag, startPoint x: 266, startPoint y: 129, endPoint x: 221, endPoint y: 229, distance: 110.6
click at [221, 229] on div at bounding box center [217, 227] width 12 height 42
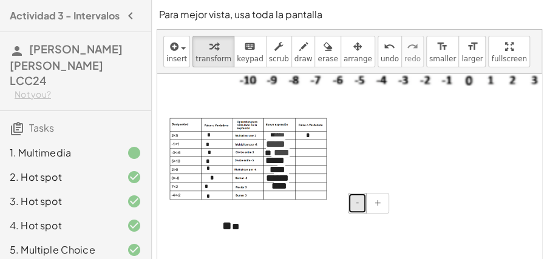
click at [359, 205] on span "-" at bounding box center [357, 203] width 3 height 10
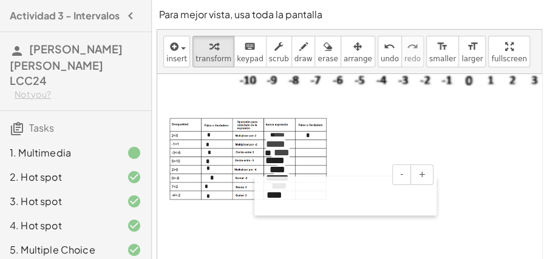
drag, startPoint x: 218, startPoint y: 226, endPoint x: 262, endPoint y: 198, distance: 52.7
click at [262, 198] on div at bounding box center [260, 196] width 12 height 39
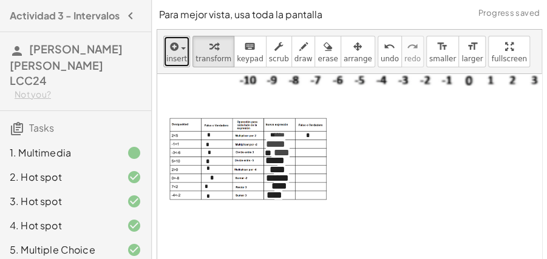
click at [176, 61] on span "insert" at bounding box center [176, 59] width 21 height 8
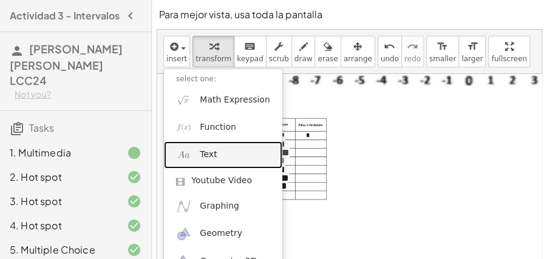
click at [226, 153] on link "Text" at bounding box center [223, 154] width 118 height 27
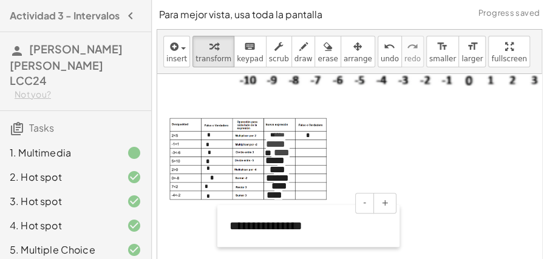
drag, startPoint x: 263, startPoint y: 141, endPoint x: 225, endPoint y: 242, distance: 107.8
click at [225, 242] on div at bounding box center [223, 226] width 12 height 42
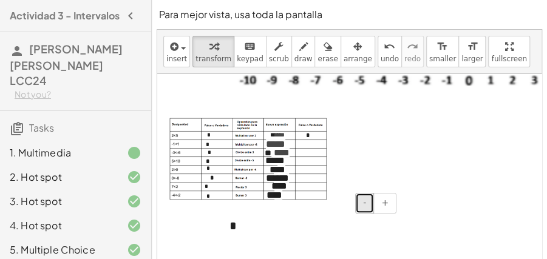
click at [366, 208] on button "-" at bounding box center [364, 203] width 19 height 21
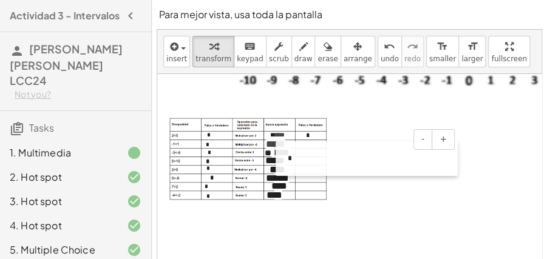
drag, startPoint x: 221, startPoint y: 221, endPoint x: 286, endPoint y: 151, distance: 96.2
click at [285, 151] on div at bounding box center [282, 158] width 12 height 35
click at [293, 146] on div at bounding box center [288, 152] width 12 height 35
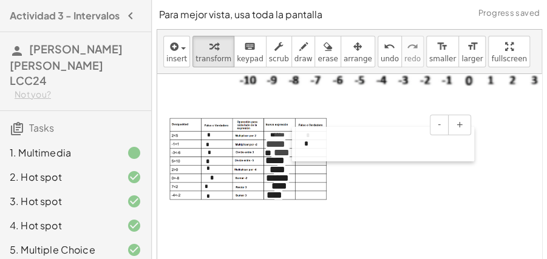
drag, startPoint x: 293, startPoint y: 146, endPoint x: 303, endPoint y: 138, distance: 12.5
click at [303, 138] on div at bounding box center [298, 144] width 12 height 35
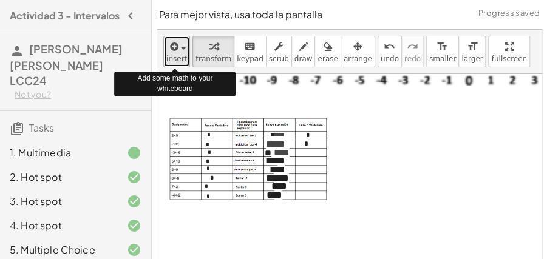
click at [168, 52] on icon "button" at bounding box center [173, 46] width 11 height 15
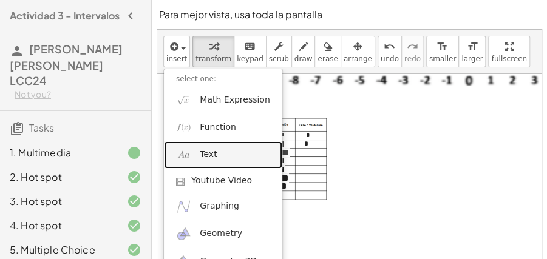
click at [229, 150] on link "Text" at bounding box center [223, 154] width 118 height 27
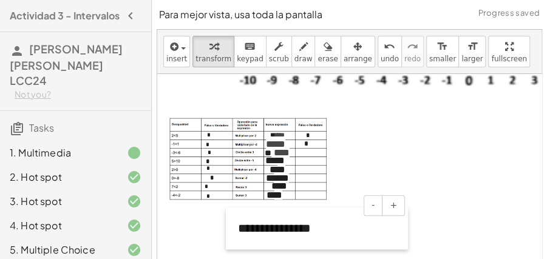
drag, startPoint x: 264, startPoint y: 134, endPoint x: 234, endPoint y: 237, distance: 107.4
click at [234, 237] on div at bounding box center [232, 229] width 12 height 42
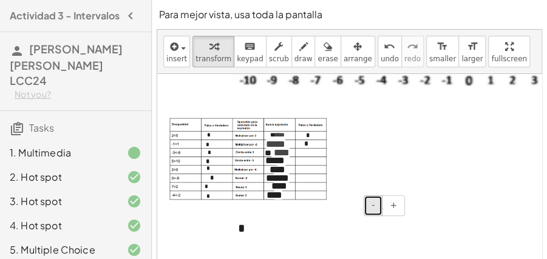
click at [367, 205] on button "-" at bounding box center [373, 205] width 19 height 21
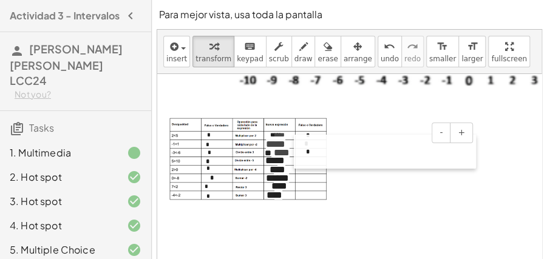
drag, startPoint x: 232, startPoint y: 225, endPoint x: 300, endPoint y: 152, distance: 99.6
click at [300, 152] on div at bounding box center [300, 152] width 12 height 34
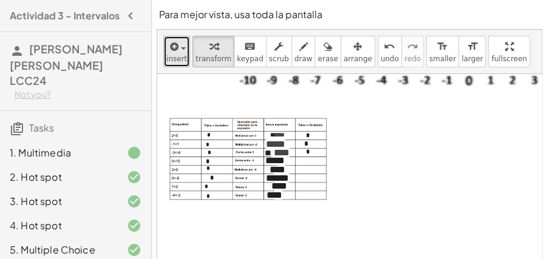
click at [164, 55] on button "insert" at bounding box center [176, 52] width 27 height 32
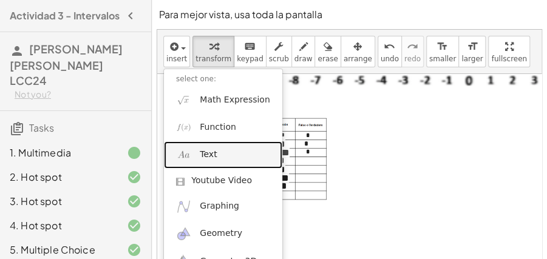
click at [211, 162] on link "Text" at bounding box center [223, 154] width 118 height 27
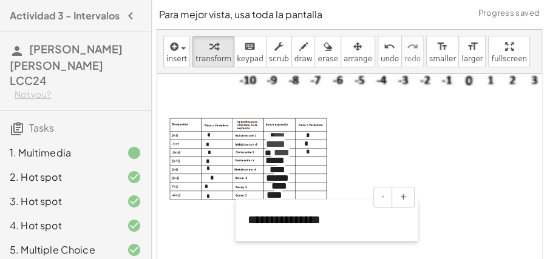
drag, startPoint x: 265, startPoint y: 138, endPoint x: 242, endPoint y: 237, distance: 101.6
click at [242, 237] on div at bounding box center [242, 220] width 12 height 42
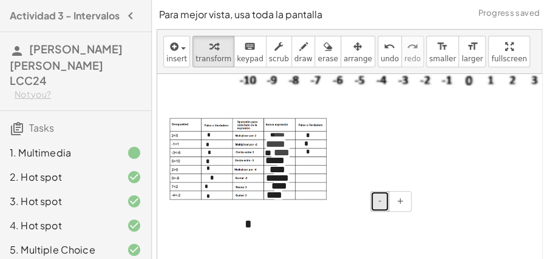
click at [383, 200] on button "-" at bounding box center [379, 201] width 19 height 21
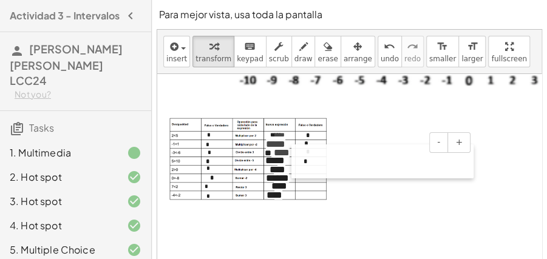
drag, startPoint x: 240, startPoint y: 222, endPoint x: 299, endPoint y: 163, distance: 83.3
click at [299, 163] on div at bounding box center [297, 161] width 12 height 34
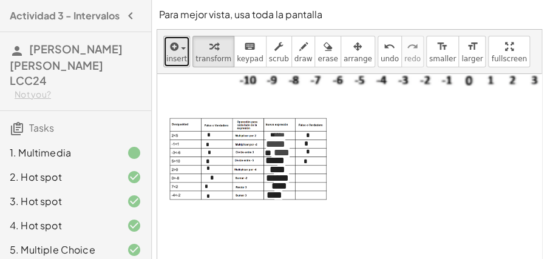
click at [179, 60] on span "insert" at bounding box center [176, 59] width 21 height 8
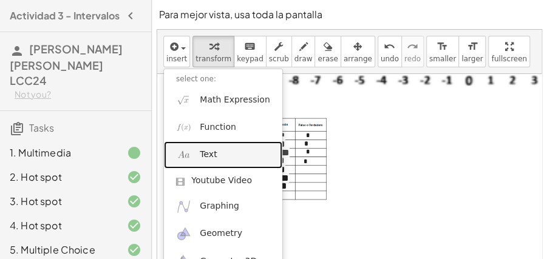
click at [221, 152] on link "Text" at bounding box center [223, 154] width 118 height 27
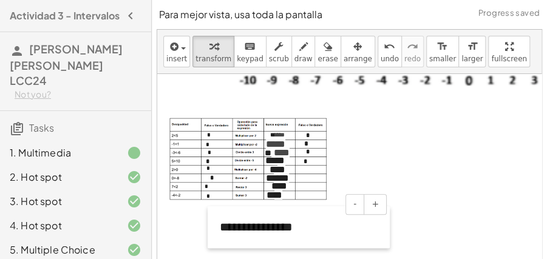
drag, startPoint x: 257, startPoint y: 134, endPoint x: 208, endPoint y: 237, distance: 114.6
click at [208, 237] on div at bounding box center [214, 227] width 12 height 42
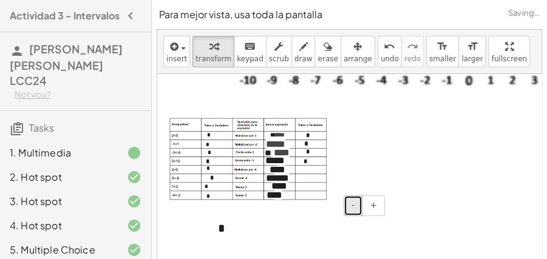
click at [354, 204] on span "-" at bounding box center [352, 205] width 3 height 10
click at [354, 205] on span "-" at bounding box center [352, 205] width 3 height 10
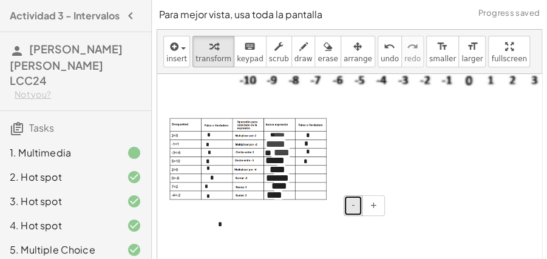
click at [354, 205] on span "-" at bounding box center [352, 205] width 3 height 10
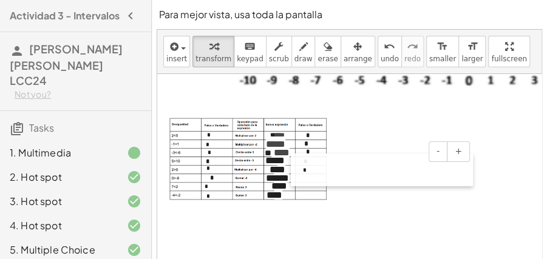
drag, startPoint x: 216, startPoint y: 223, endPoint x: 301, endPoint y: 169, distance: 100.7
click at [301, 169] on div at bounding box center [297, 170] width 12 height 33
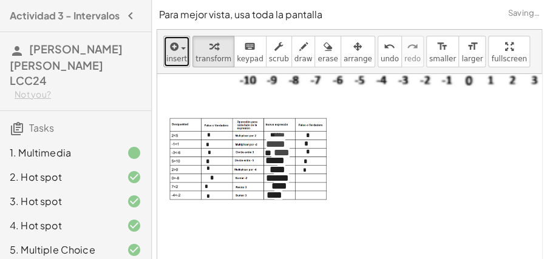
click at [176, 58] on span "insert" at bounding box center [176, 59] width 21 height 8
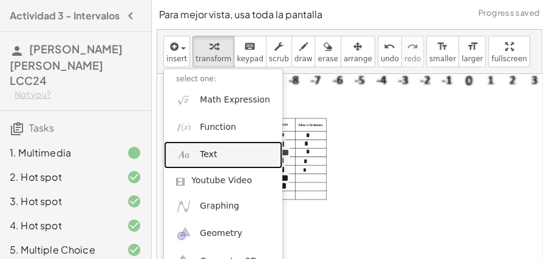
click at [215, 151] on link "Text" at bounding box center [223, 154] width 118 height 27
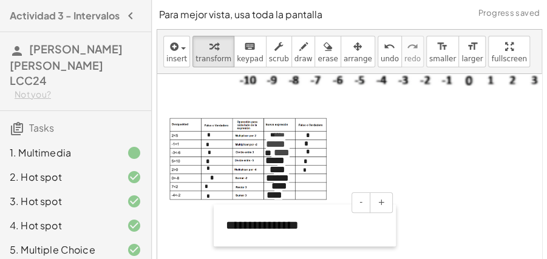
drag, startPoint x: 265, startPoint y: 138, endPoint x: 223, endPoint y: 239, distance: 108.6
click at [223, 239] on div at bounding box center [220, 226] width 12 height 42
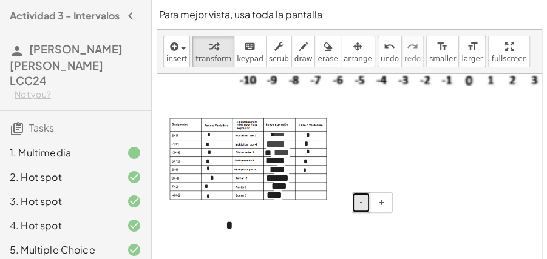
click at [362, 205] on span "-" at bounding box center [360, 202] width 3 height 10
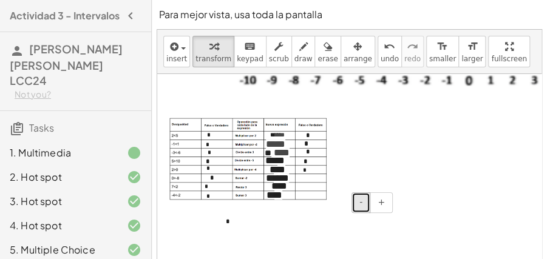
click at [362, 205] on span "-" at bounding box center [360, 202] width 3 height 10
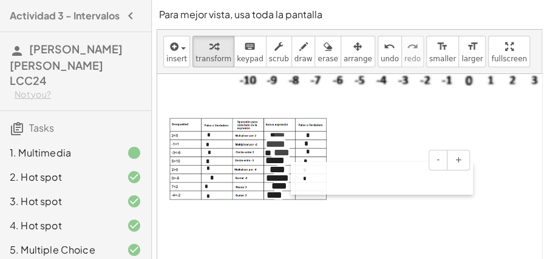
drag, startPoint x: 223, startPoint y: 225, endPoint x: 300, endPoint y: 182, distance: 88.0
click at [300, 182] on div at bounding box center [297, 178] width 12 height 33
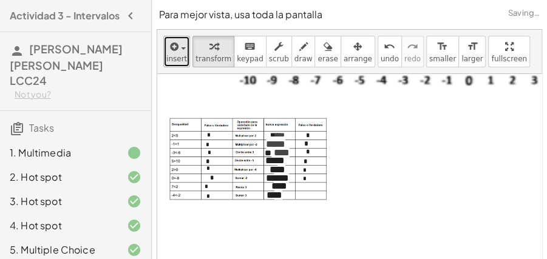
click at [185, 64] on button "insert" at bounding box center [176, 52] width 27 height 32
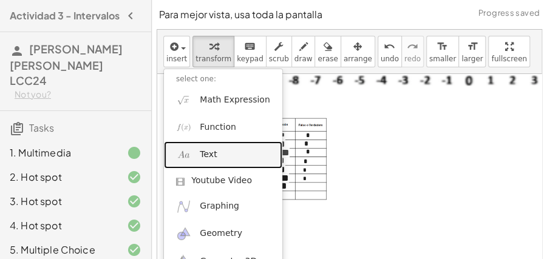
click at [197, 150] on link "Text" at bounding box center [223, 154] width 118 height 27
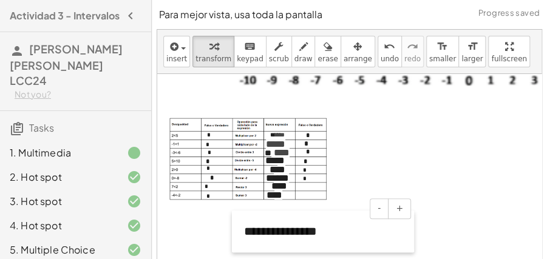
drag, startPoint x: 262, startPoint y: 136, endPoint x: 239, endPoint y: 242, distance: 108.8
click at [239, 242] on div at bounding box center [238, 232] width 12 height 42
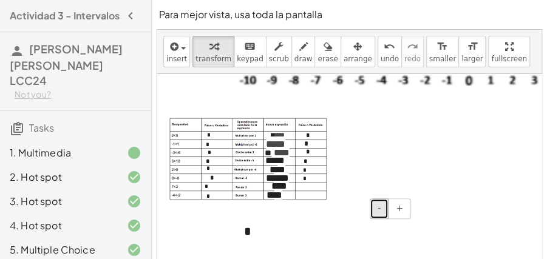
click at [378, 208] on button "-" at bounding box center [379, 208] width 19 height 21
click at [371, 202] on button "-" at bounding box center [379, 208] width 19 height 21
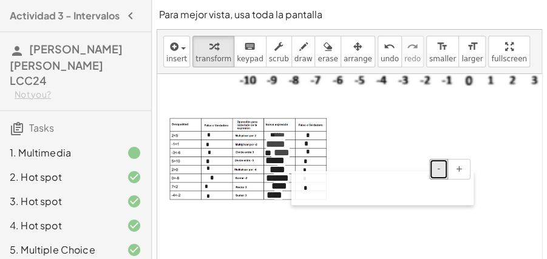
drag, startPoint x: 240, startPoint y: 229, endPoint x: 300, endPoint y: 189, distance: 71.4
click at [300, 189] on div at bounding box center [297, 188] width 12 height 34
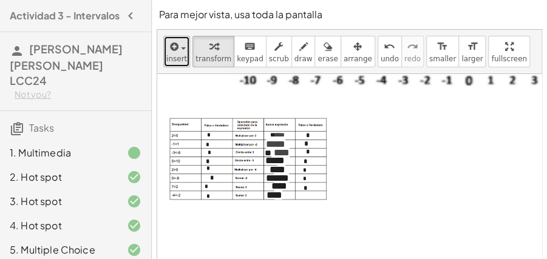
click at [177, 58] on span "insert" at bounding box center [176, 59] width 21 height 8
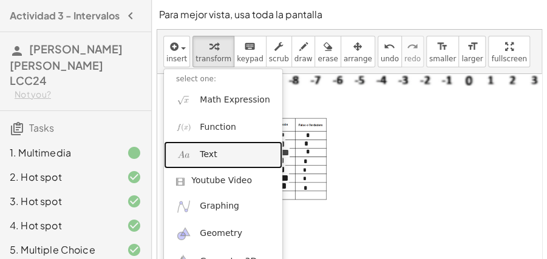
click at [219, 152] on link "Text" at bounding box center [223, 154] width 118 height 27
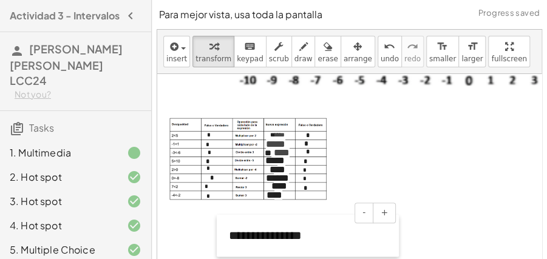
drag, startPoint x: 266, startPoint y: 135, endPoint x: 227, endPoint y: 245, distance: 117.1
click at [227, 245] on div at bounding box center [223, 236] width 12 height 42
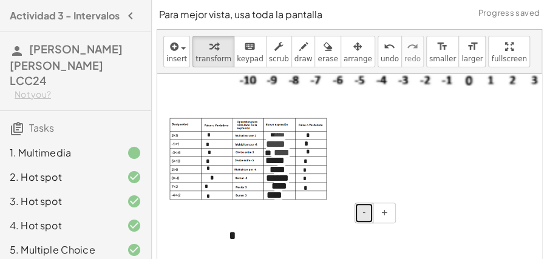
click at [361, 209] on button "-" at bounding box center [363, 213] width 19 height 21
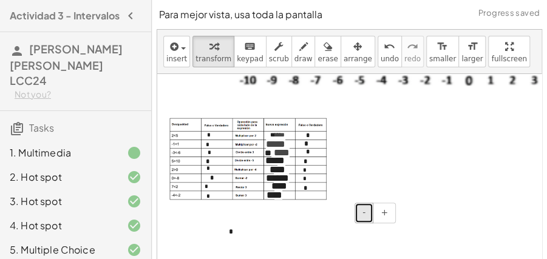
click at [361, 209] on button "-" at bounding box center [363, 213] width 19 height 21
drag, startPoint x: 231, startPoint y: 231, endPoint x: 251, endPoint y: 221, distance: 22.3
click at [251, 221] on div "- + *" at bounding box center [308, 231] width 182 height 33
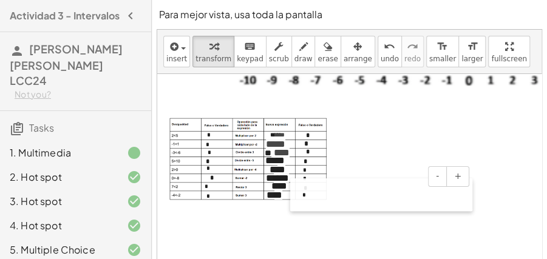
drag, startPoint x: 220, startPoint y: 237, endPoint x: 293, endPoint y: 200, distance: 82.0
click at [293, 200] on div at bounding box center [296, 194] width 12 height 33
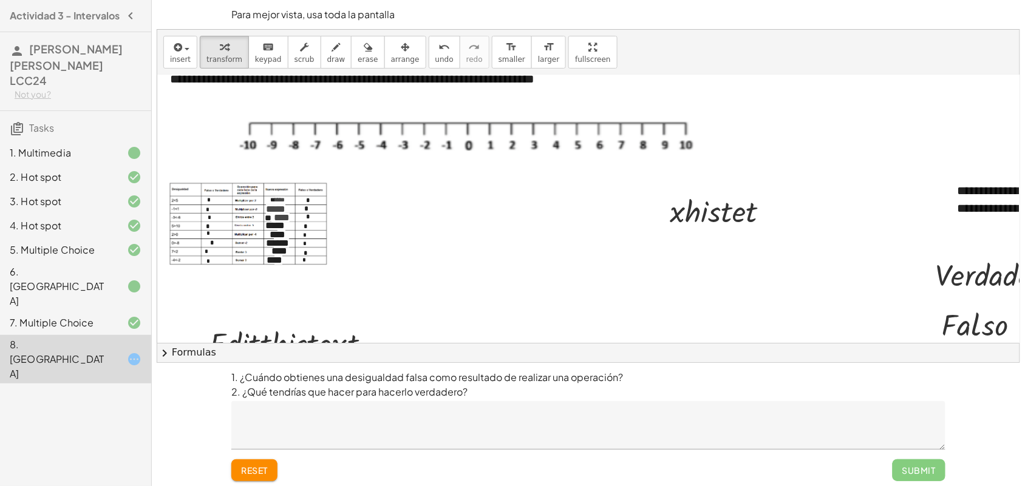
scroll to position [93, 0]
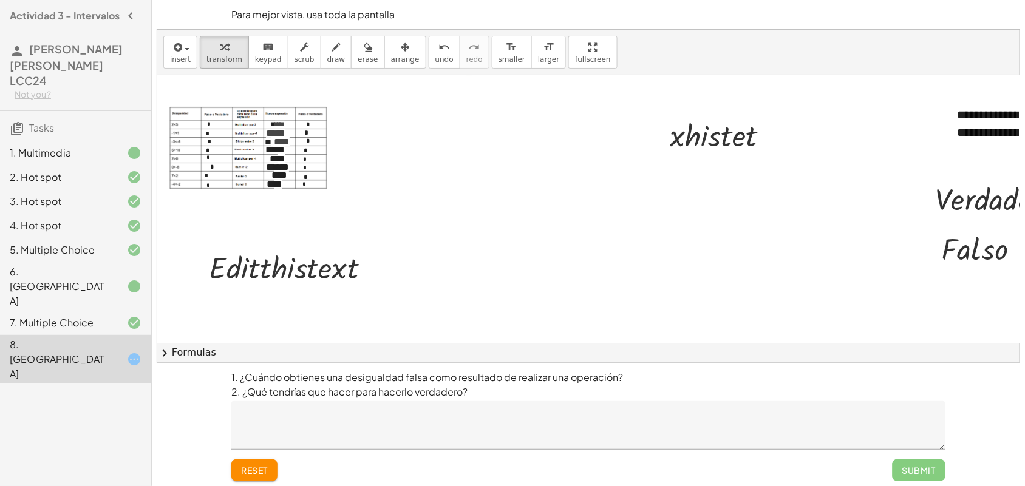
click at [829, 388] on div "Submit" at bounding box center [918, 470] width 53 height 22
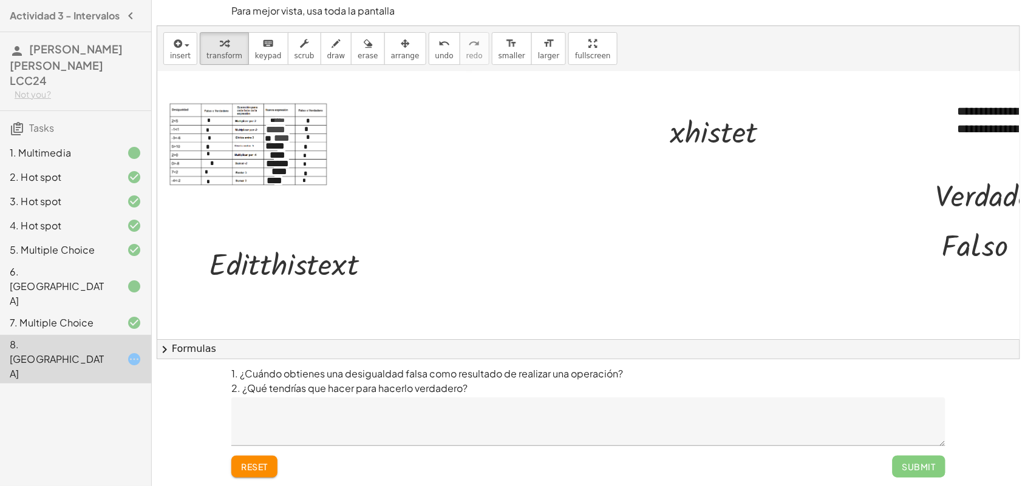
scroll to position [4, 0]
click at [272, 388] on textarea at bounding box center [588, 421] width 714 height 49
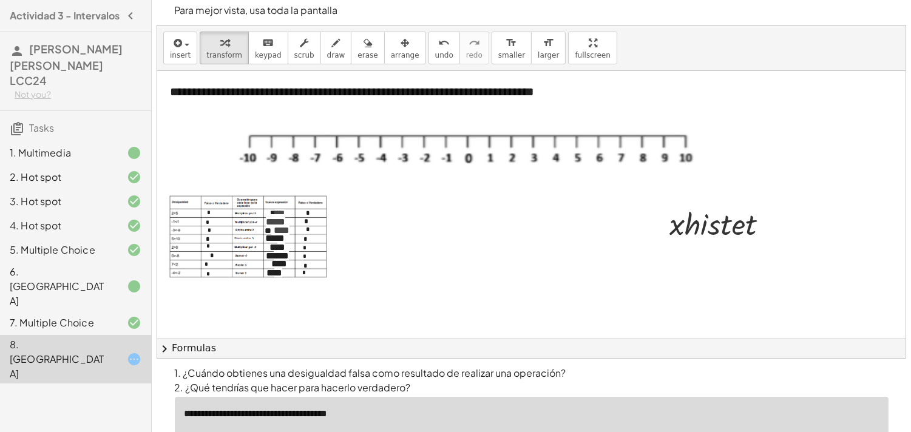
scroll to position [58, 0]
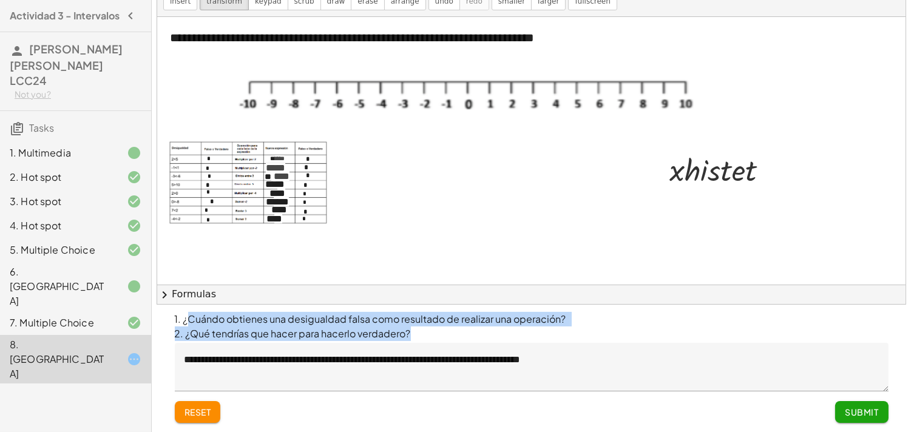
drag, startPoint x: 186, startPoint y: 317, endPoint x: 390, endPoint y: 365, distance: 208.8
click at [390, 365] on div "**********" at bounding box center [532, 352] width 714 height 80
copy div "Cuándo obtienes una desigualdad falsa como resultado de realizar una operación?…"
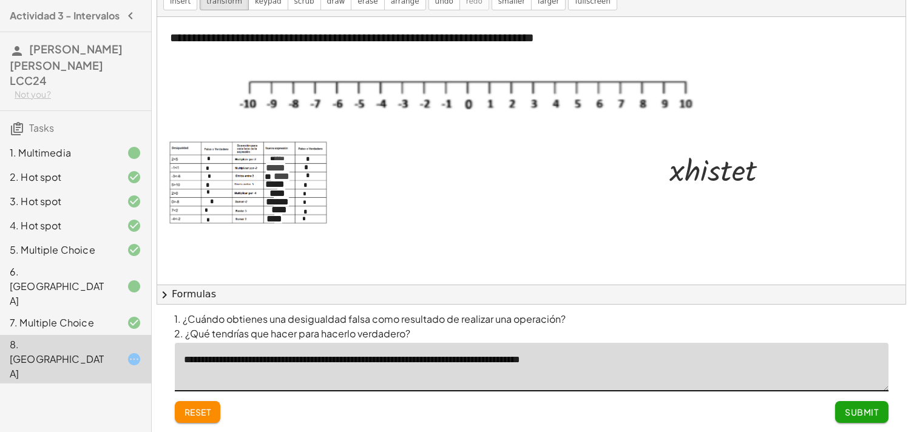
drag, startPoint x: 645, startPoint y: 356, endPoint x: 381, endPoint y: 367, distance: 264.9
click at [381, 367] on textarea "**********" at bounding box center [532, 367] width 714 height 49
click at [764, 353] on textarea "**********" at bounding box center [532, 367] width 714 height 49
click at [292, 383] on textarea "**********" at bounding box center [532, 367] width 714 height 49
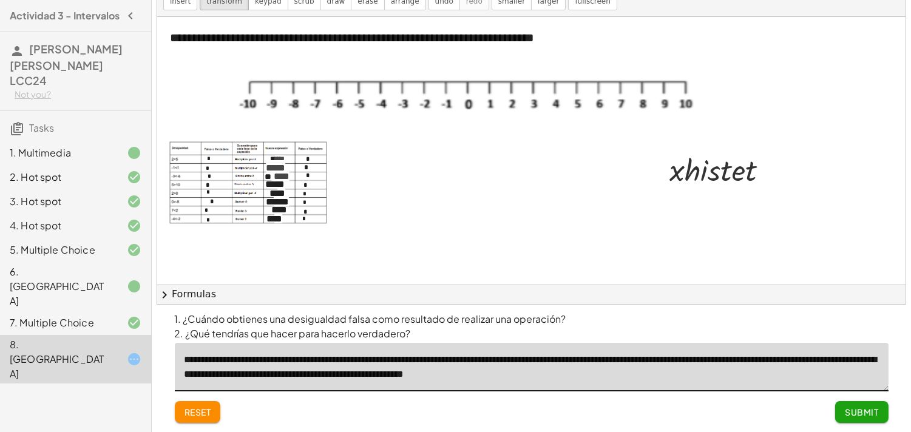
click at [290, 374] on textarea "**********" at bounding box center [532, 367] width 714 height 49
click at [772, 384] on textarea "**********" at bounding box center [532, 367] width 714 height 49
type textarea "**********"
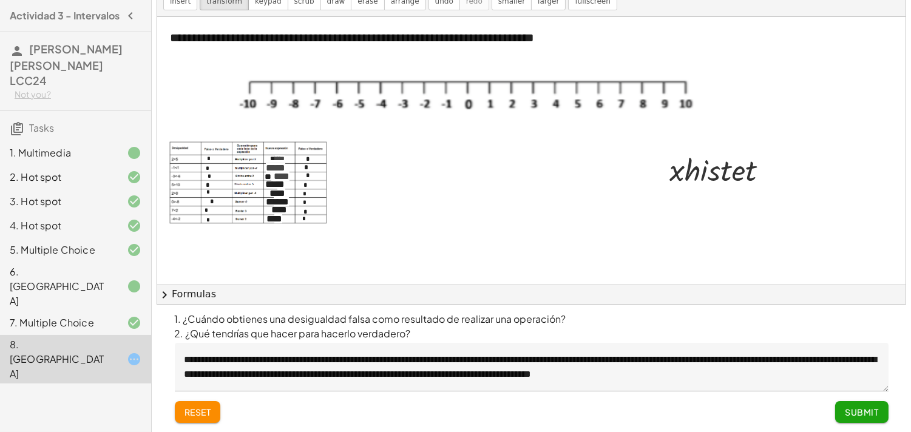
click at [829, 388] on span "Submit" at bounding box center [861, 412] width 33 height 11
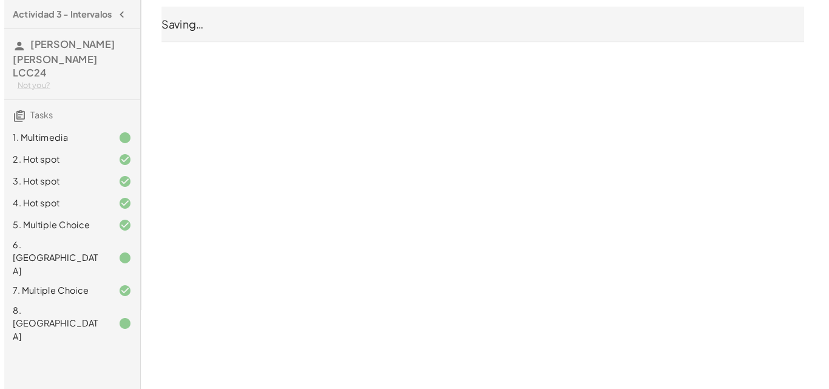
scroll to position [0, 0]
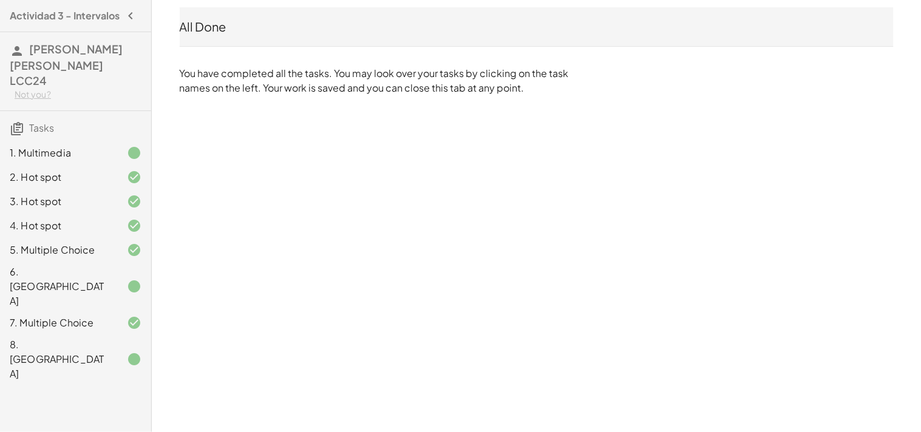
click at [425, 80] on p "You have completed all the tasks. You may look over your tasks by clicking on t…" at bounding box center [377, 80] width 395 height 29
drag, startPoint x: 552, startPoint y: 203, endPoint x: 554, endPoint y: 209, distance: 6.2
click at [0, 0] on div "Actividad 3 - Intervalos [PERSON_NAME] [PERSON_NAME] LCC24 Not you? Tasks 1. Mu…" at bounding box center [0, 0] width 0 height 0
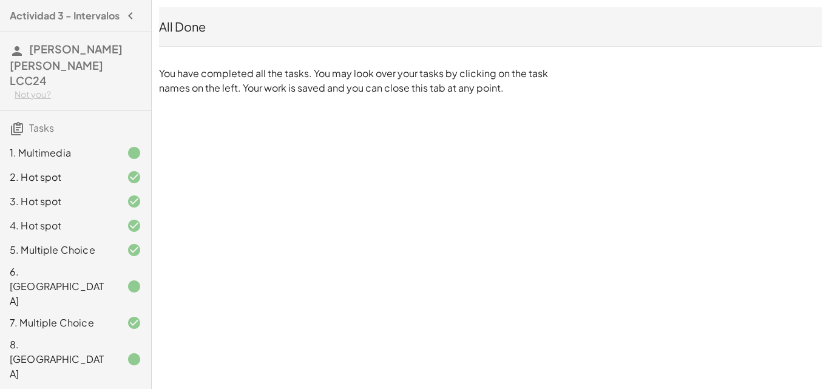
click at [237, 27] on div "All Done" at bounding box center [490, 26] width 663 height 17
drag, startPoint x: 238, startPoint y: 27, endPoint x: 181, endPoint y: 9, distance: 59.9
click at [238, 29] on div "All Done" at bounding box center [490, 26] width 663 height 17
click at [181, 13] on div "All Done" at bounding box center [490, 26] width 663 height 39
